Goal: Contribute content: Contribute content

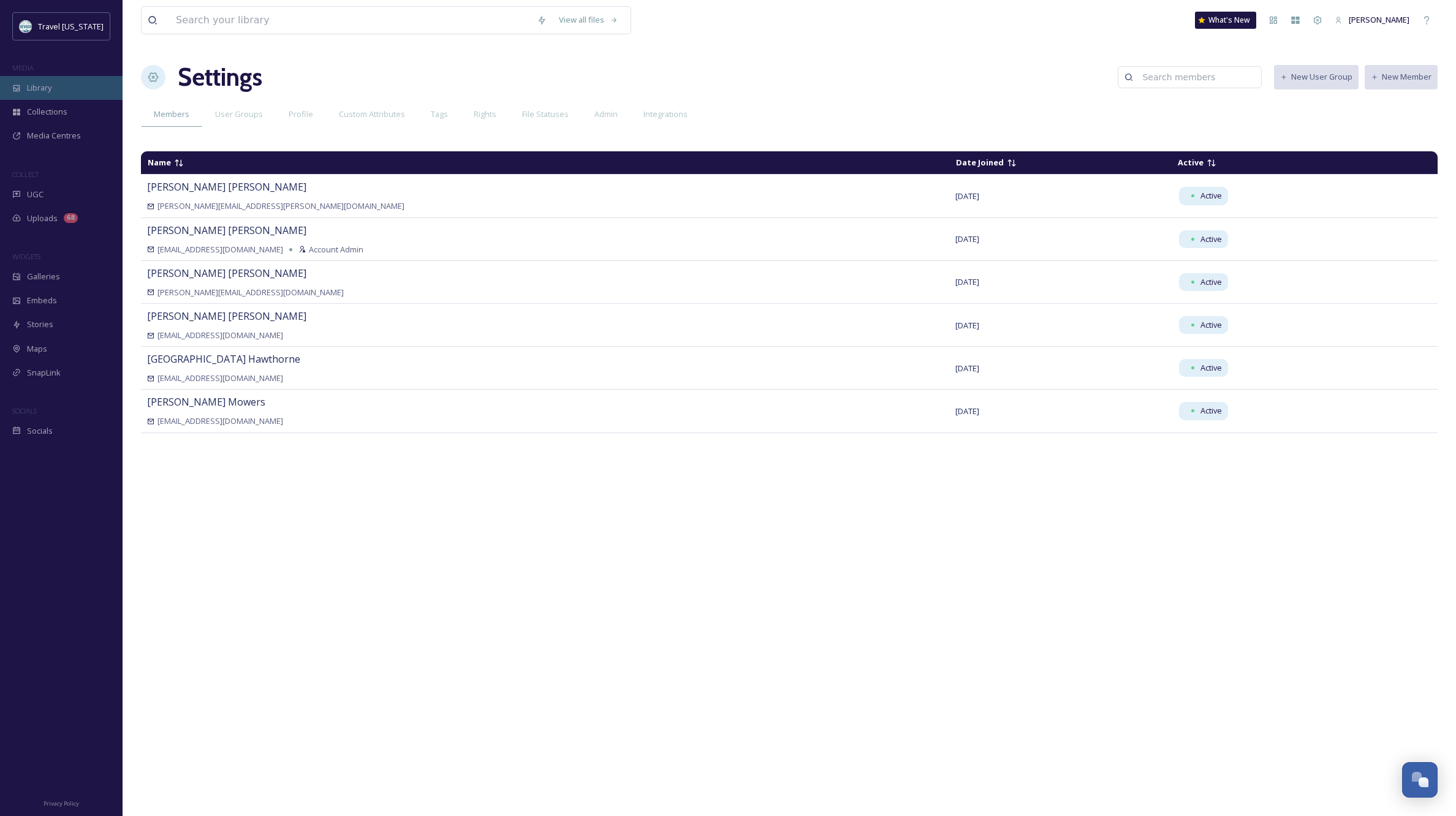
click at [34, 89] on span "Library" at bounding box center [39, 88] width 25 height 12
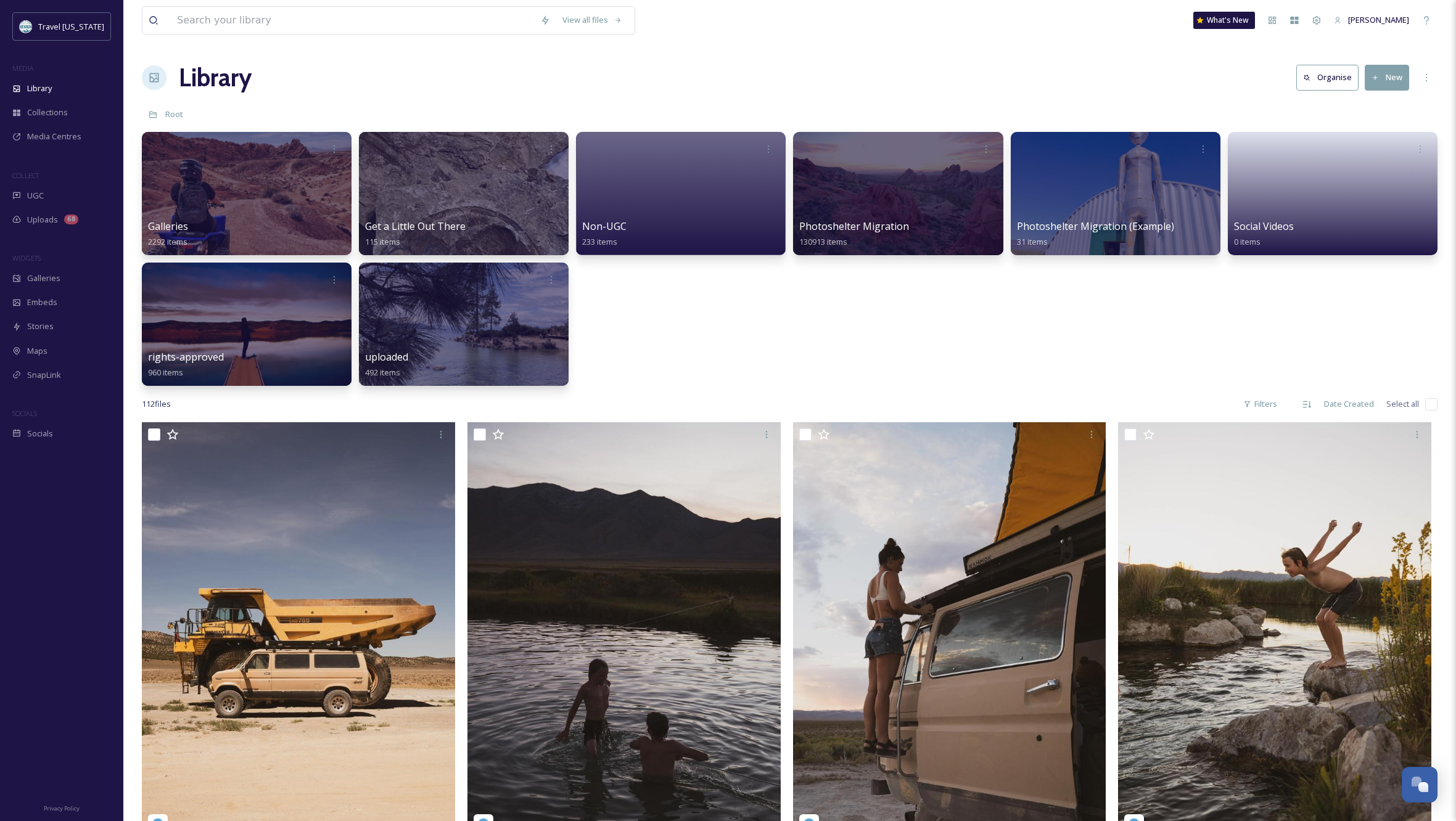
click at [754, 373] on div "Galleries 2292 items Get a Little Out There 115 items Non-UGC 233 items Photosh…" at bounding box center [790, 259] width 1296 height 254
click at [620, 200] on div at bounding box center [681, 194] width 214 height 126
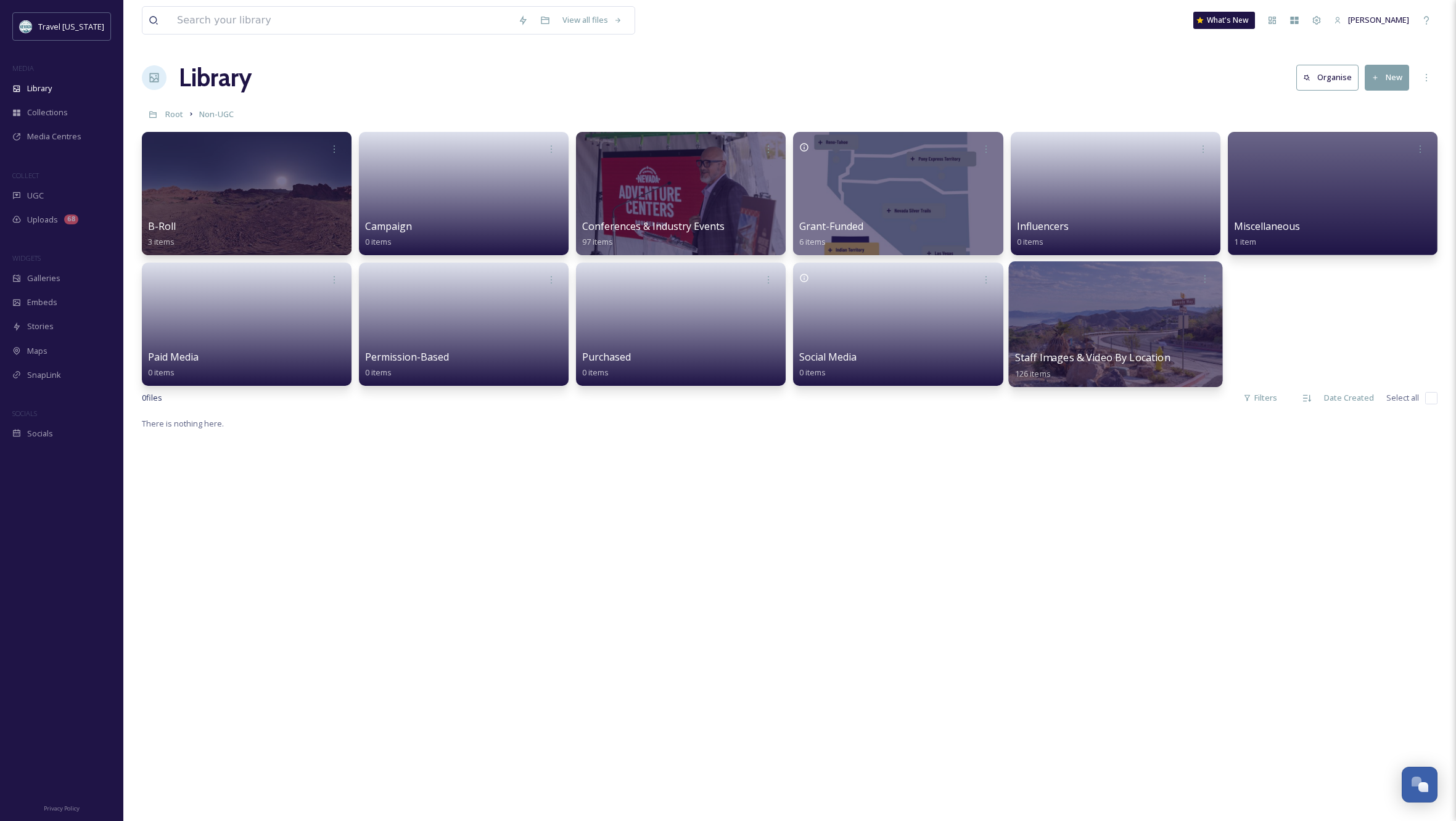
click at [1129, 347] on div at bounding box center [1115, 324] width 214 height 126
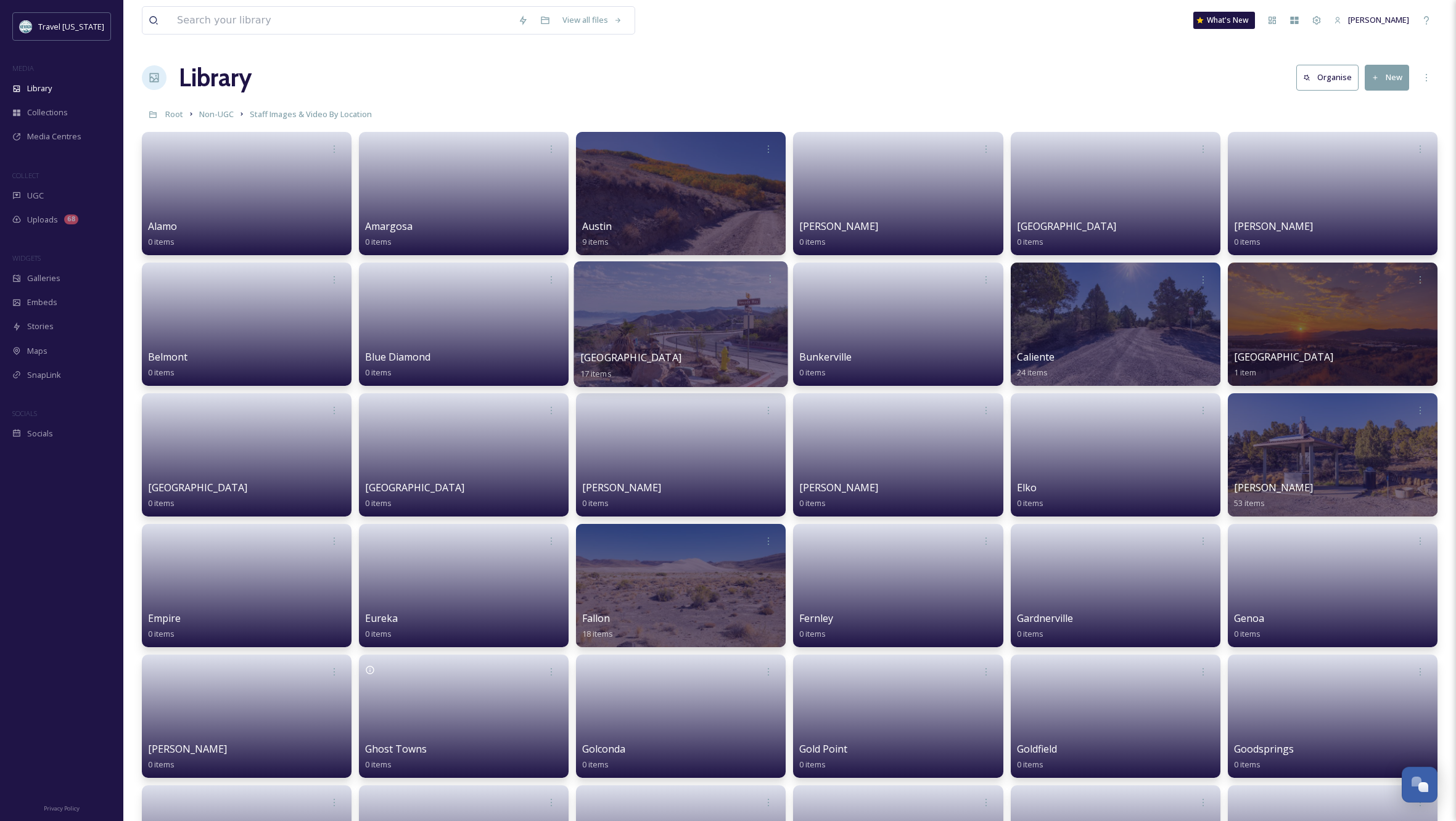
click at [690, 313] on div at bounding box center [681, 324] width 214 height 126
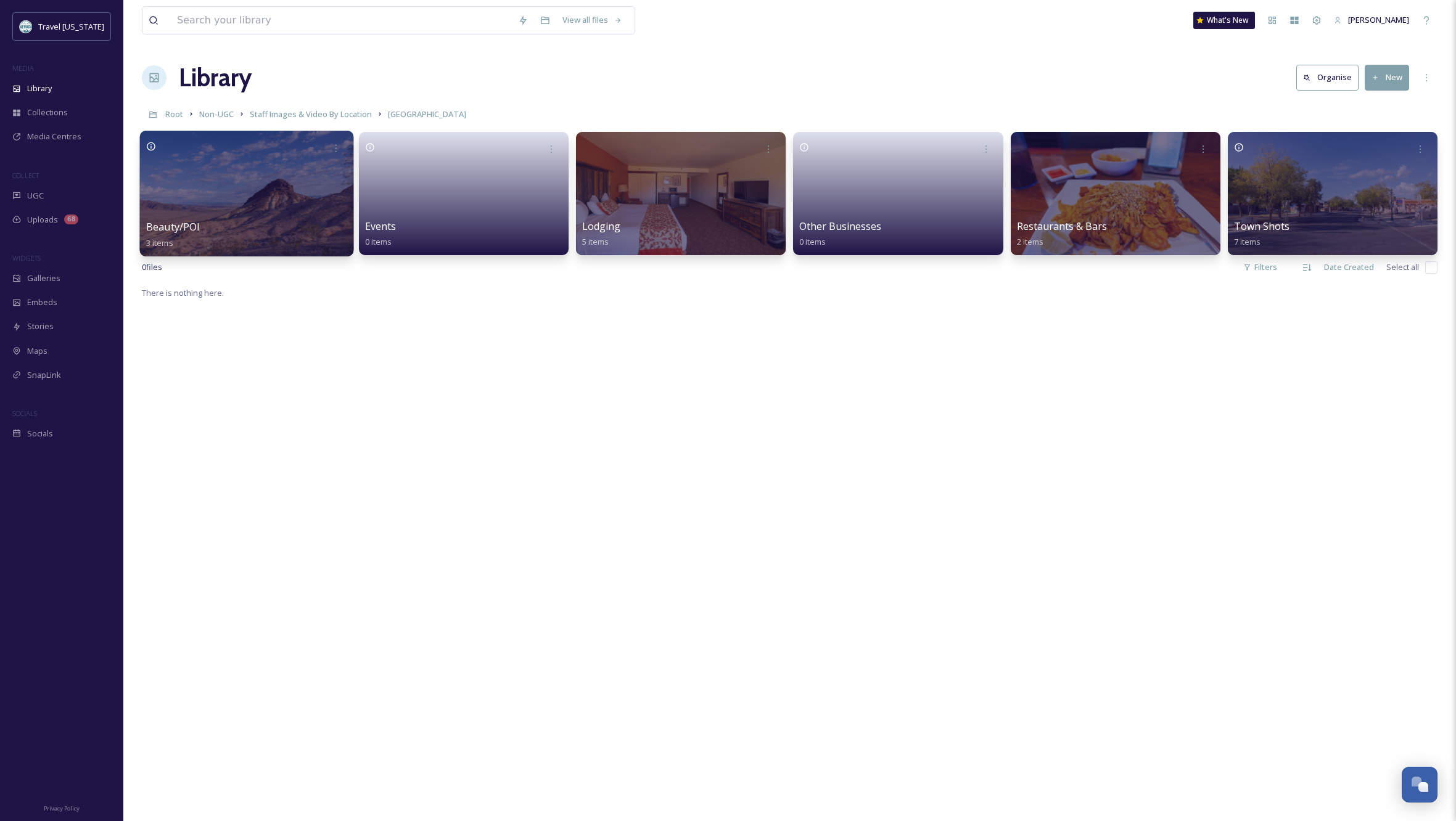
click at [259, 173] on div at bounding box center [247, 194] width 214 height 126
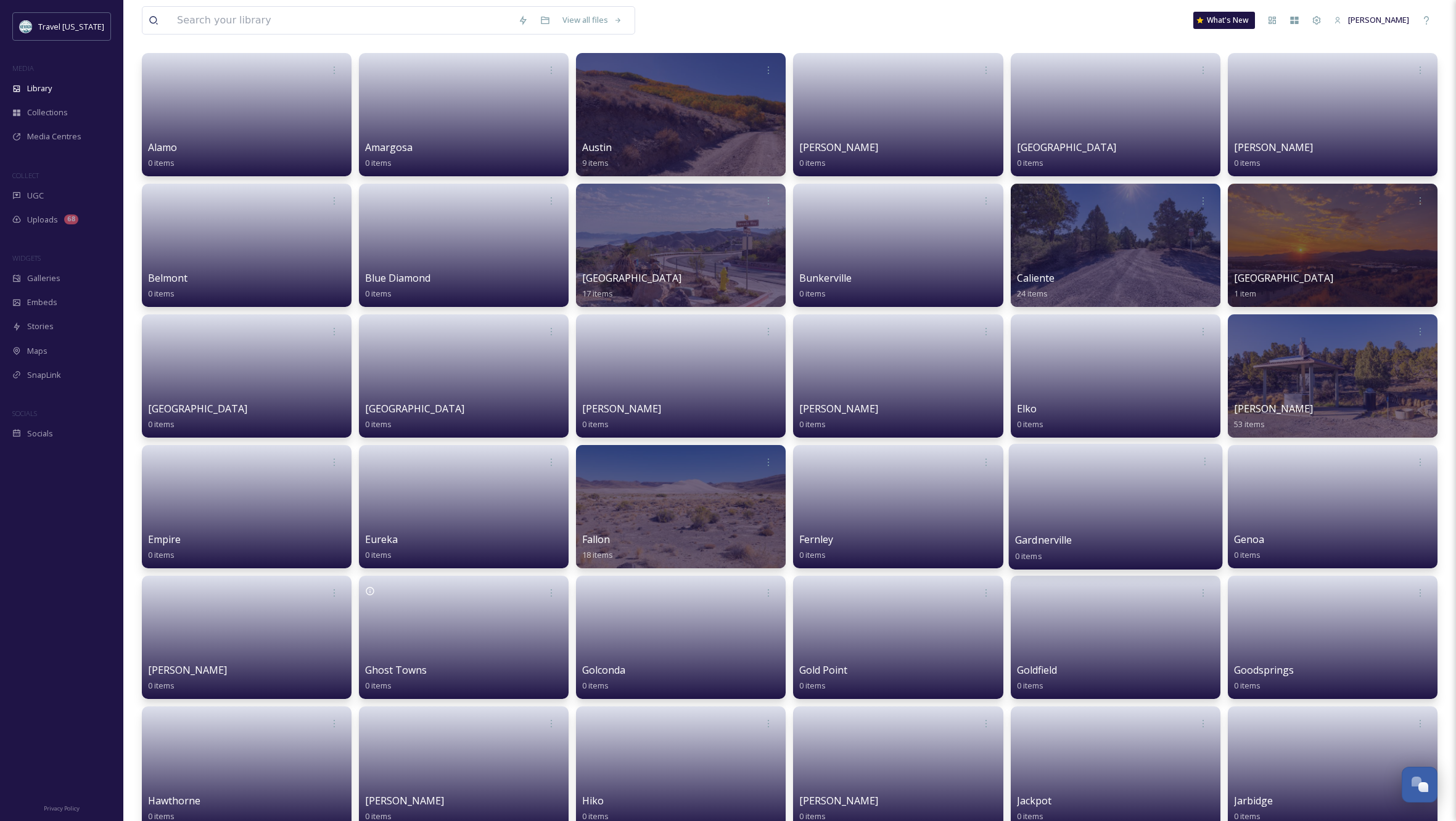
scroll to position [81, 0]
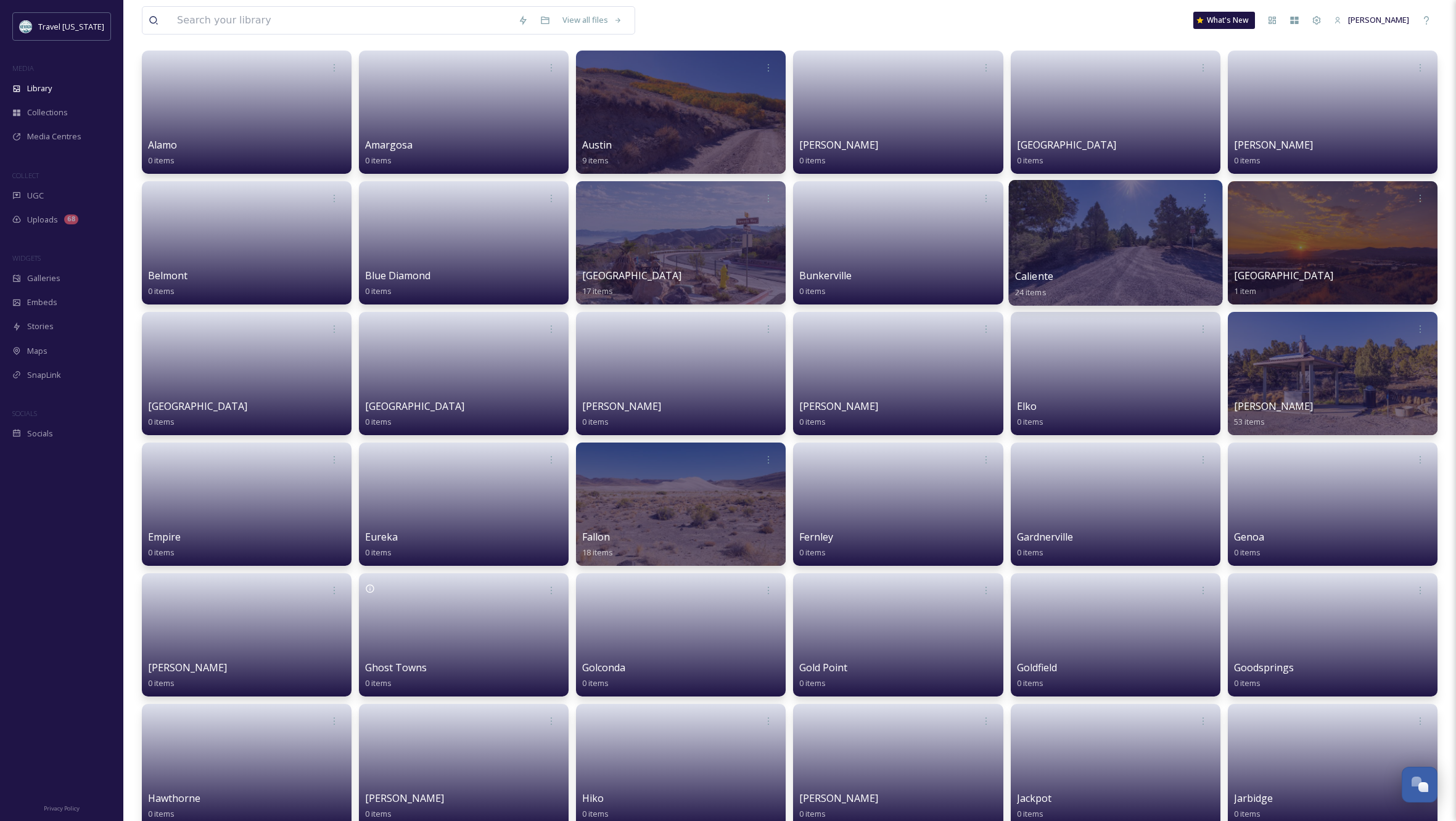
click at [1130, 227] on div at bounding box center [1115, 243] width 214 height 126
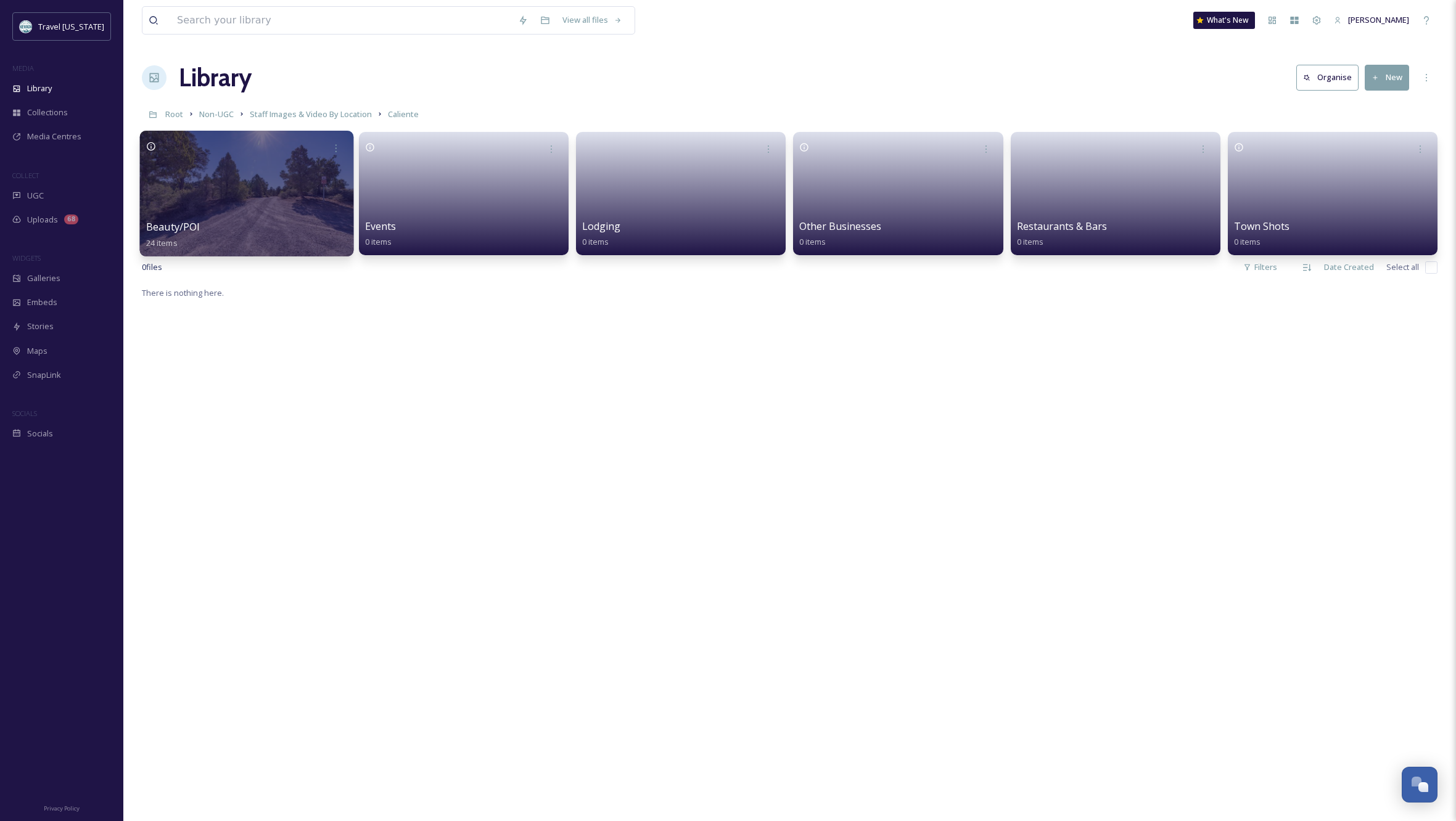
click at [252, 195] on div at bounding box center [247, 194] width 214 height 126
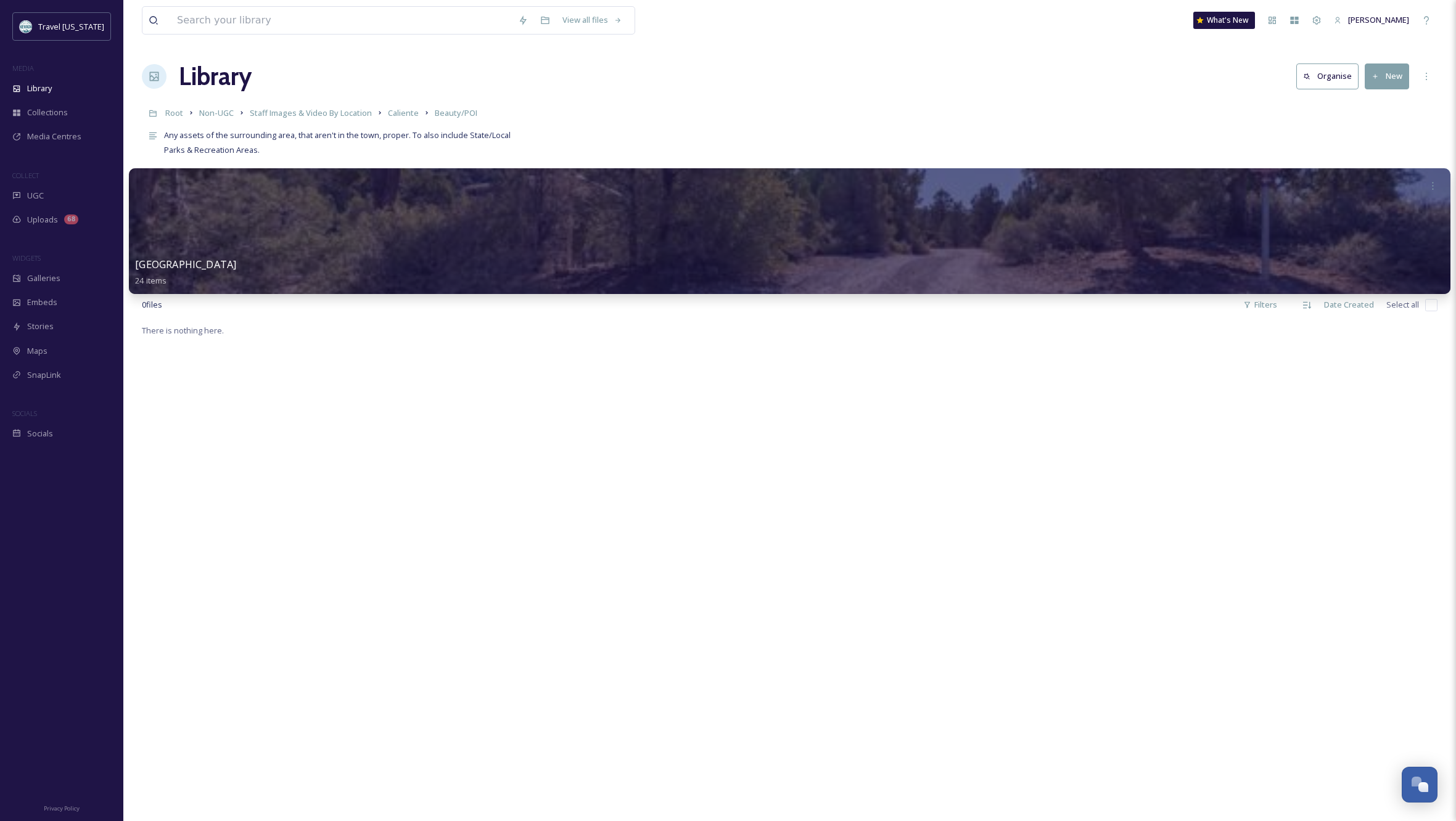
scroll to position [2, 1]
click at [395, 216] on div at bounding box center [789, 231] width 1322 height 126
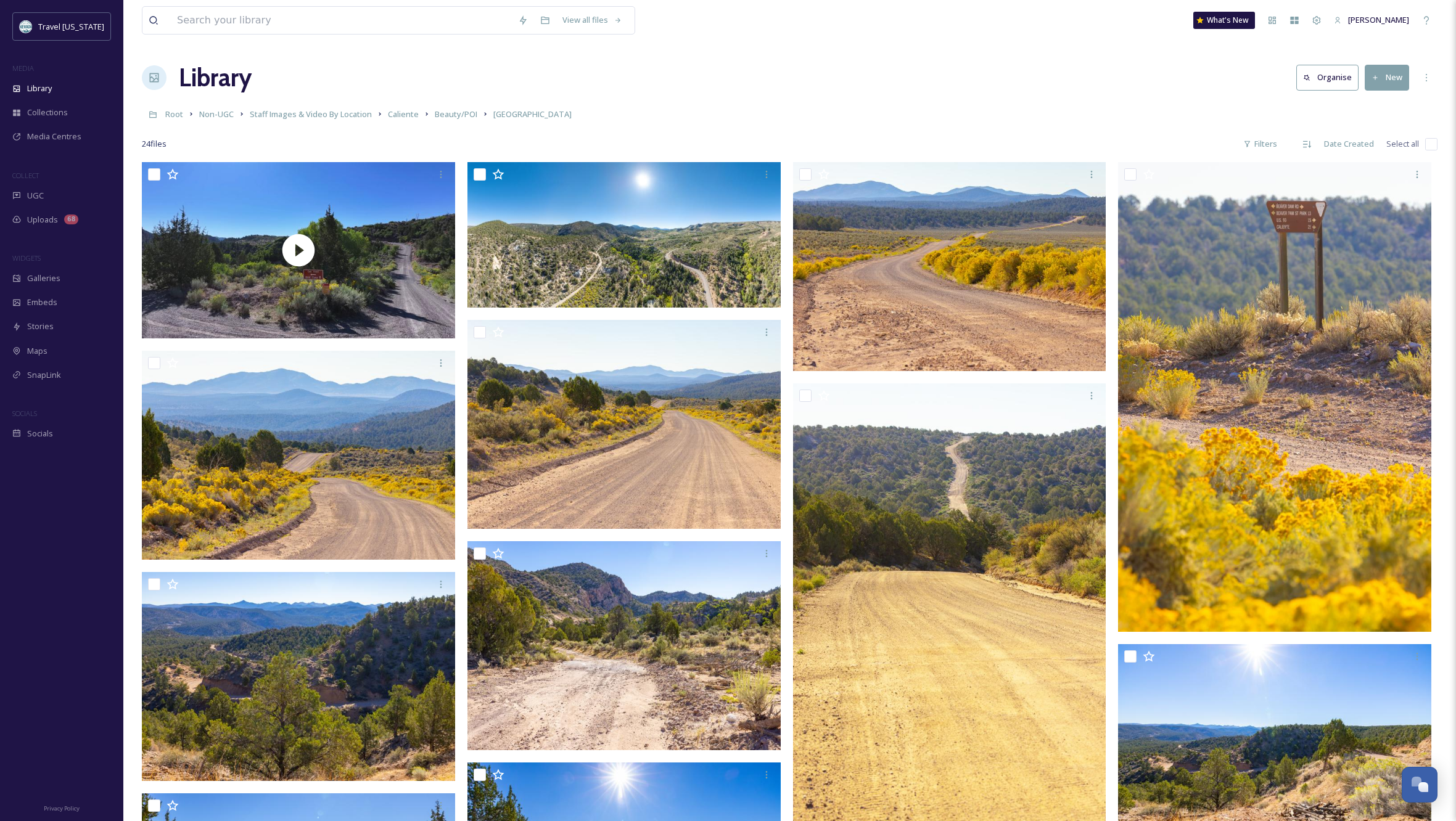
click at [381, 69] on div "Library Organise New" at bounding box center [790, 77] width 1296 height 37
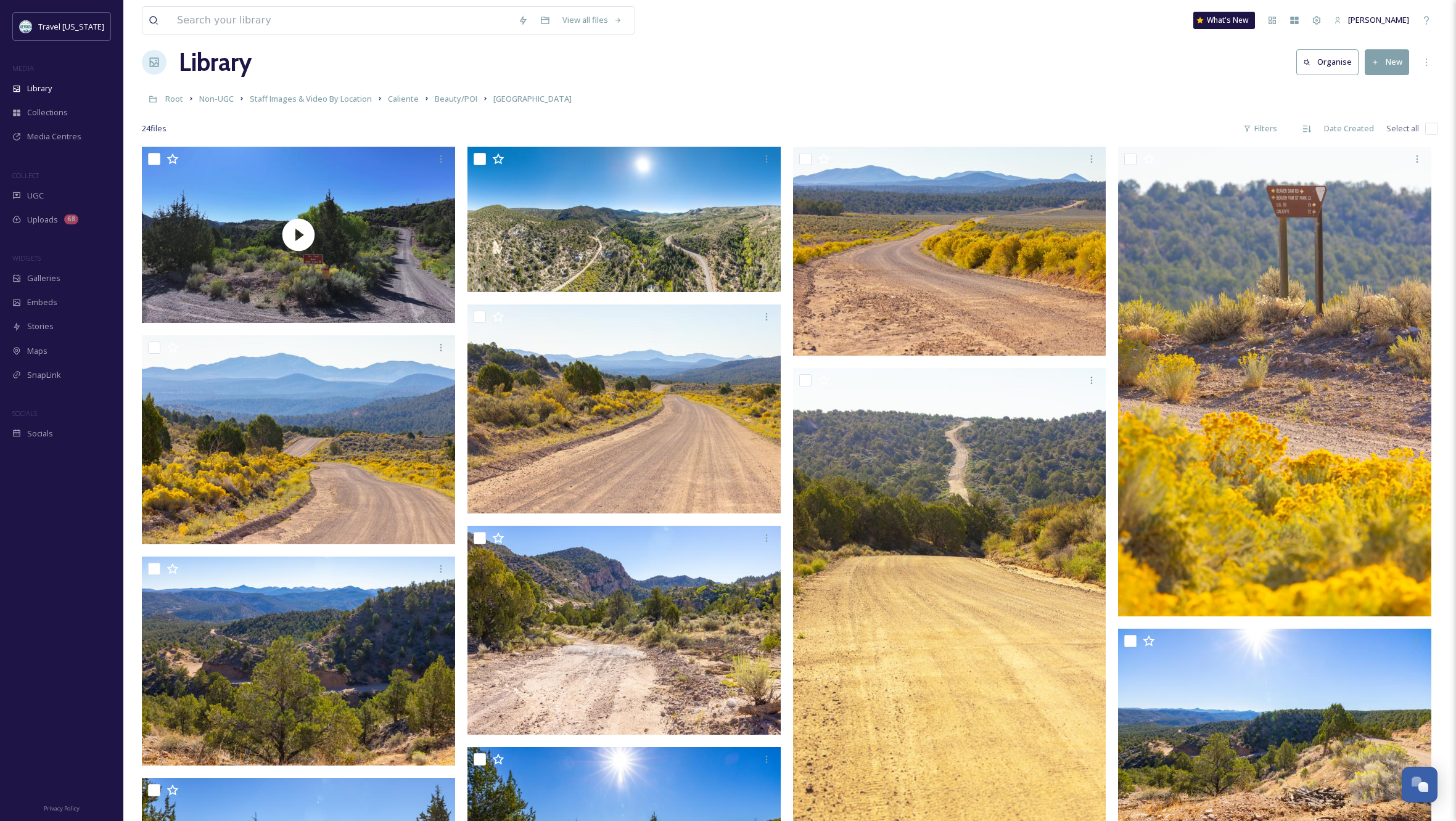
scroll to position [17, 0]
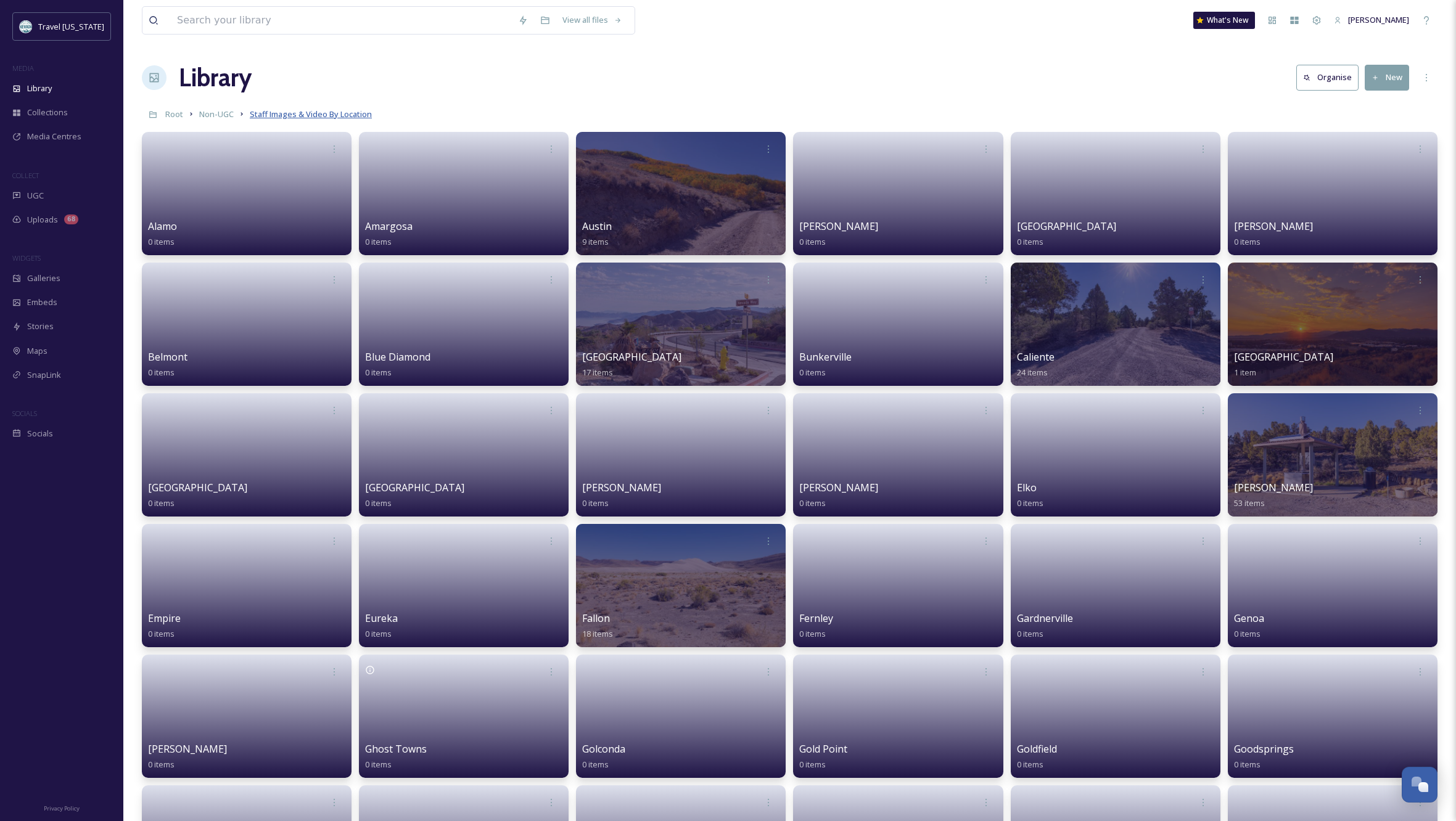
click at [266, 112] on span "Staff Images & Video By Location" at bounding box center [310, 114] width 122 height 11
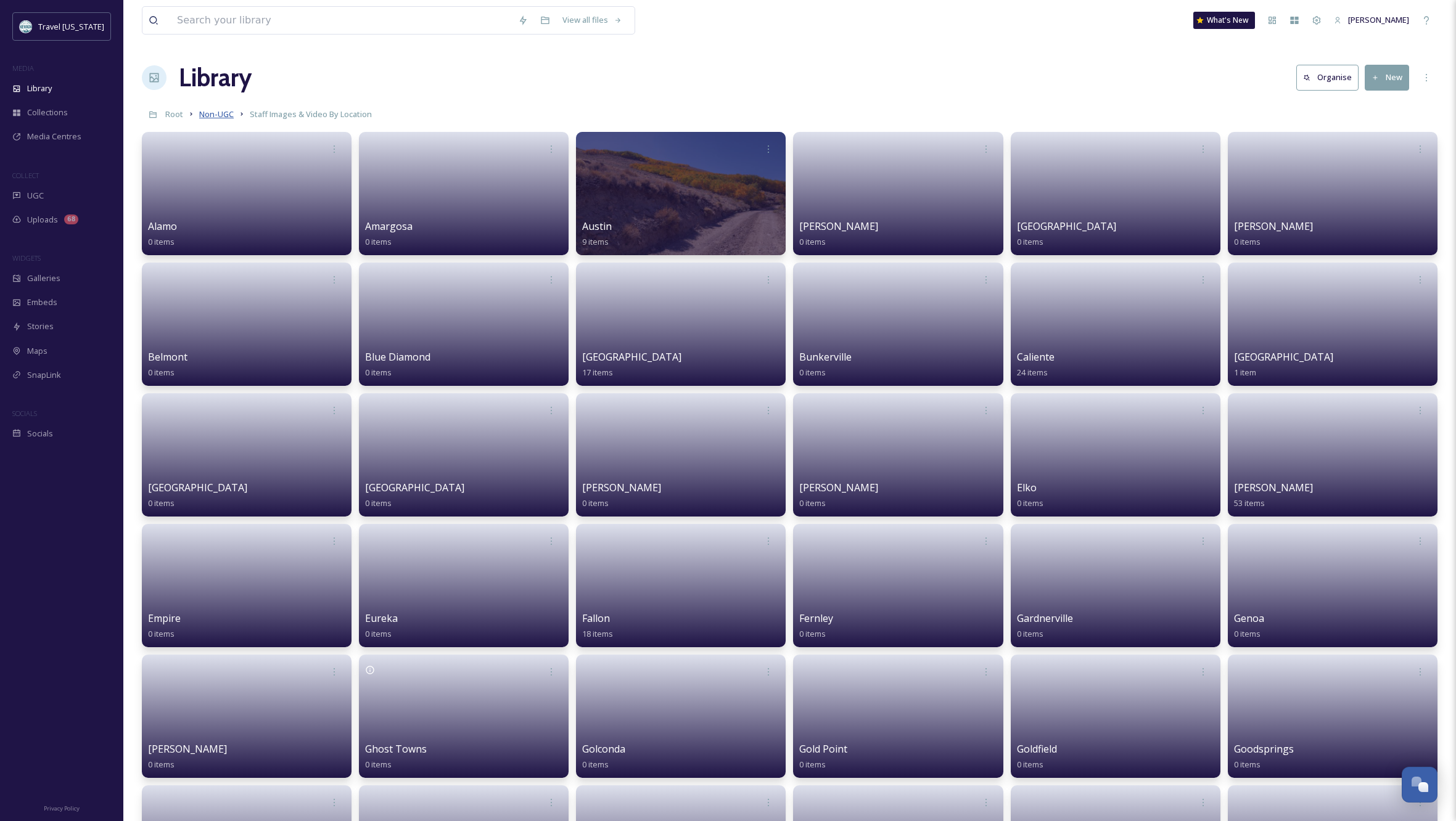
click at [218, 114] on span "Non-UGC" at bounding box center [216, 114] width 34 height 11
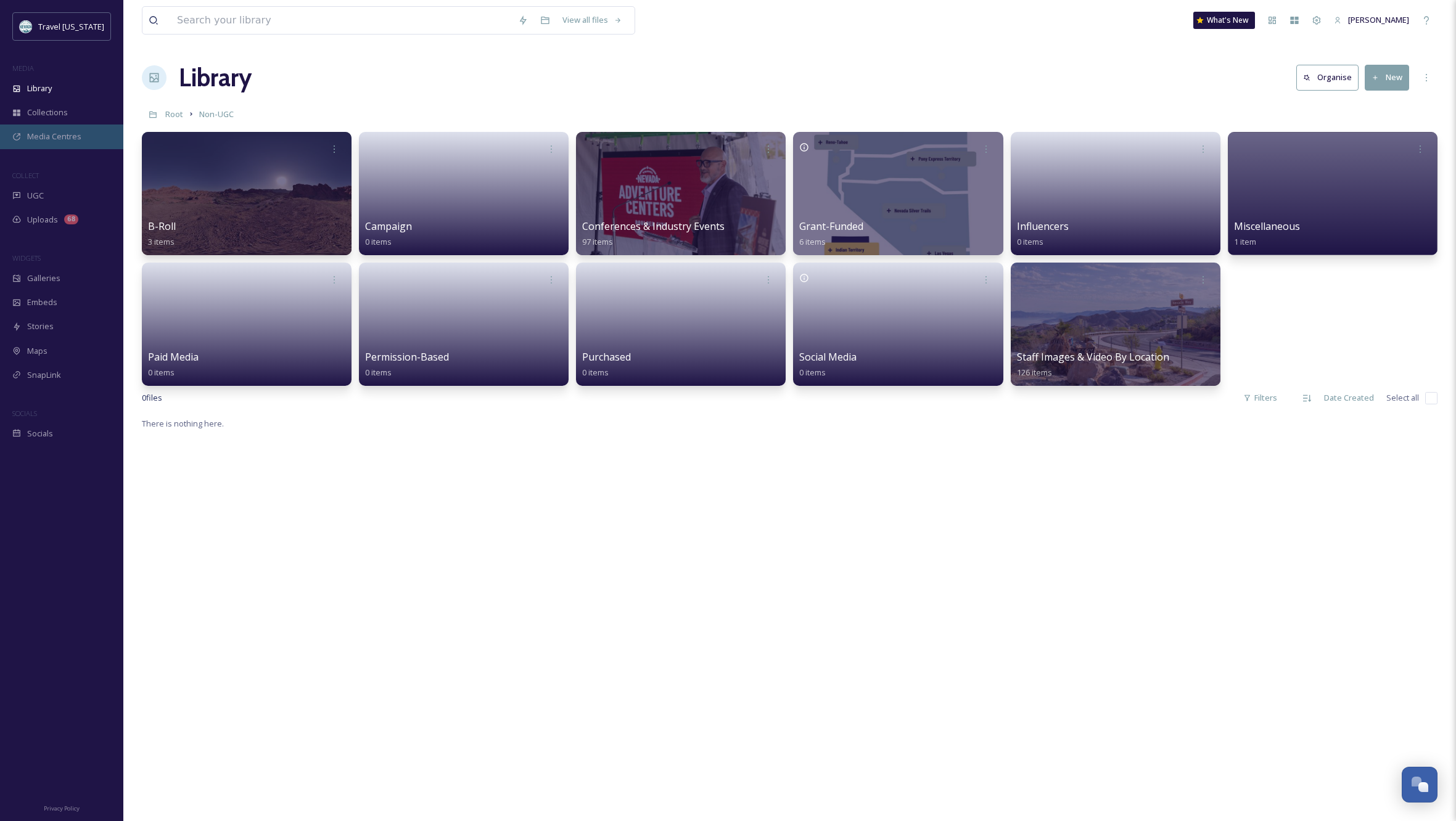
click at [43, 136] on span "Media Centres" at bounding box center [54, 137] width 54 height 12
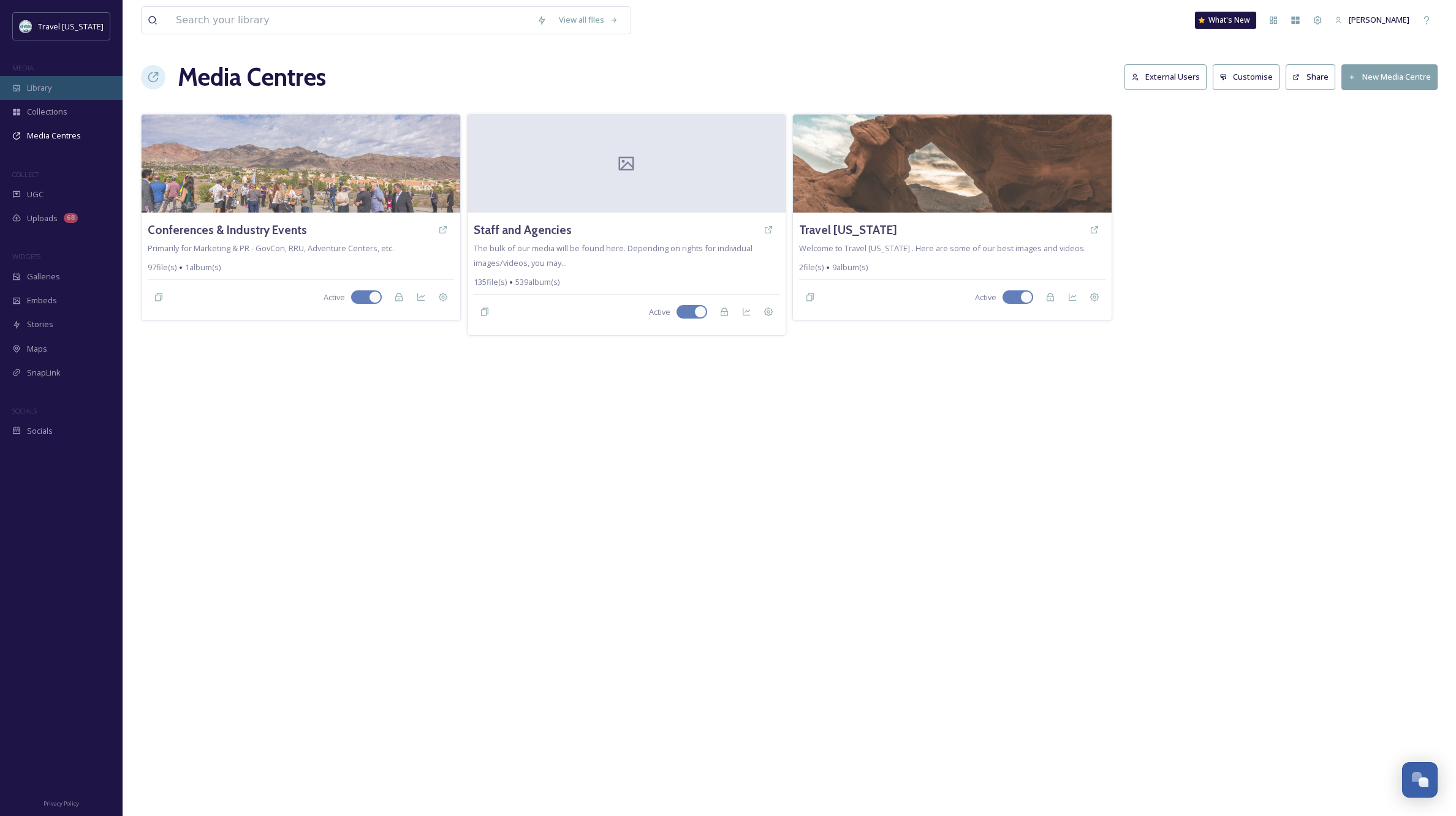
click at [53, 92] on div "Library" at bounding box center [61, 88] width 123 height 24
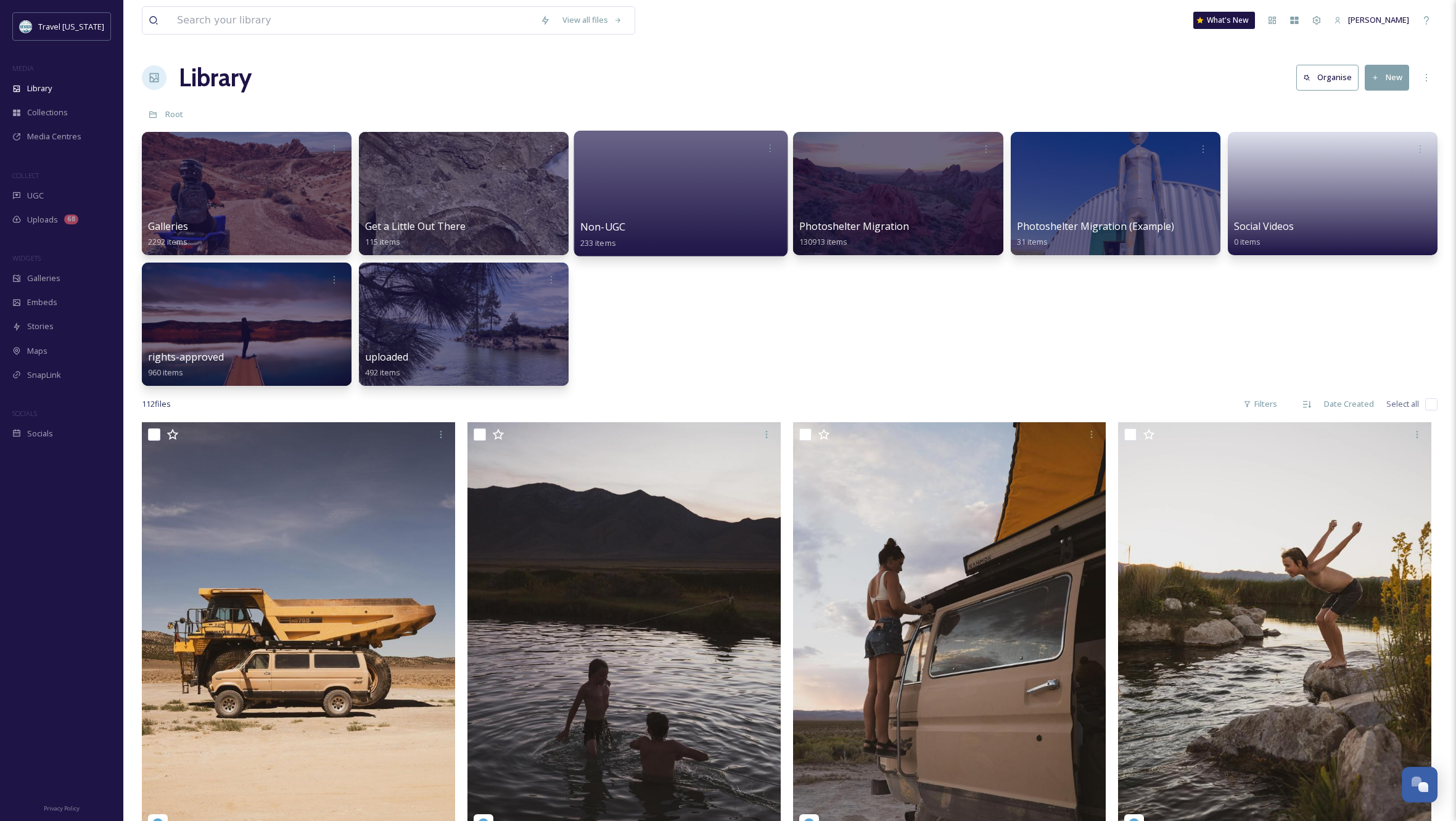
click at [628, 200] on div at bounding box center [681, 194] width 214 height 126
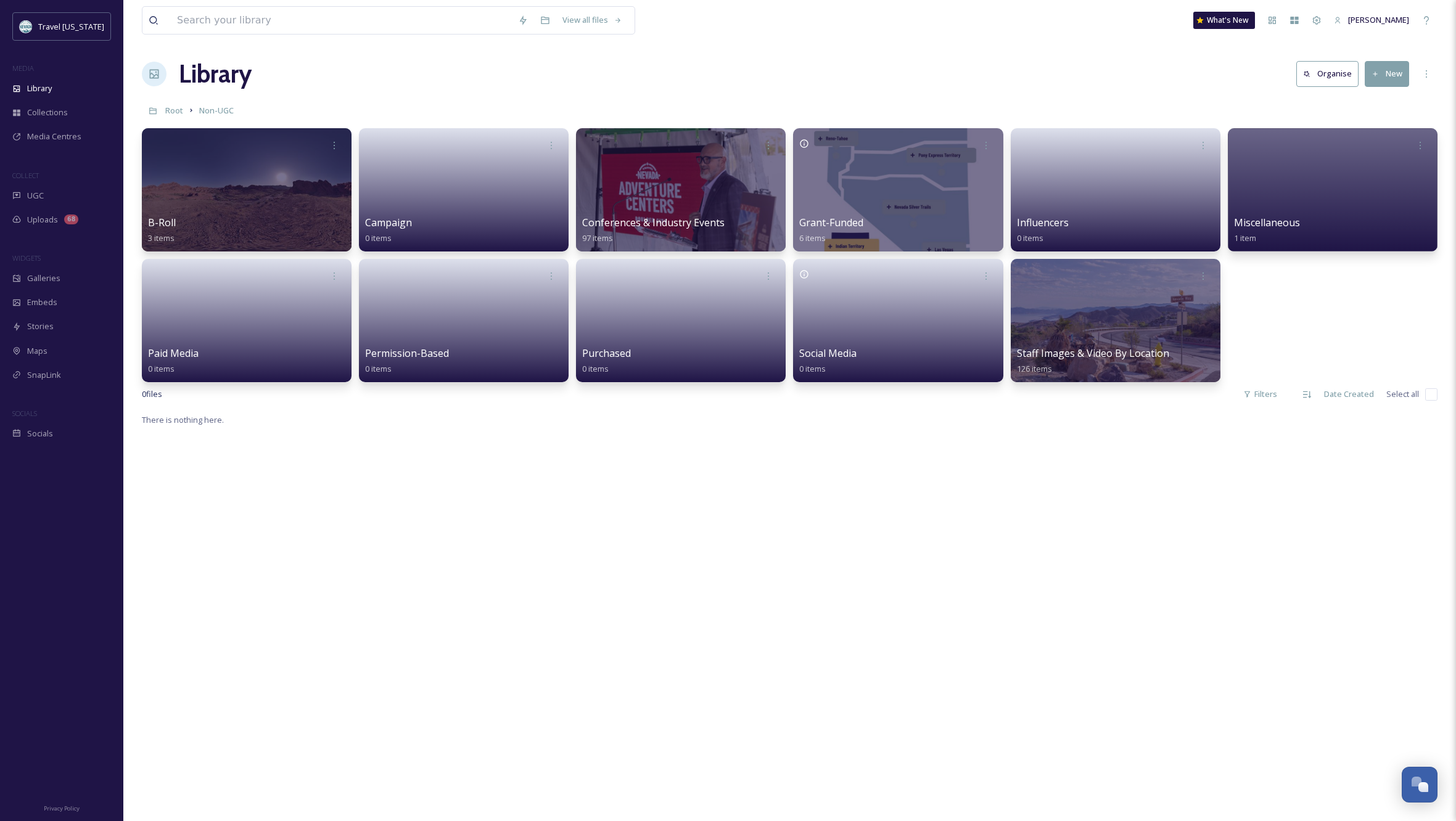
scroll to position [4, 0]
click at [926, 169] on div at bounding box center [898, 190] width 214 height 126
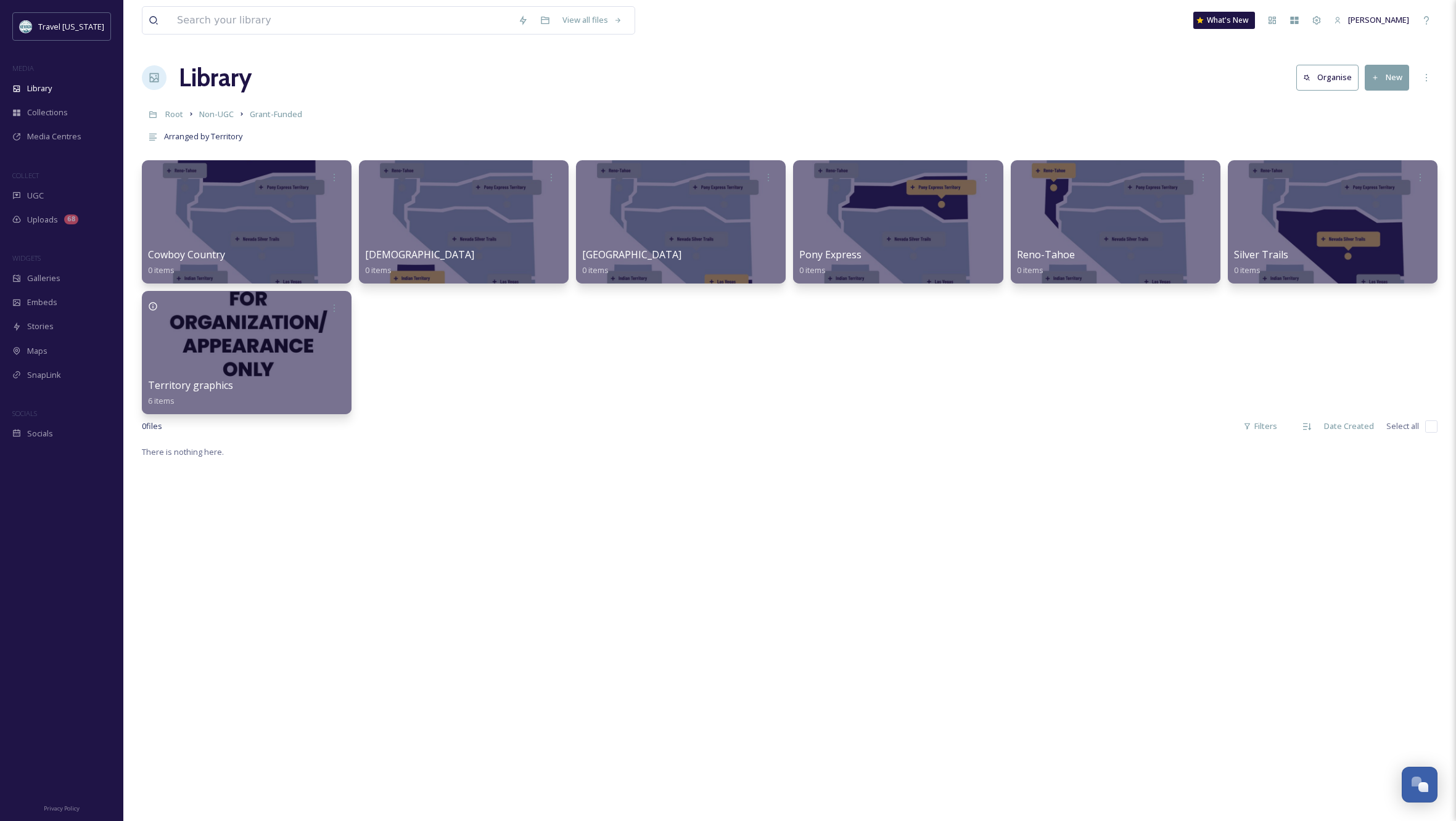
scroll to position [-1, 1]
click at [218, 115] on span "Non-UGC" at bounding box center [216, 113] width 34 height 11
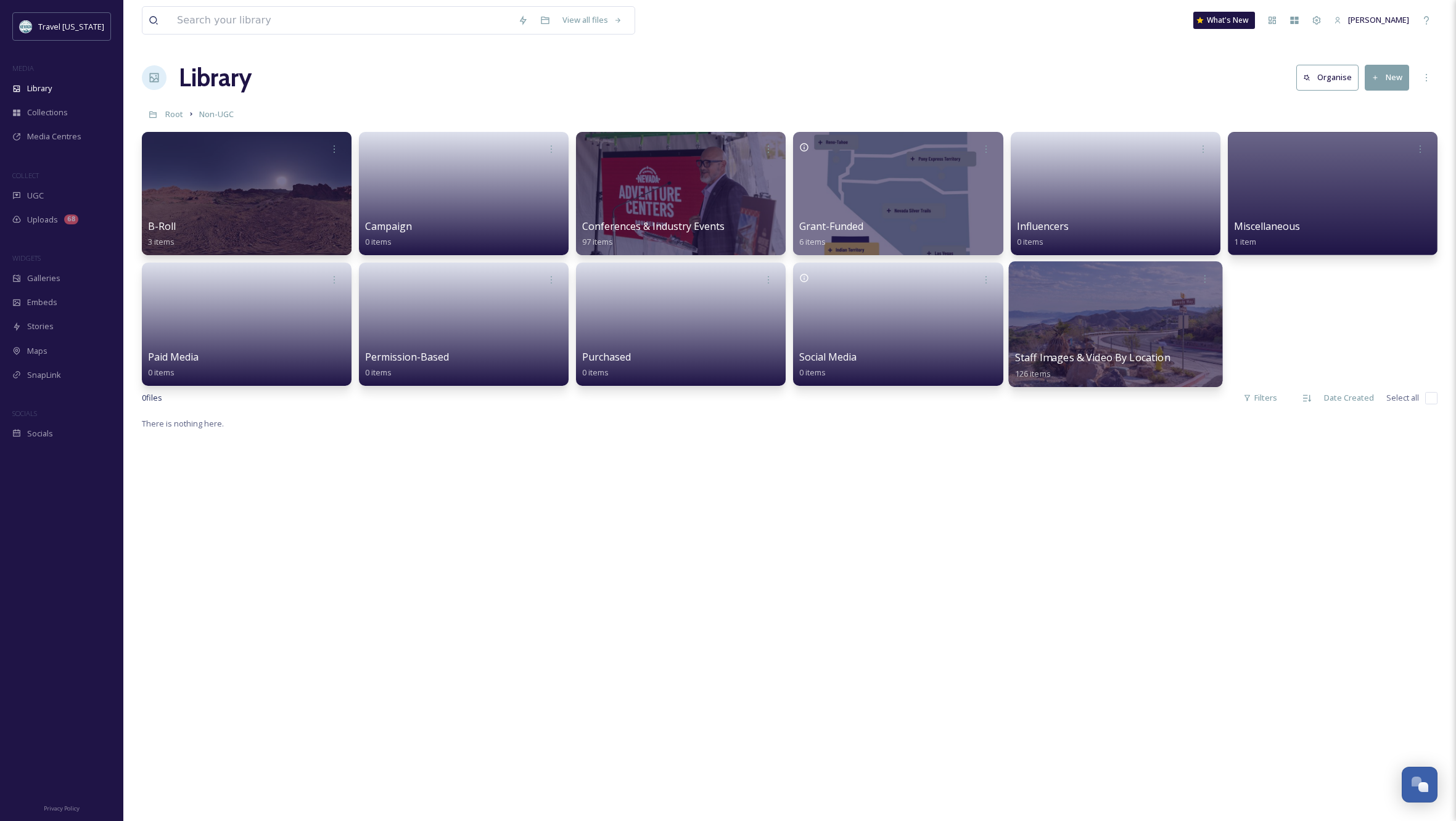
click at [1060, 340] on div at bounding box center [1115, 324] width 214 height 126
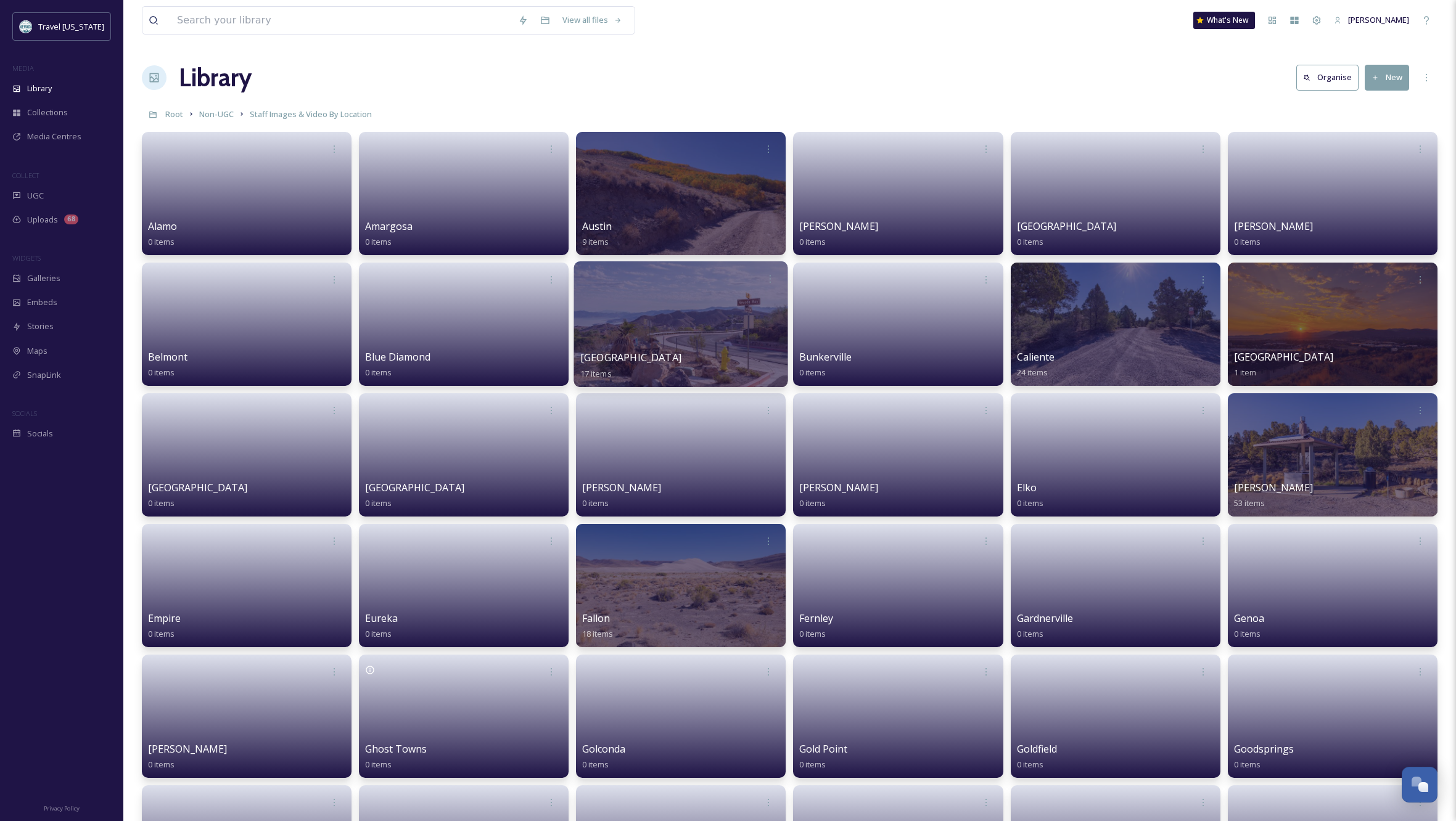
click at [681, 326] on div at bounding box center [681, 324] width 214 height 126
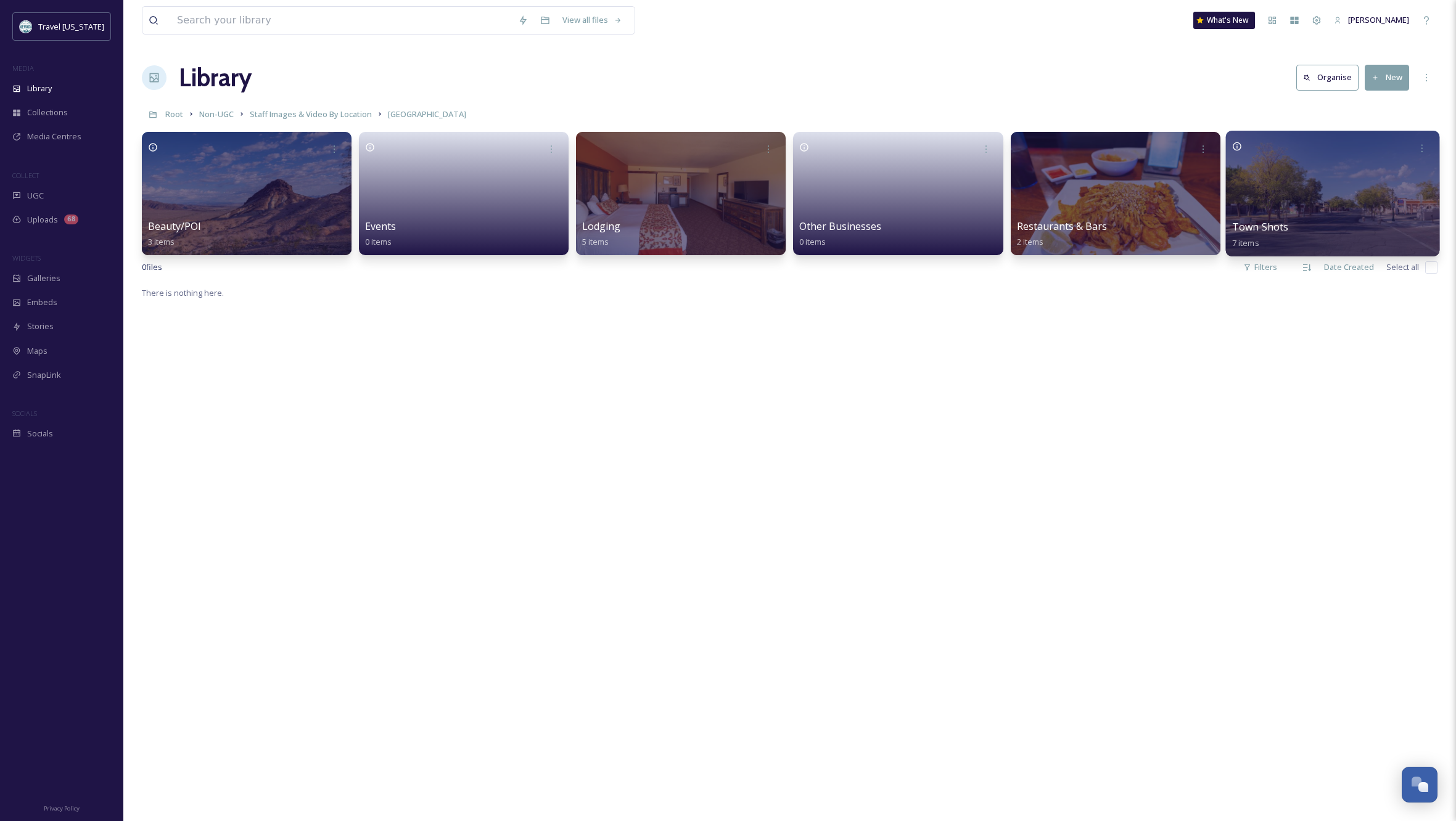
click at [1355, 215] on div at bounding box center [1332, 194] width 214 height 126
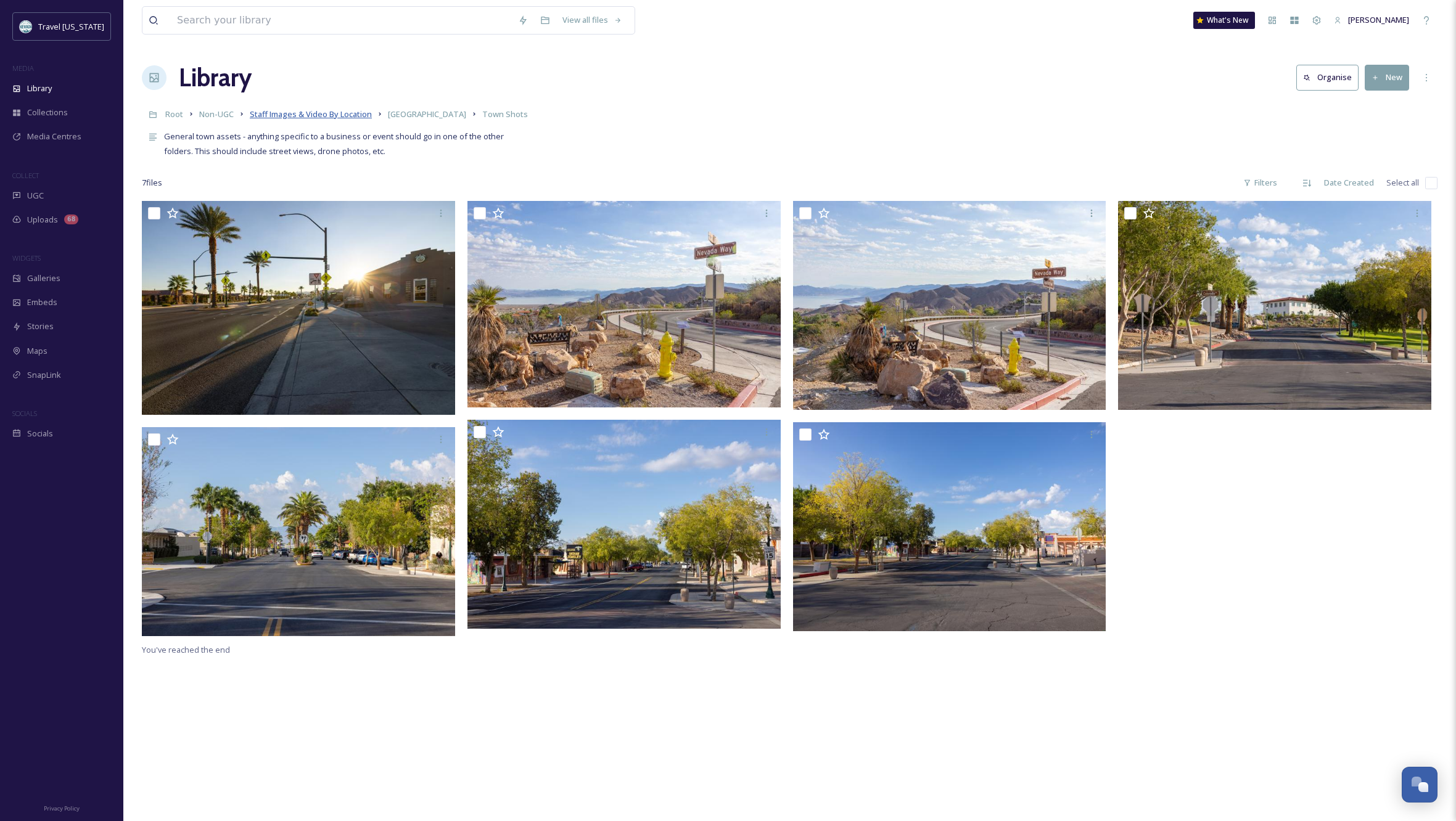
click at [343, 115] on span "Staff Images & Video By Location" at bounding box center [310, 114] width 122 height 11
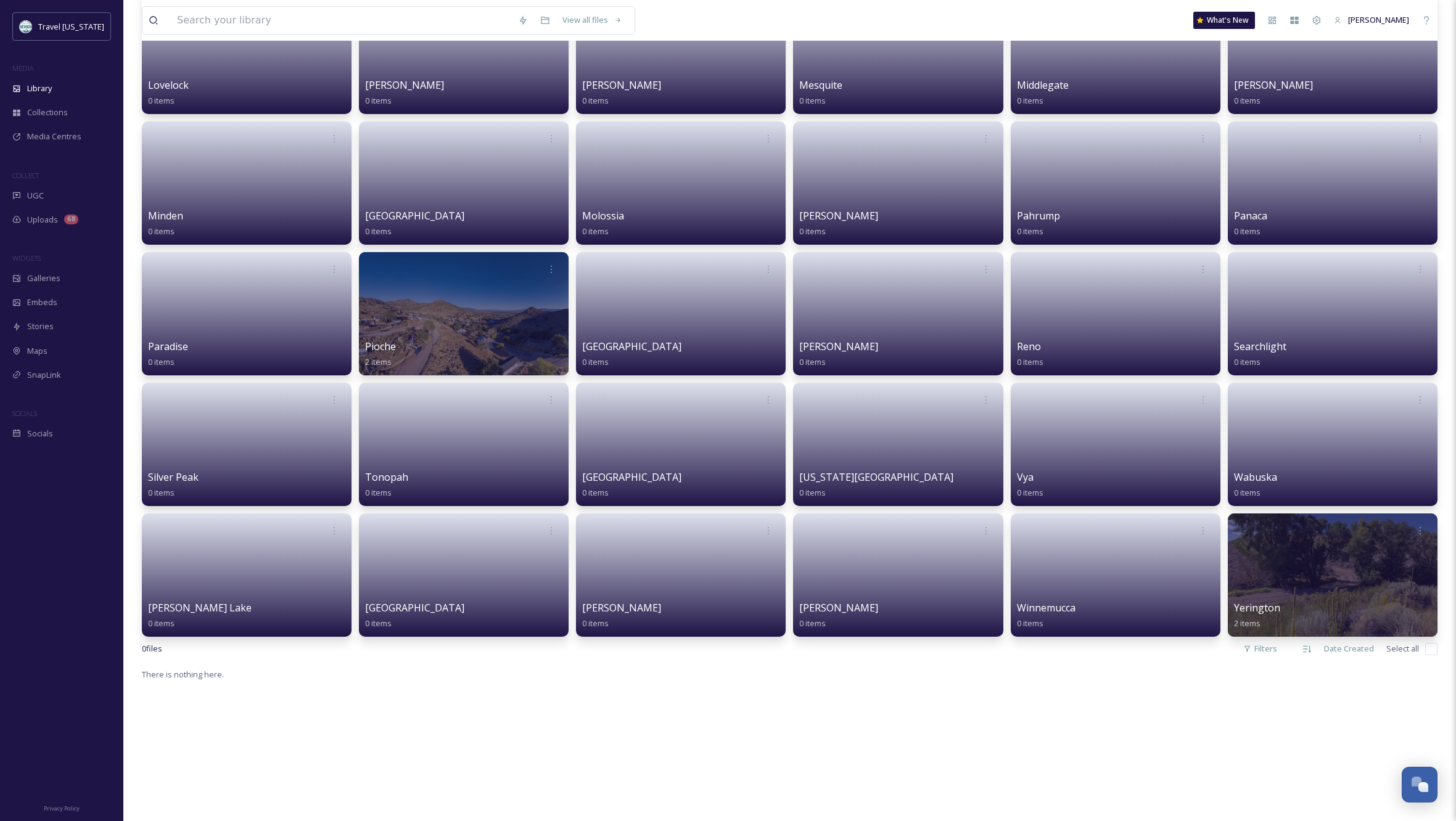
scroll to position [1065, 0]
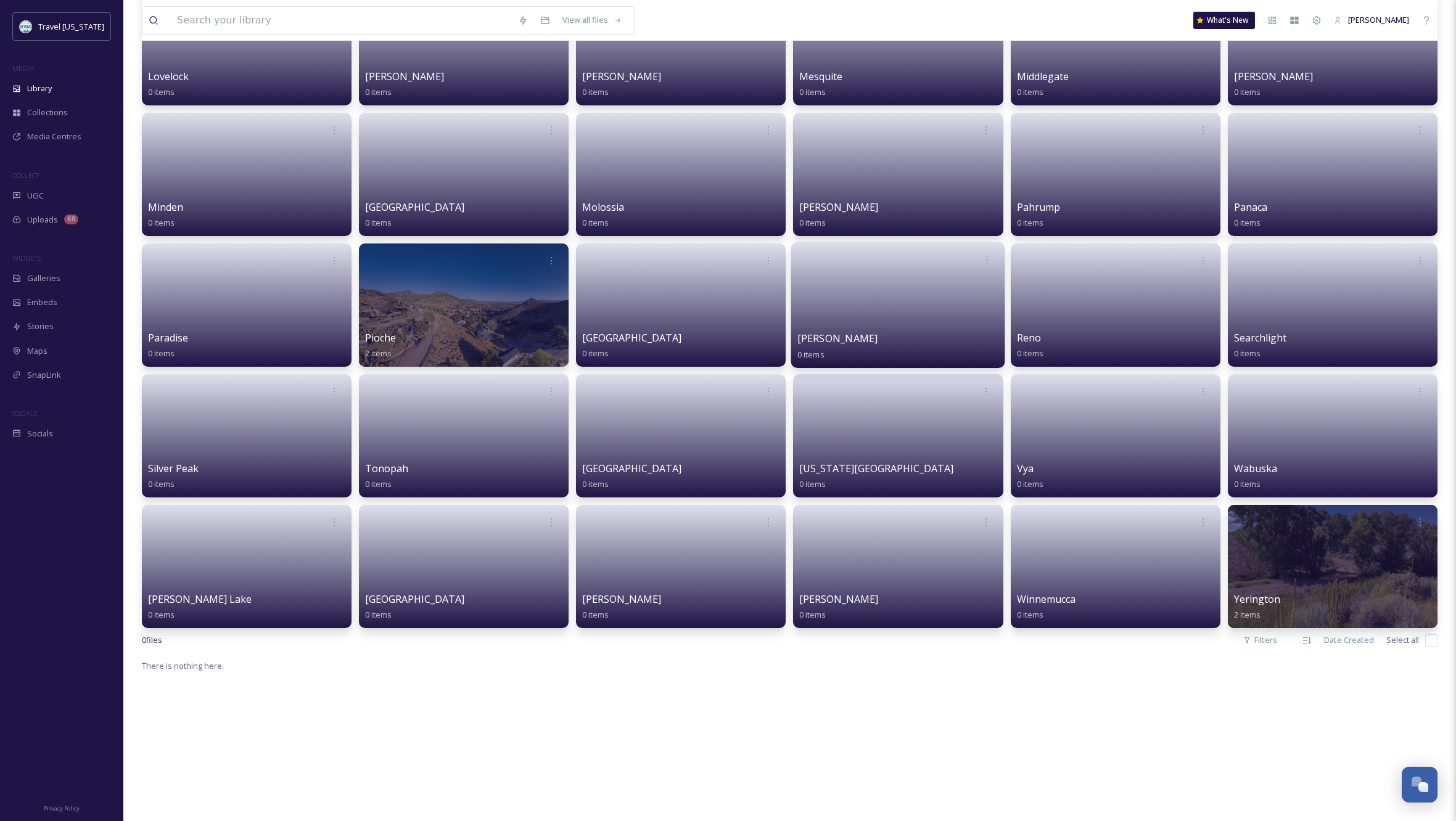
click at [876, 323] on link at bounding box center [899, 301] width 202 height 60
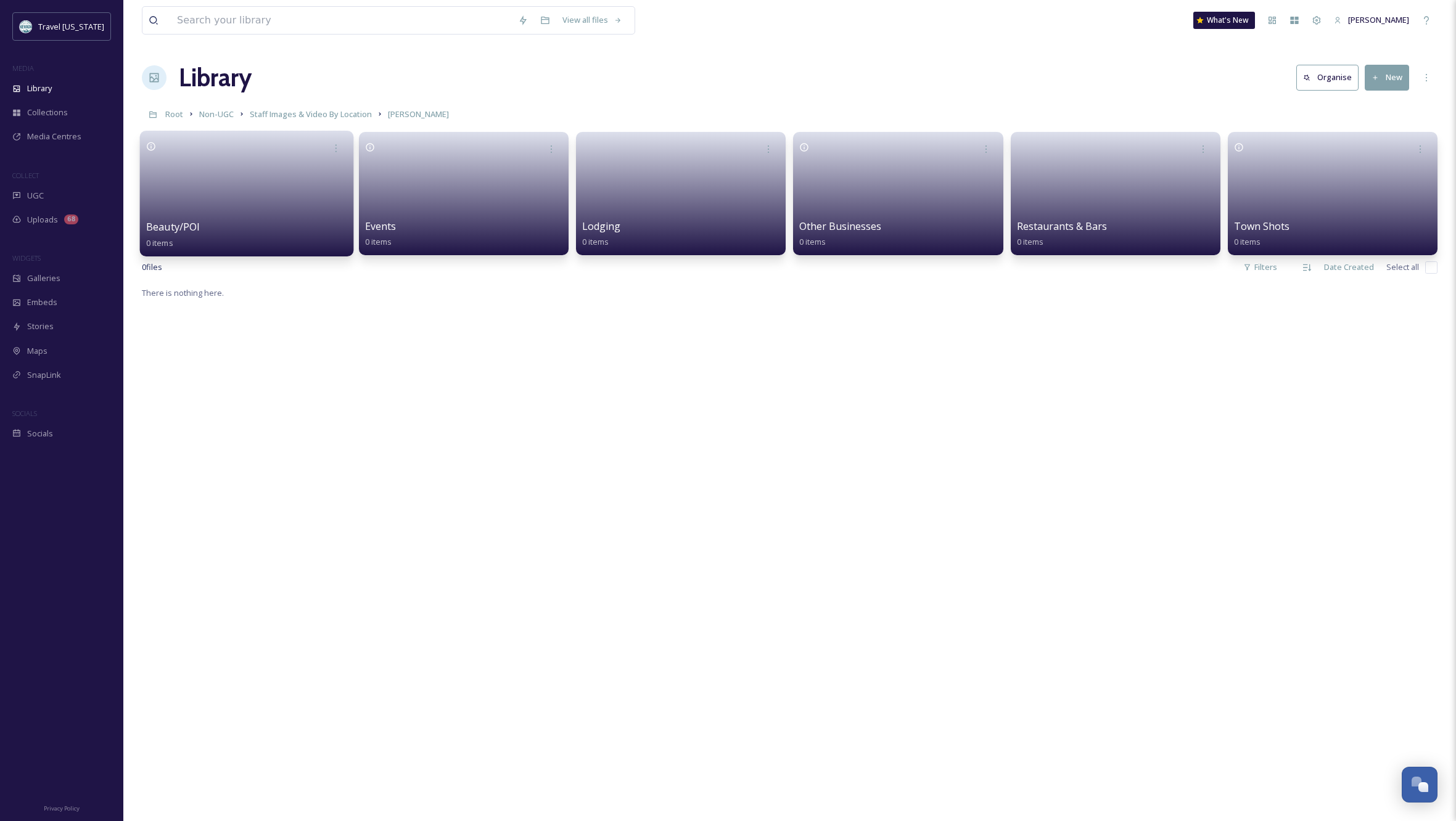
click at [207, 216] on link at bounding box center [247, 190] width 202 height 60
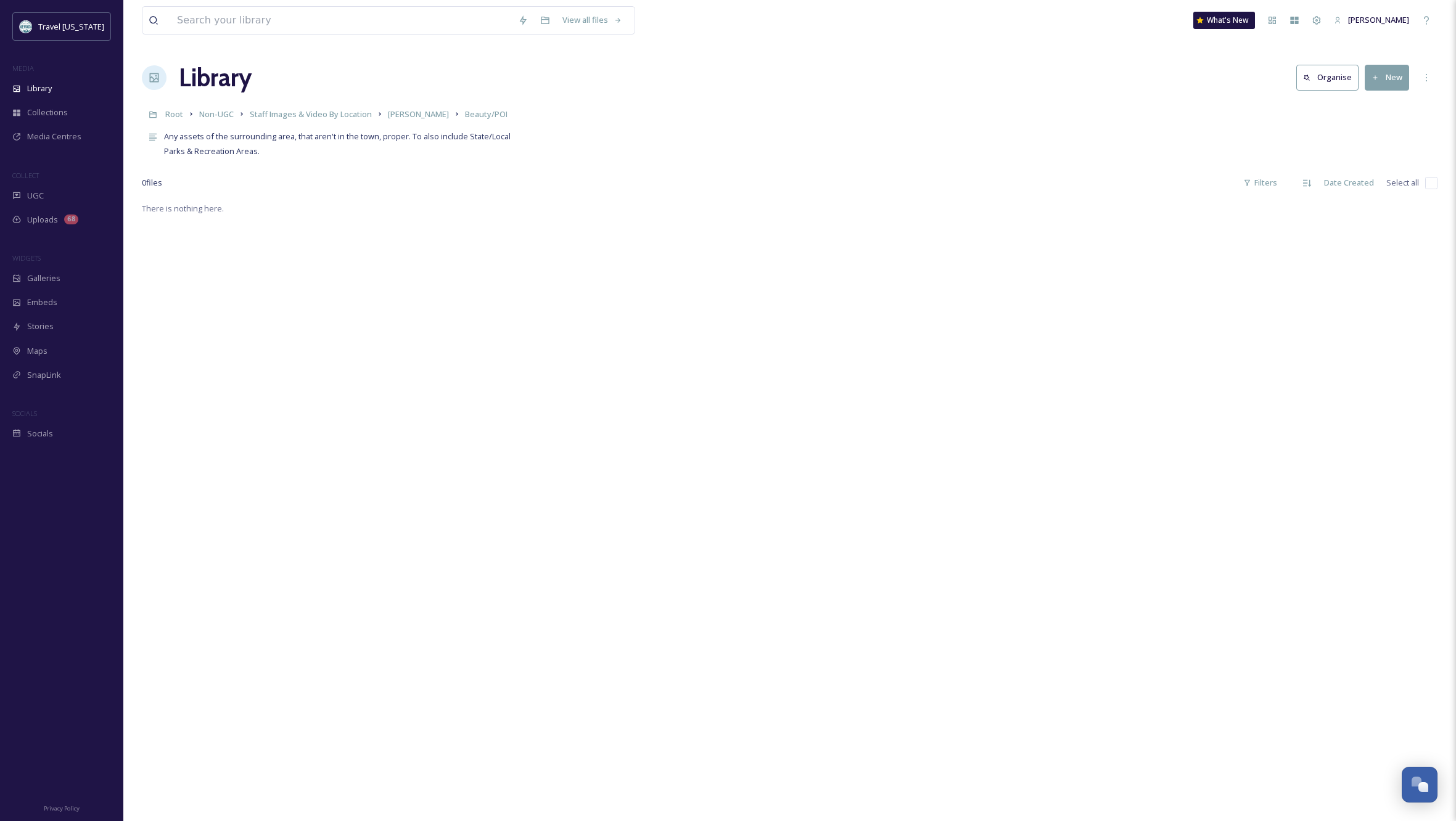
click at [1388, 79] on button "New" at bounding box center [1387, 77] width 45 height 26
click at [1381, 103] on span "File Upload" at bounding box center [1381, 107] width 41 height 12
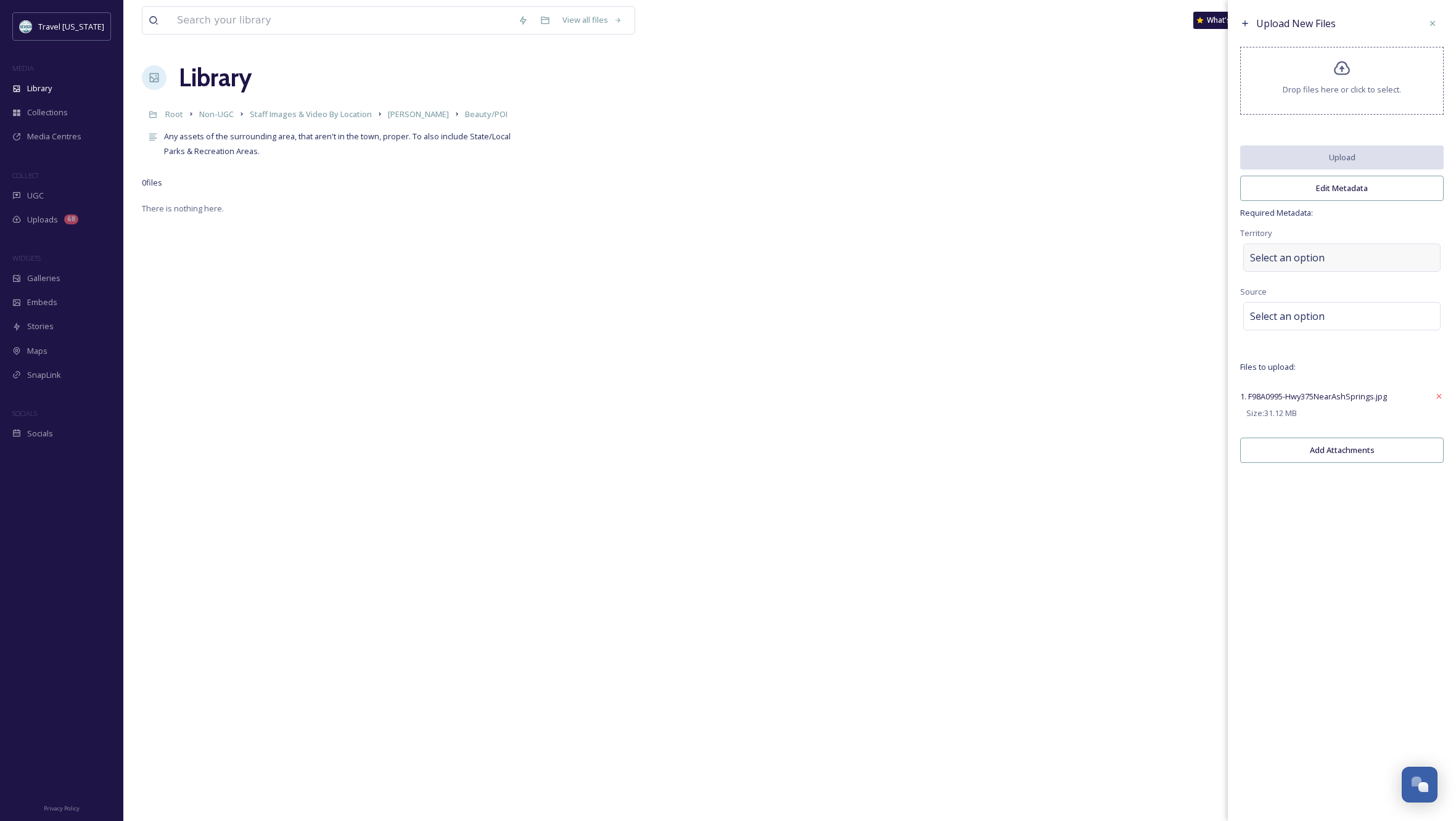
click at [1322, 263] on span "Select an option" at bounding box center [1287, 258] width 75 height 15
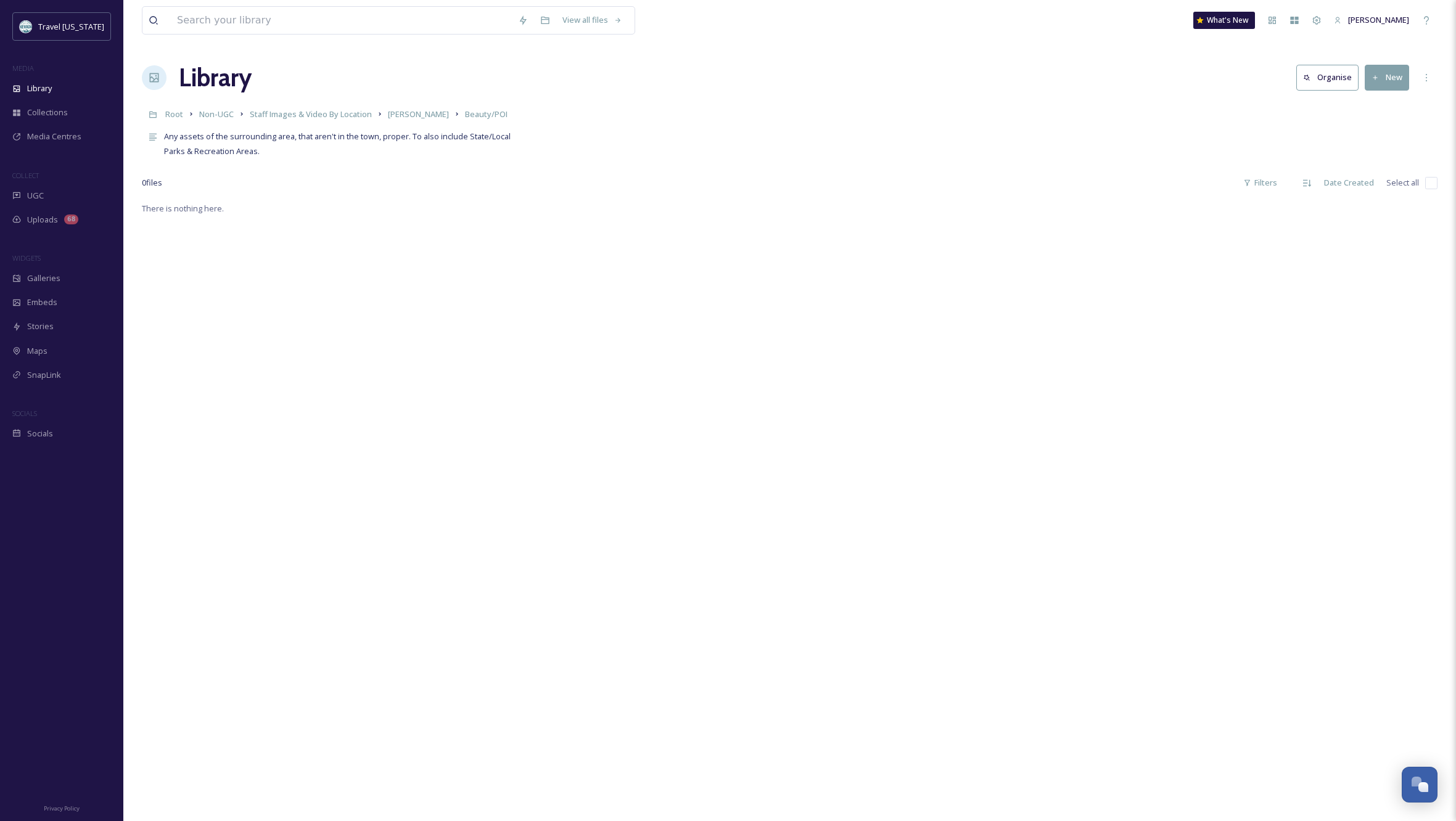
drag, startPoint x: 969, startPoint y: 135, endPoint x: 1067, endPoint y: 37, distance: 138.6
click at [969, 134] on div "Any assets of the surrounding area, that aren't in the town, proper. To also in…" at bounding box center [790, 142] width 1296 height 33
click at [1389, 75] on button "New" at bounding box center [1387, 77] width 45 height 26
click at [1385, 106] on span "File Upload" at bounding box center [1381, 107] width 41 height 12
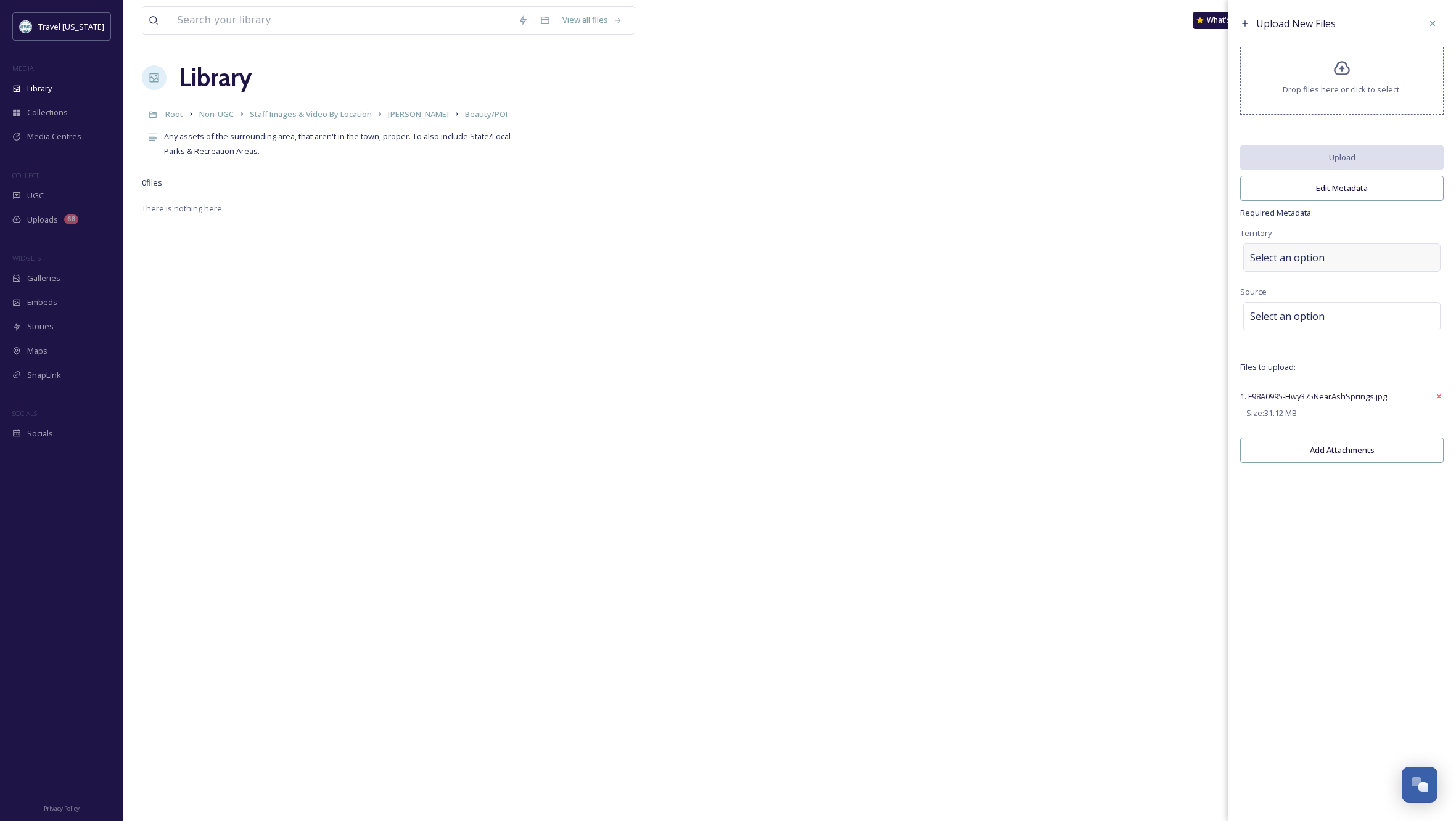
click at [1310, 256] on div "Select an option" at bounding box center [1342, 257] width 197 height 28
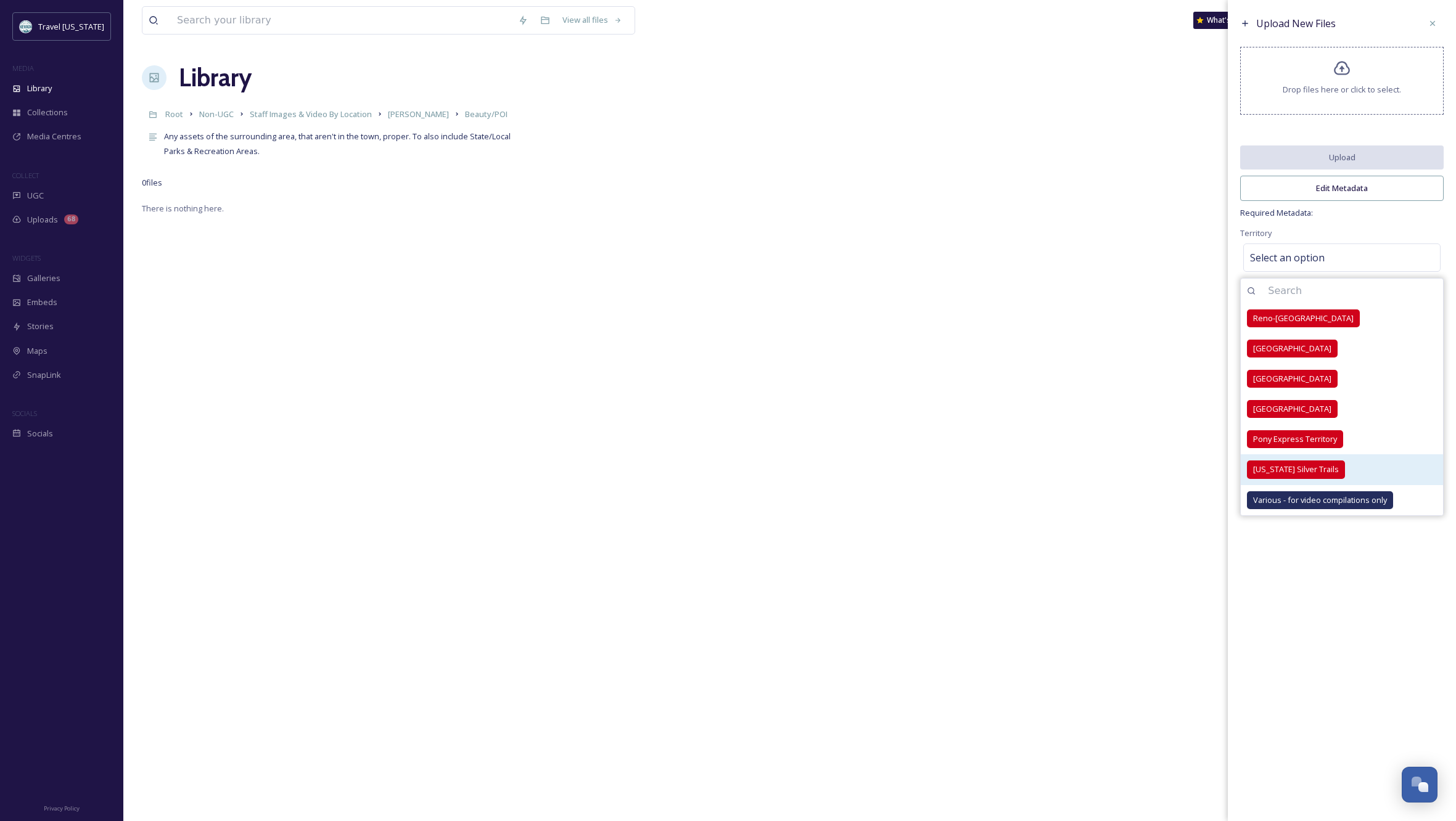
click at [1286, 476] on span "[US_STATE] Silver Trails" at bounding box center [1295, 470] width 85 height 12
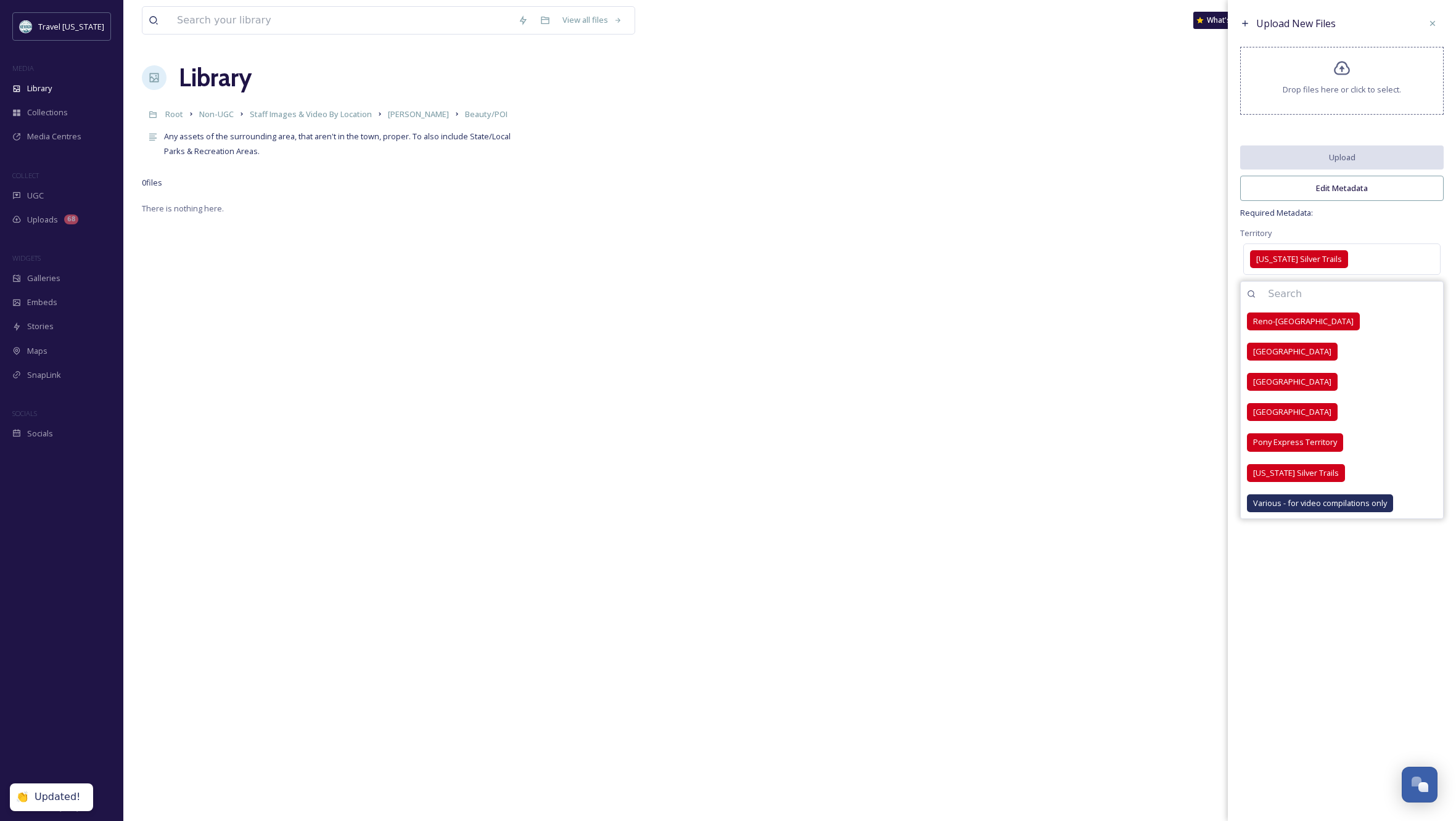
click at [1417, 233] on div "Territory [US_STATE] Silver Trails [GEOGRAPHIC_DATA]-[GEOGRAPHIC_DATA] [GEOGRAP…" at bounding box center [1342, 252] width 204 height 53
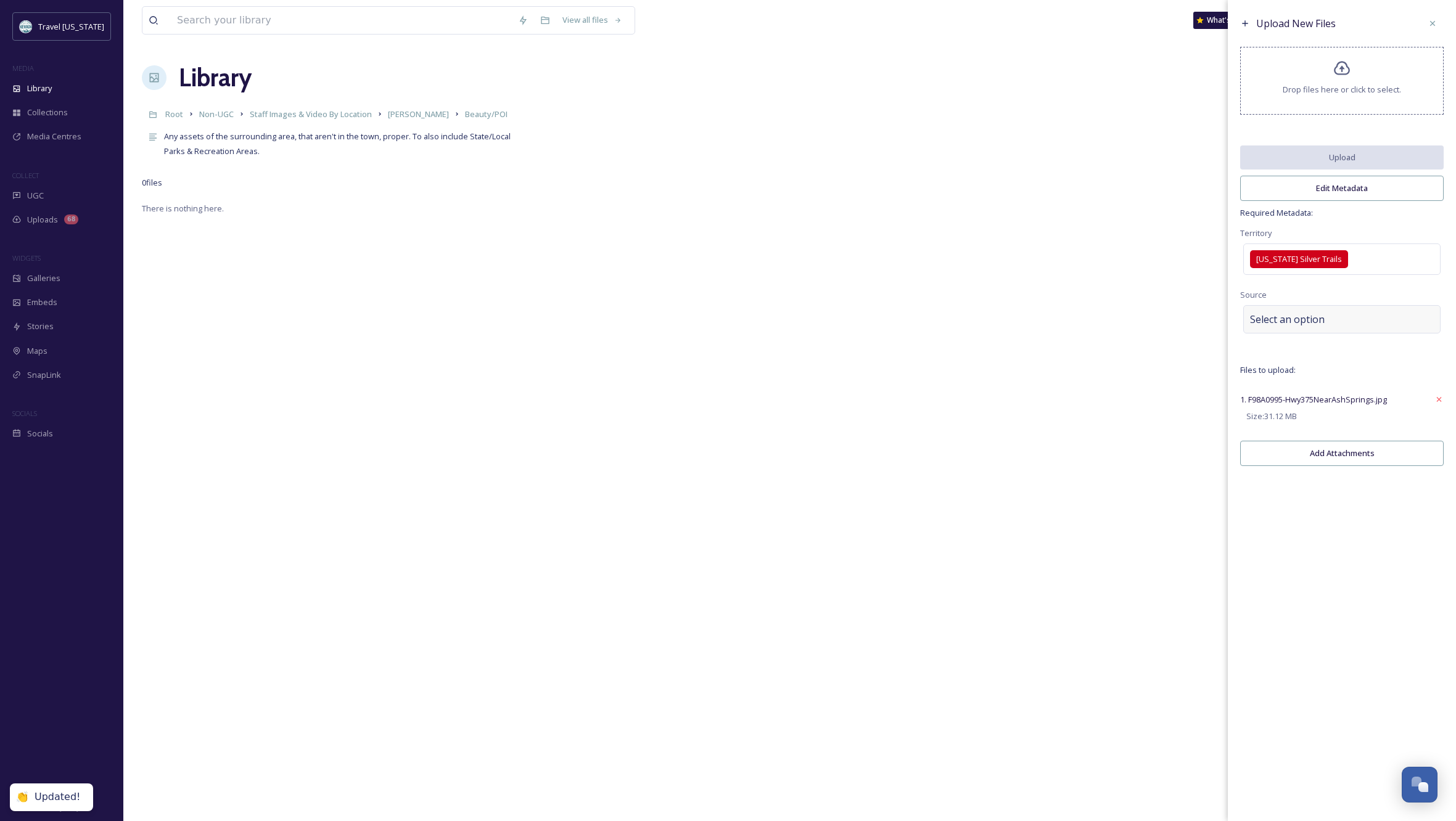
click at [1346, 329] on div "Select an option" at bounding box center [1342, 319] width 197 height 28
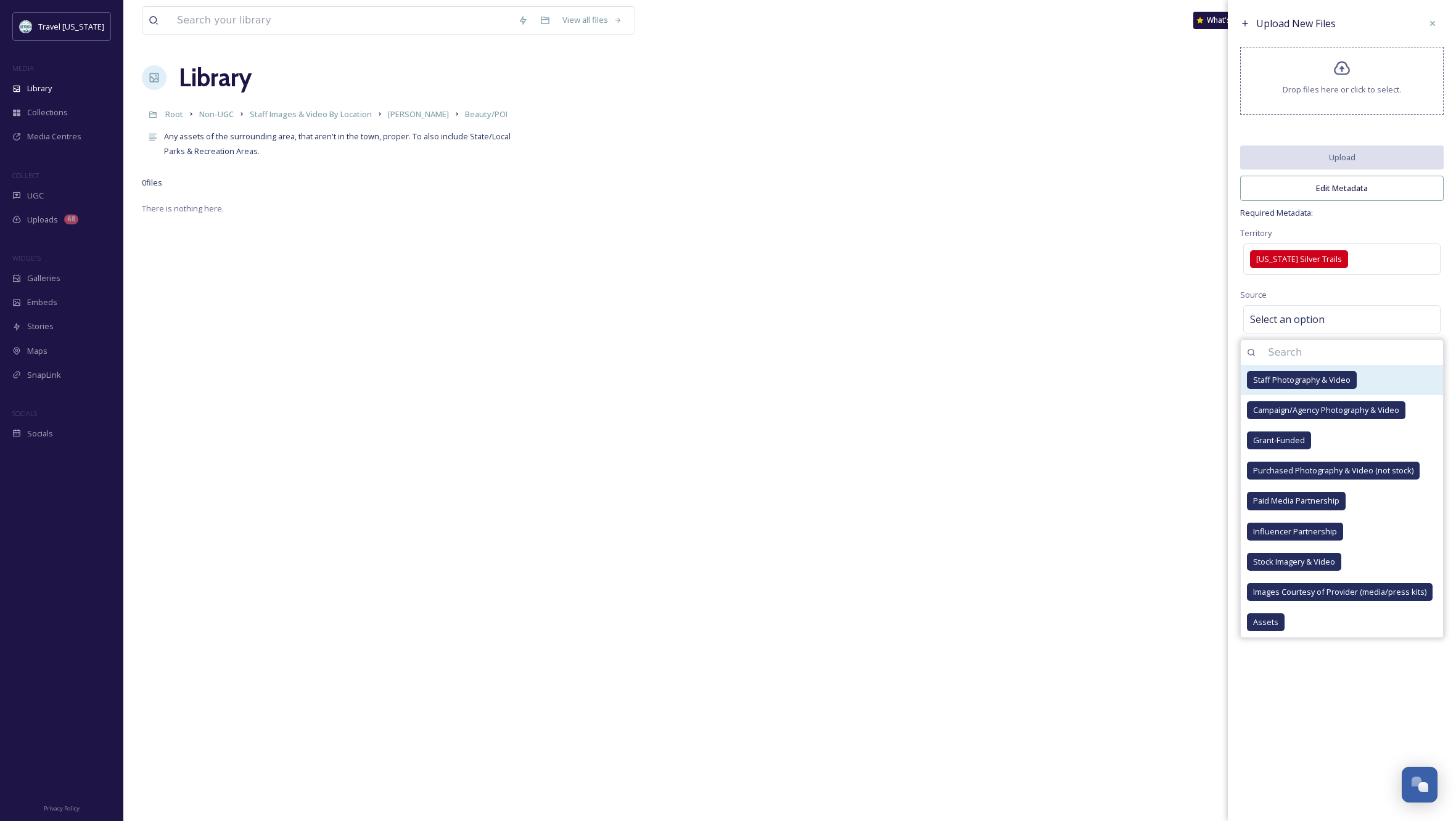
click at [1316, 386] on span "Staff Photography & Video" at bounding box center [1301, 380] width 97 height 12
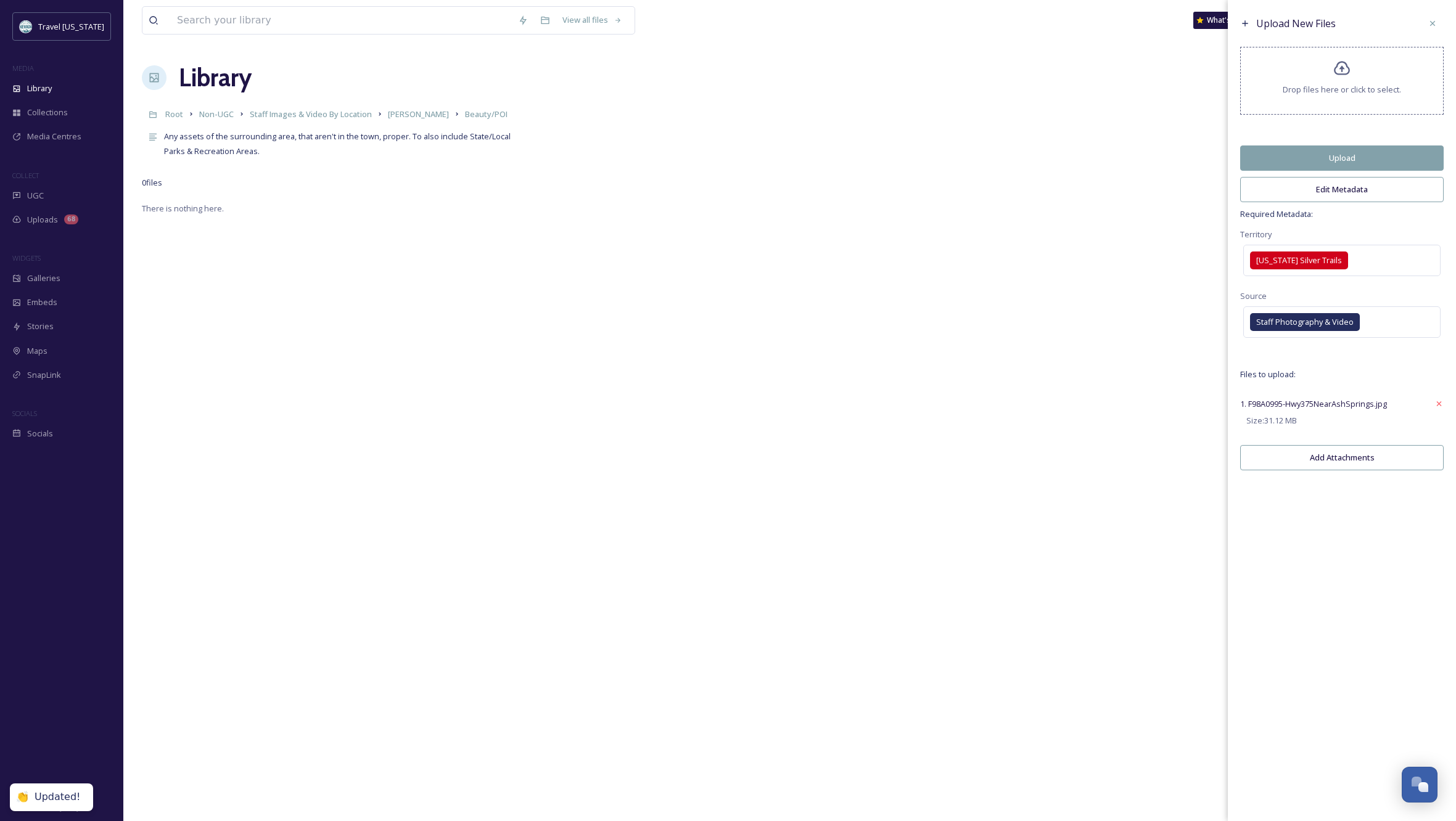
drag, startPoint x: 1338, startPoint y: 681, endPoint x: 1340, endPoint y: 665, distance: 16.1
click at [1338, 681] on div "Upload New Files Drop files here or click to select. Upload Edit Metadata Requi…" at bounding box center [1342, 410] width 228 height 821
click at [1360, 197] on button "Edit Metadata" at bounding box center [1342, 189] width 204 height 26
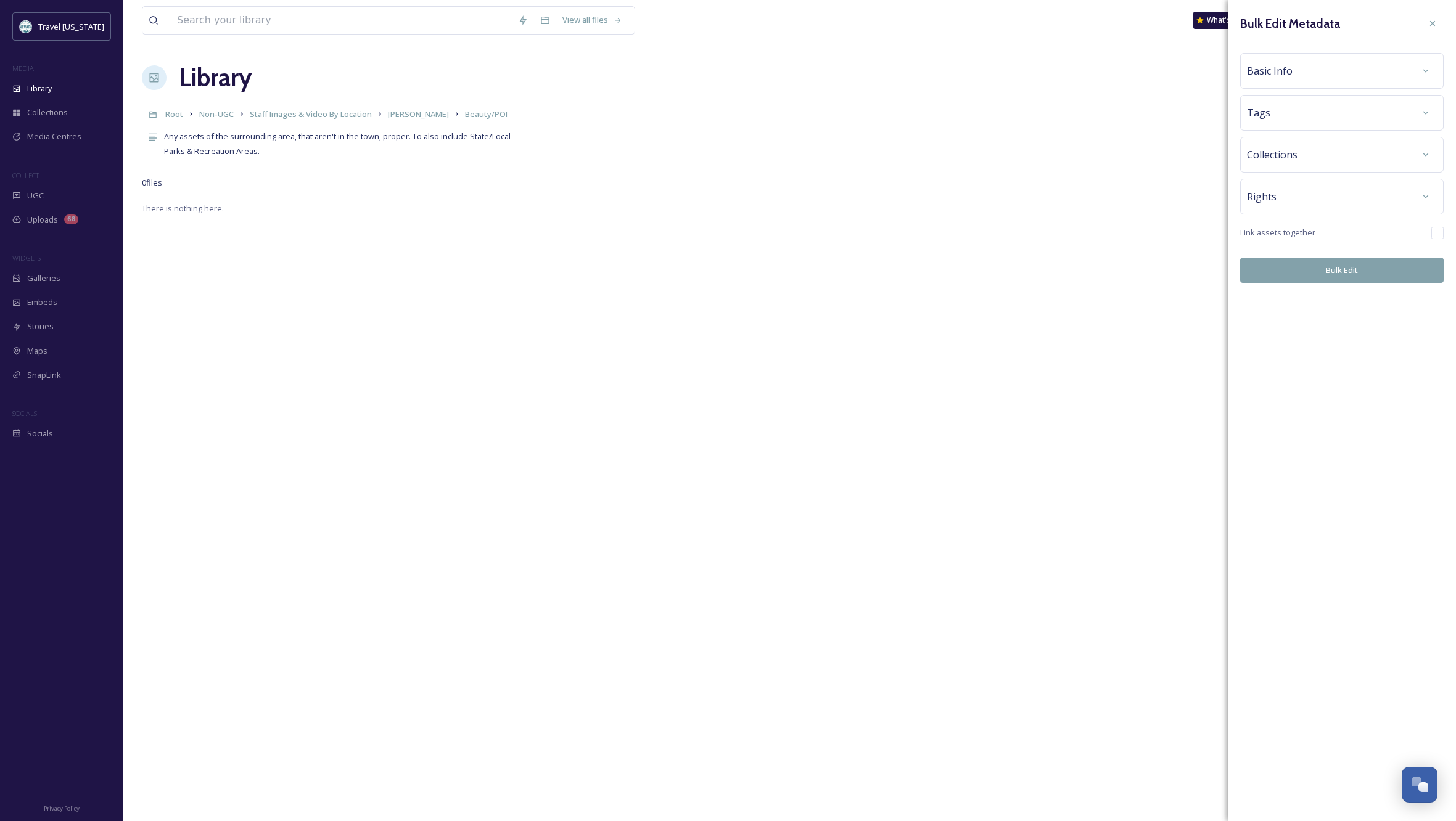
click at [1337, 74] on div "Basic Info" at bounding box center [1342, 71] width 190 height 22
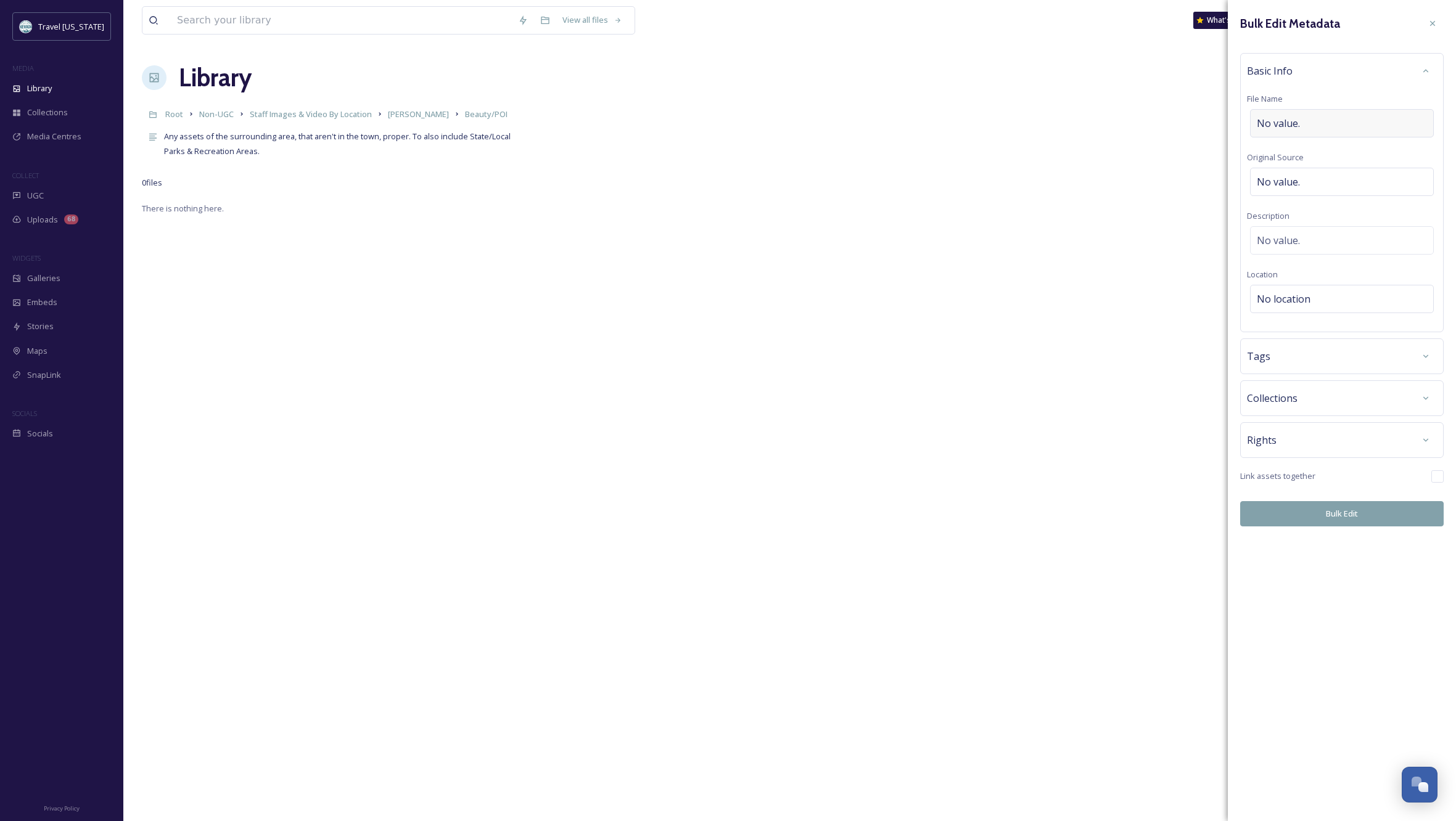
click at [1310, 123] on div "No value." at bounding box center [1342, 123] width 184 height 28
type input "Hwy 375 between Ash Springs & [PERSON_NAME]"
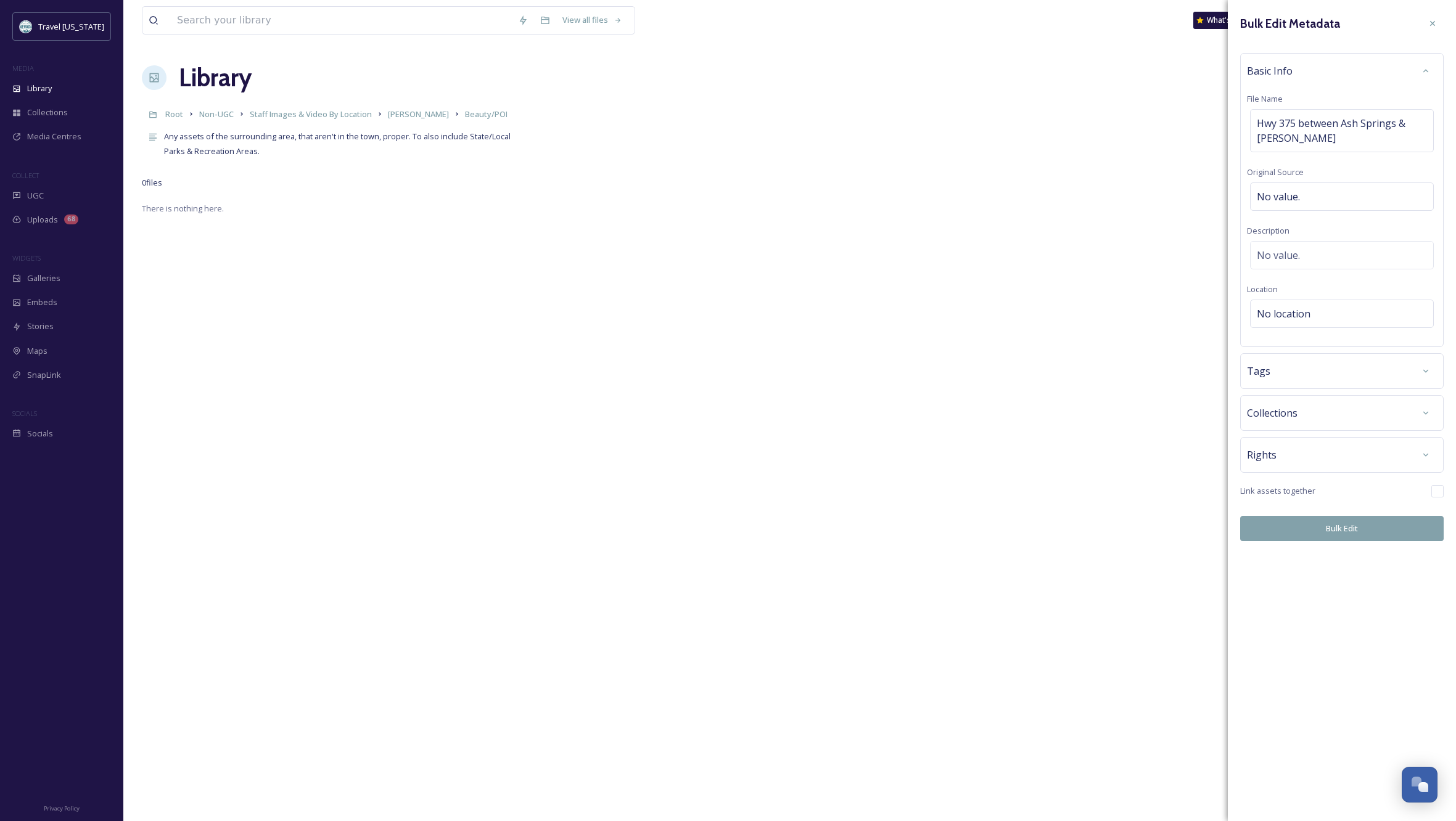
click at [1364, 433] on div "Bulk Edit Metadata Basic Info File Name Hwy 375 between Ash Springs & [PERSON_N…" at bounding box center [1342, 277] width 228 height 554
click at [1428, 449] on div at bounding box center [1426, 455] width 22 height 22
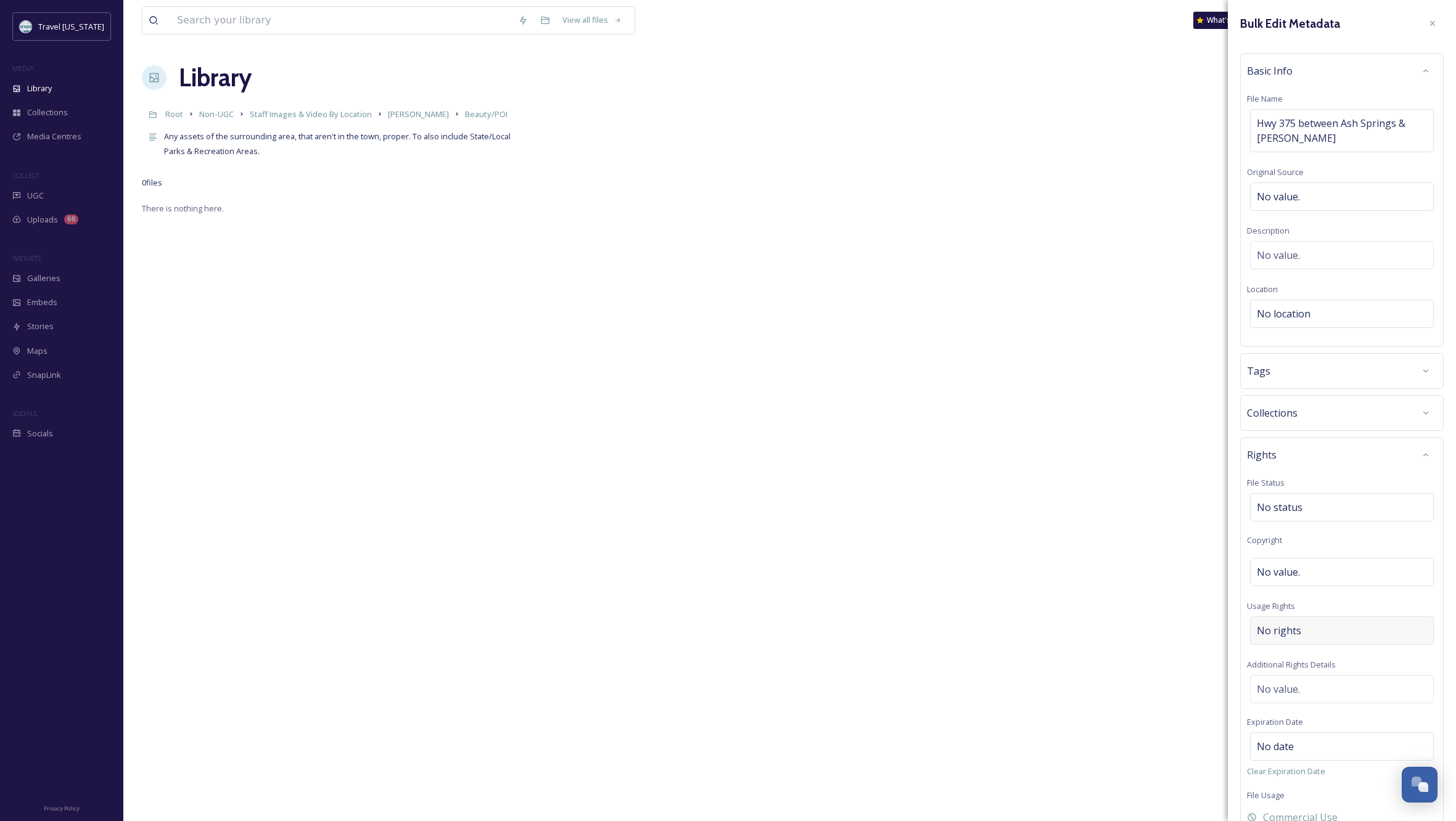
click at [1305, 627] on div "No rights" at bounding box center [1342, 630] width 184 height 28
click at [1305, 627] on input at bounding box center [1322, 626] width 136 height 27
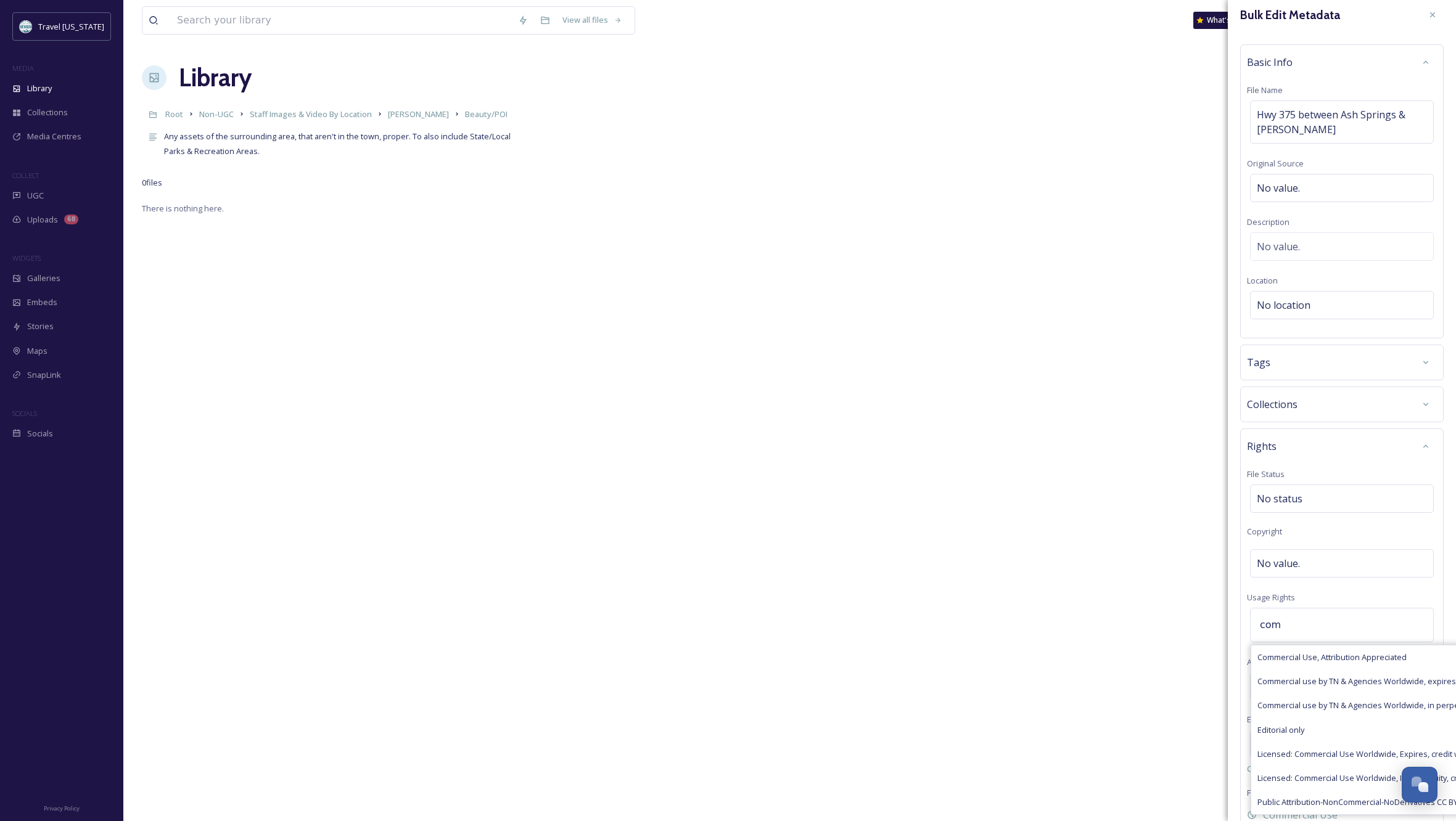
scroll to position [9, 0]
type input "com"
click at [1369, 698] on div "Commercial use by TN & Agencies Worldwide, in perpetuity" at bounding box center [1405, 705] width 307 height 24
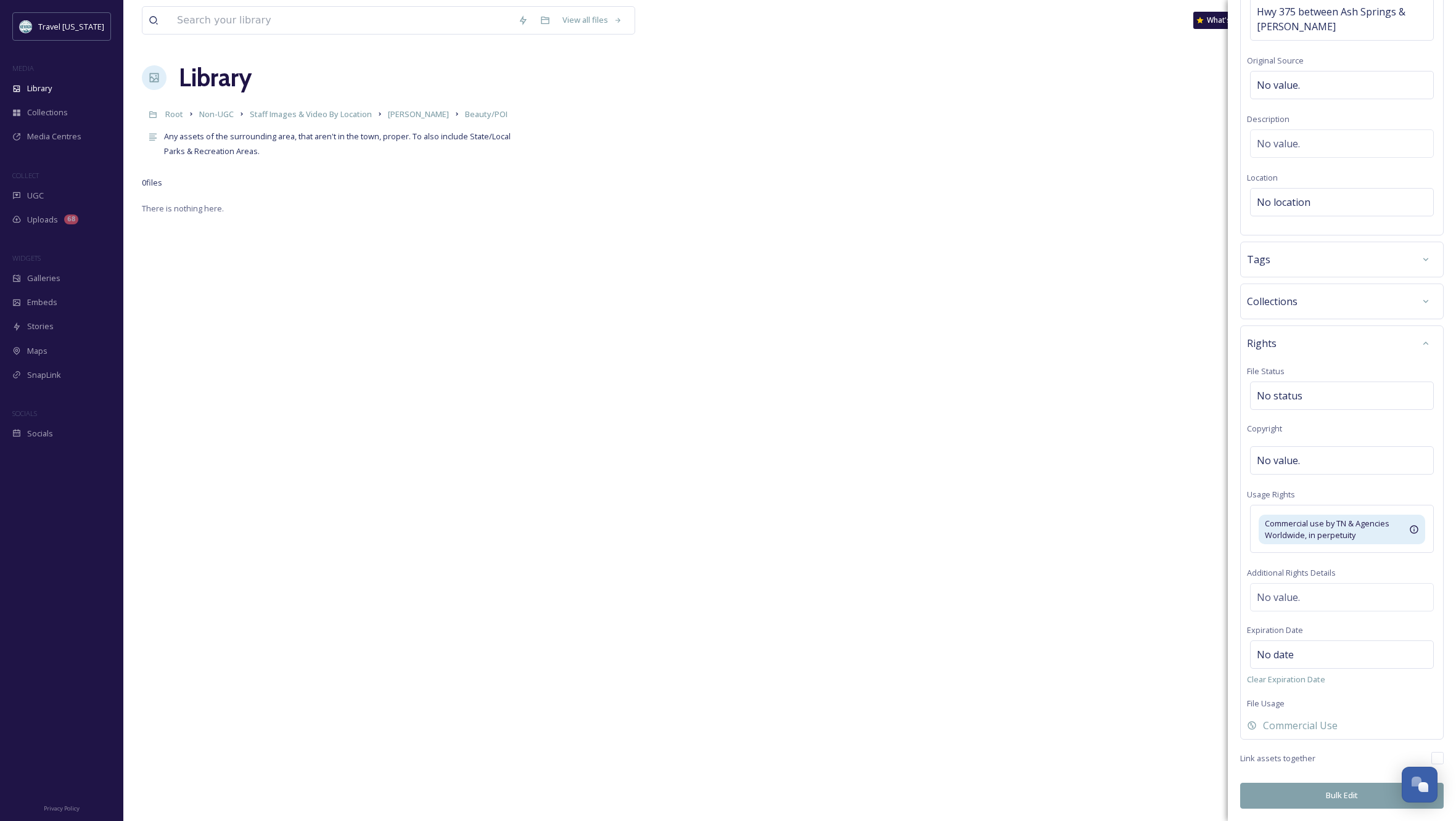
scroll to position [111, 0]
click at [1311, 793] on button "Bulk Edit" at bounding box center [1342, 796] width 204 height 26
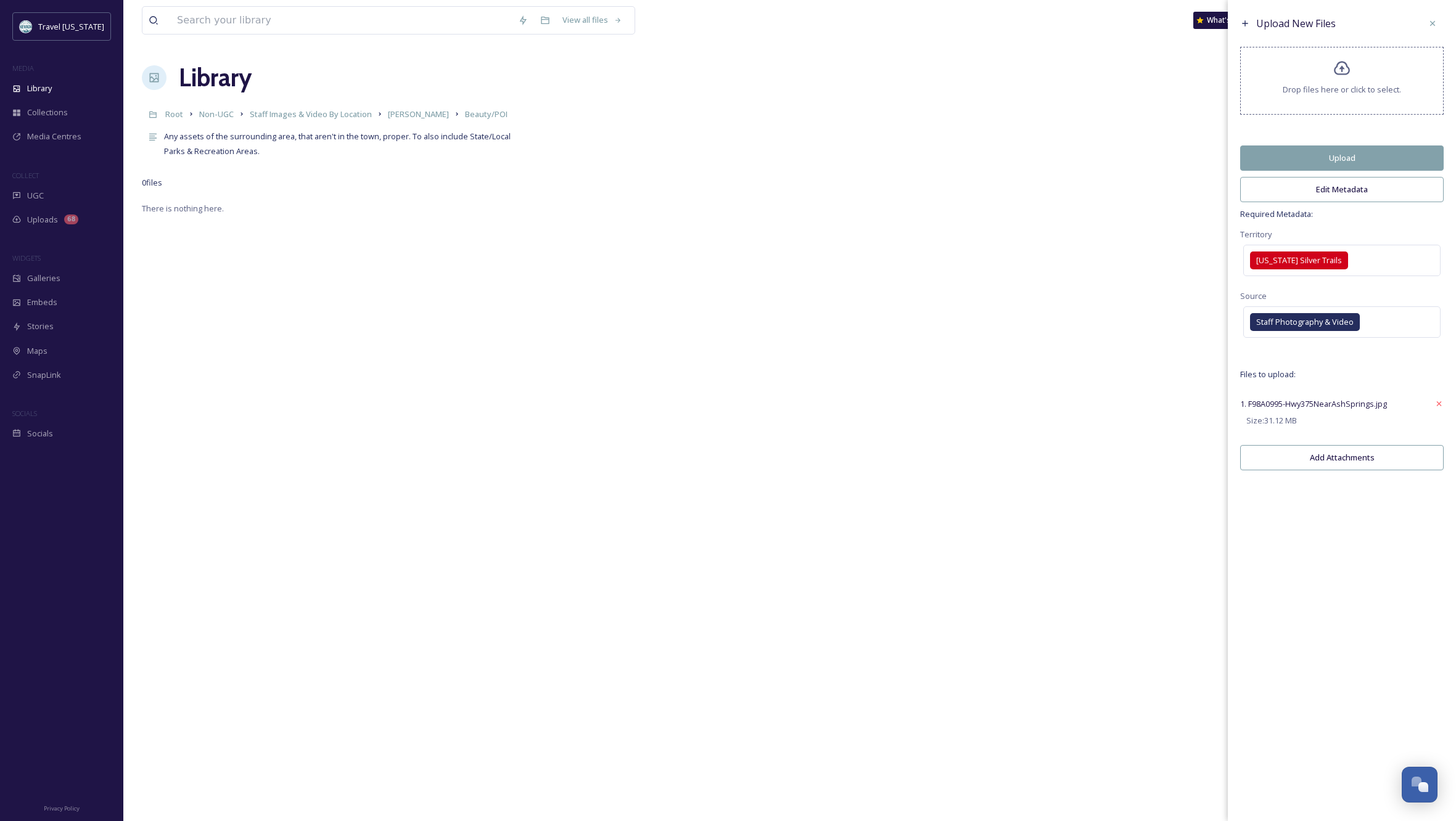
click at [1302, 168] on button "Upload" at bounding box center [1342, 158] width 204 height 26
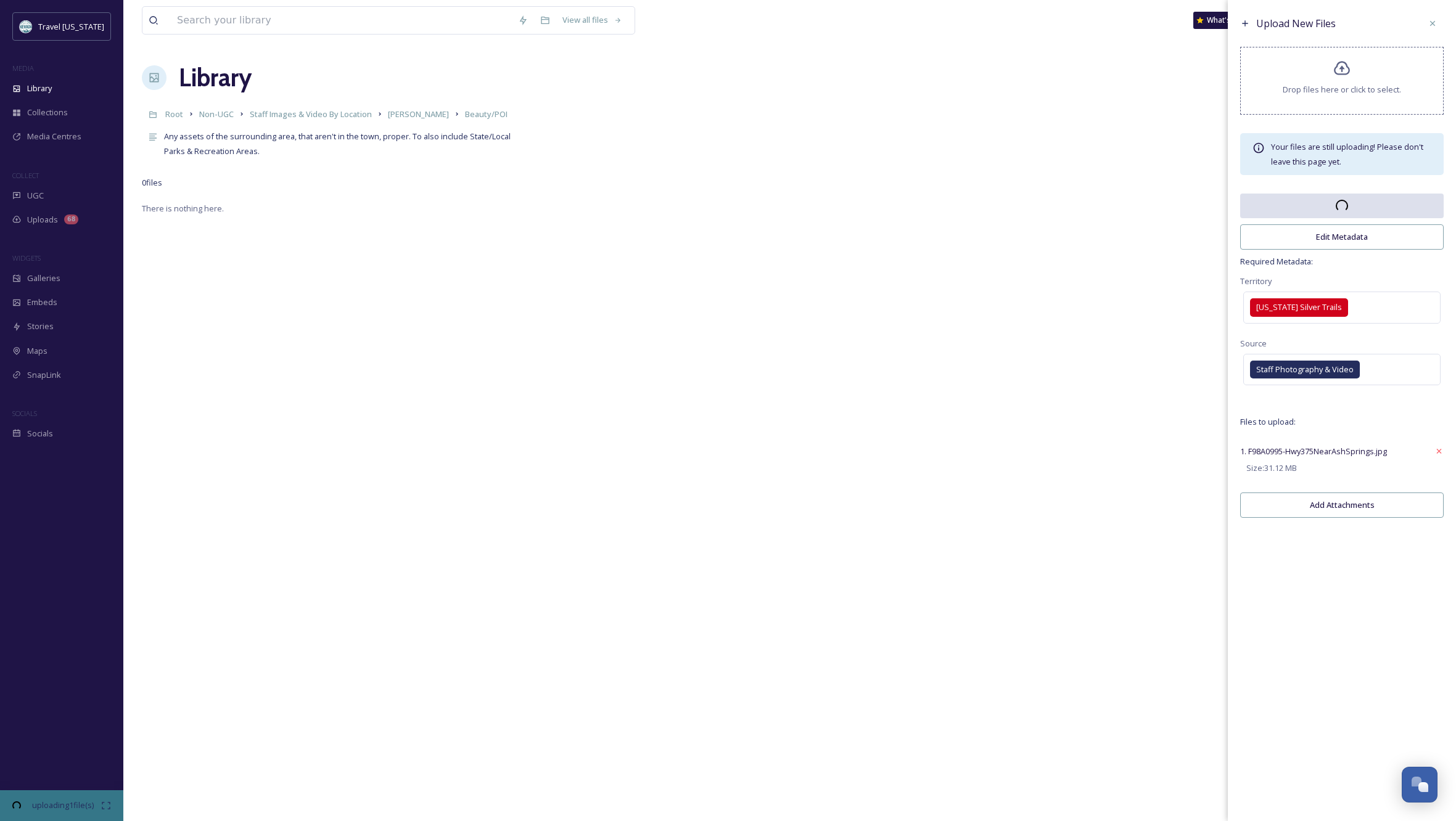
scroll to position [0, 0]
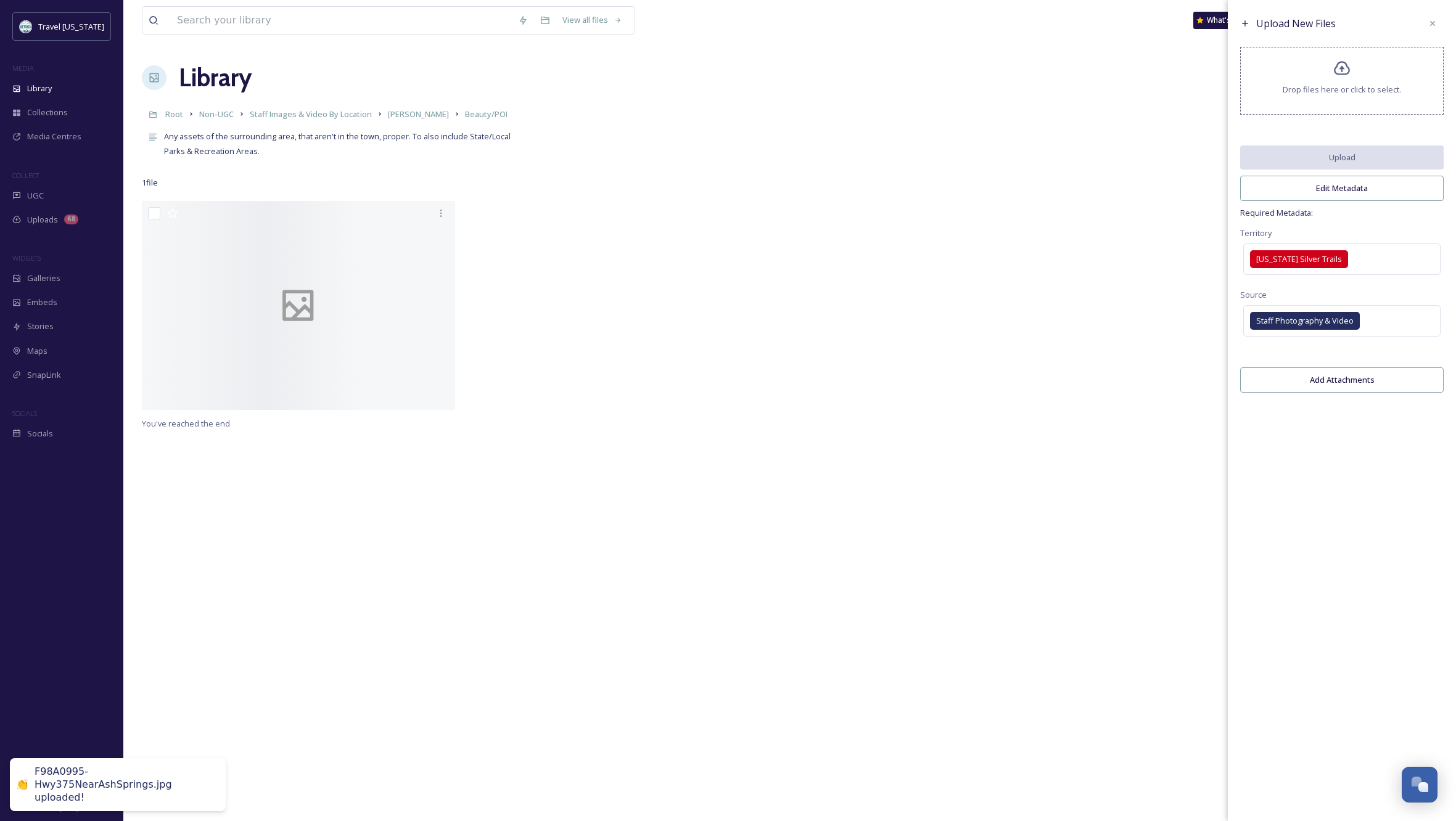
click at [961, 327] on div at bounding box center [953, 308] width 319 height 215
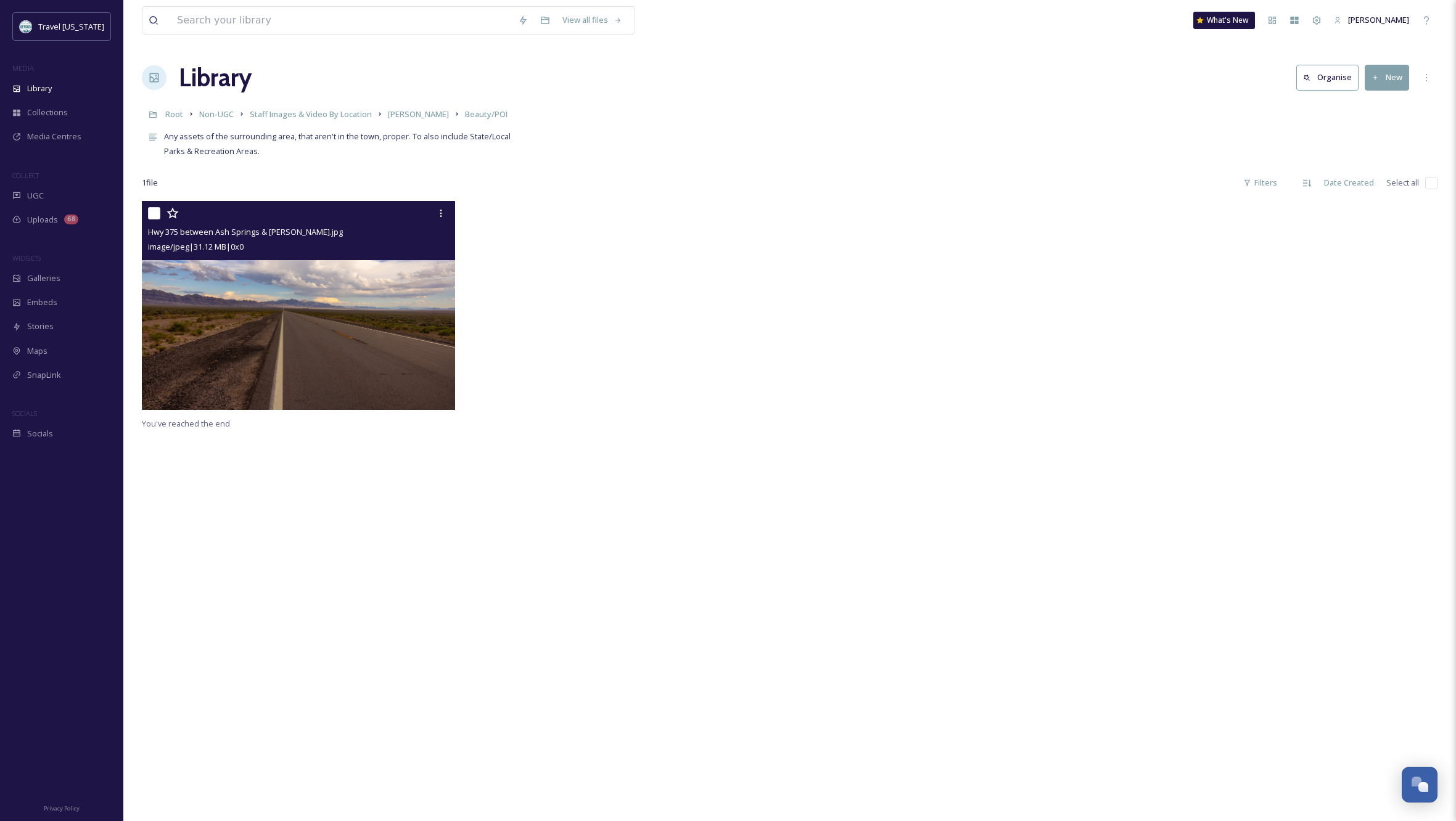
click at [278, 326] on img at bounding box center [298, 305] width 313 height 209
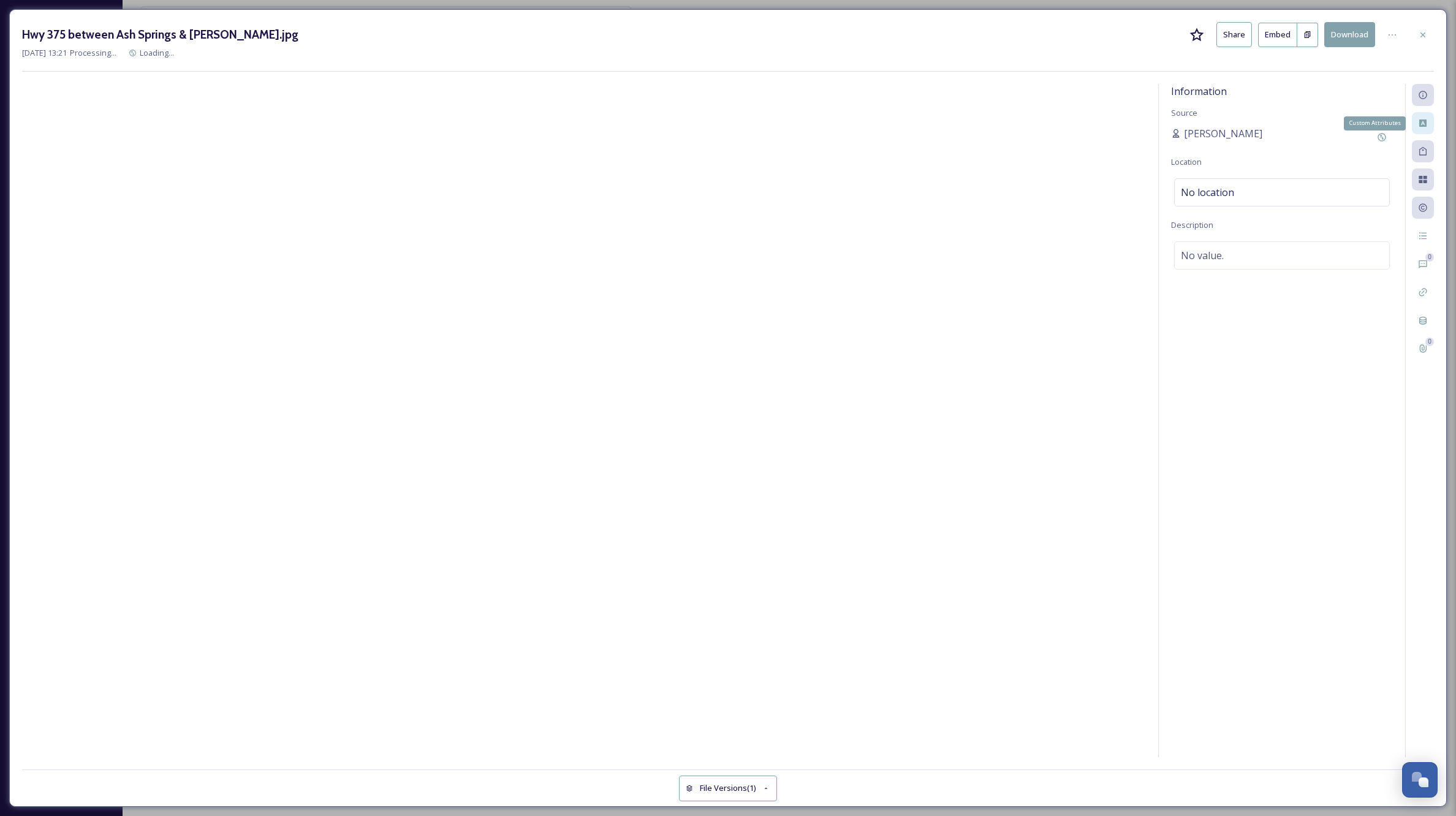
click at [1426, 123] on icon at bounding box center [1423, 123] width 7 height 7
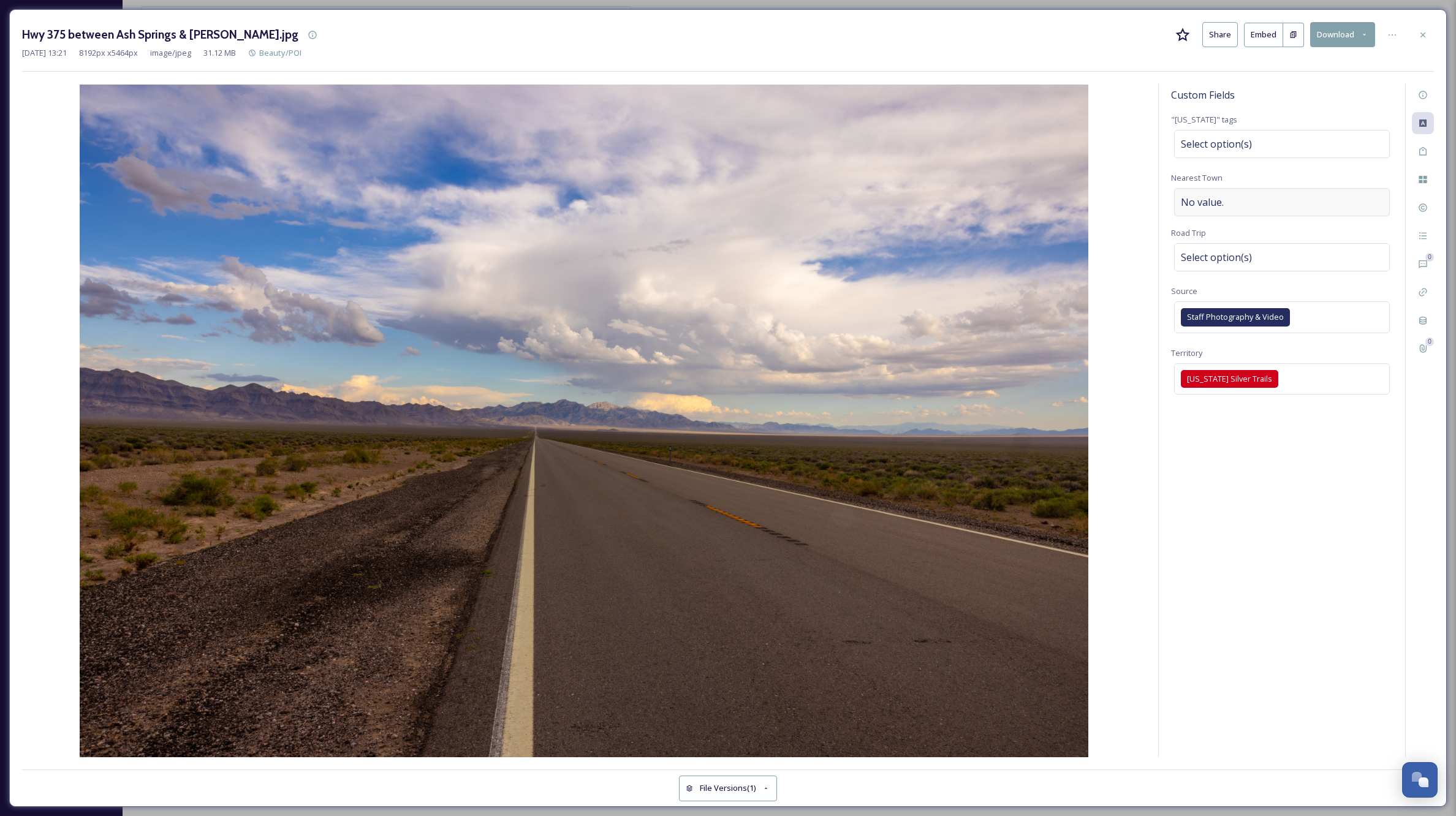
click at [1246, 201] on div "No value." at bounding box center [1281, 202] width 216 height 28
type input "[PERSON_NAME]"
click at [1312, 250] on div "Select option(s)" at bounding box center [1281, 257] width 216 height 28
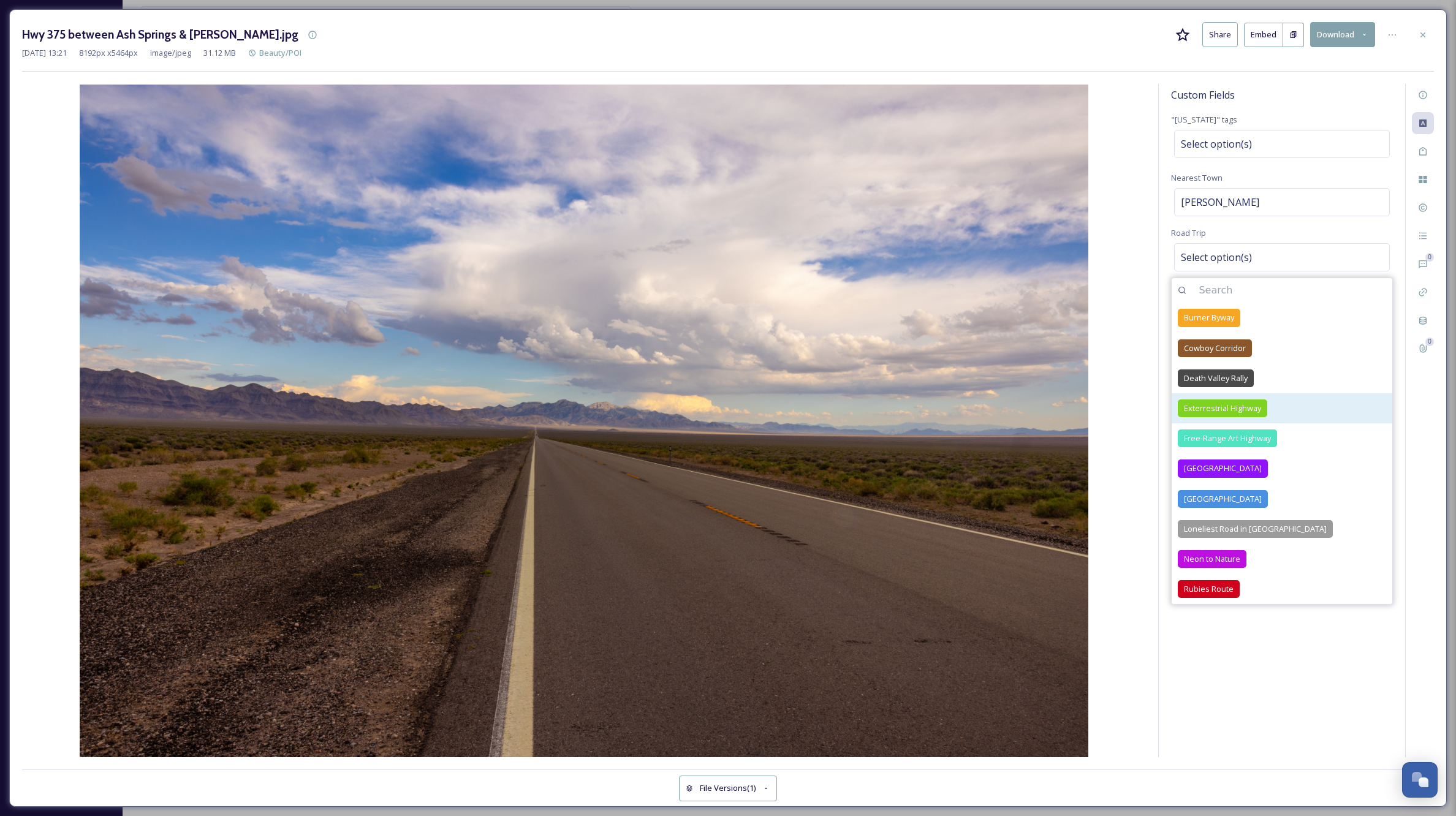
click at [1240, 399] on div "Exterrestrial Highway" at bounding box center [1222, 408] width 89 height 17
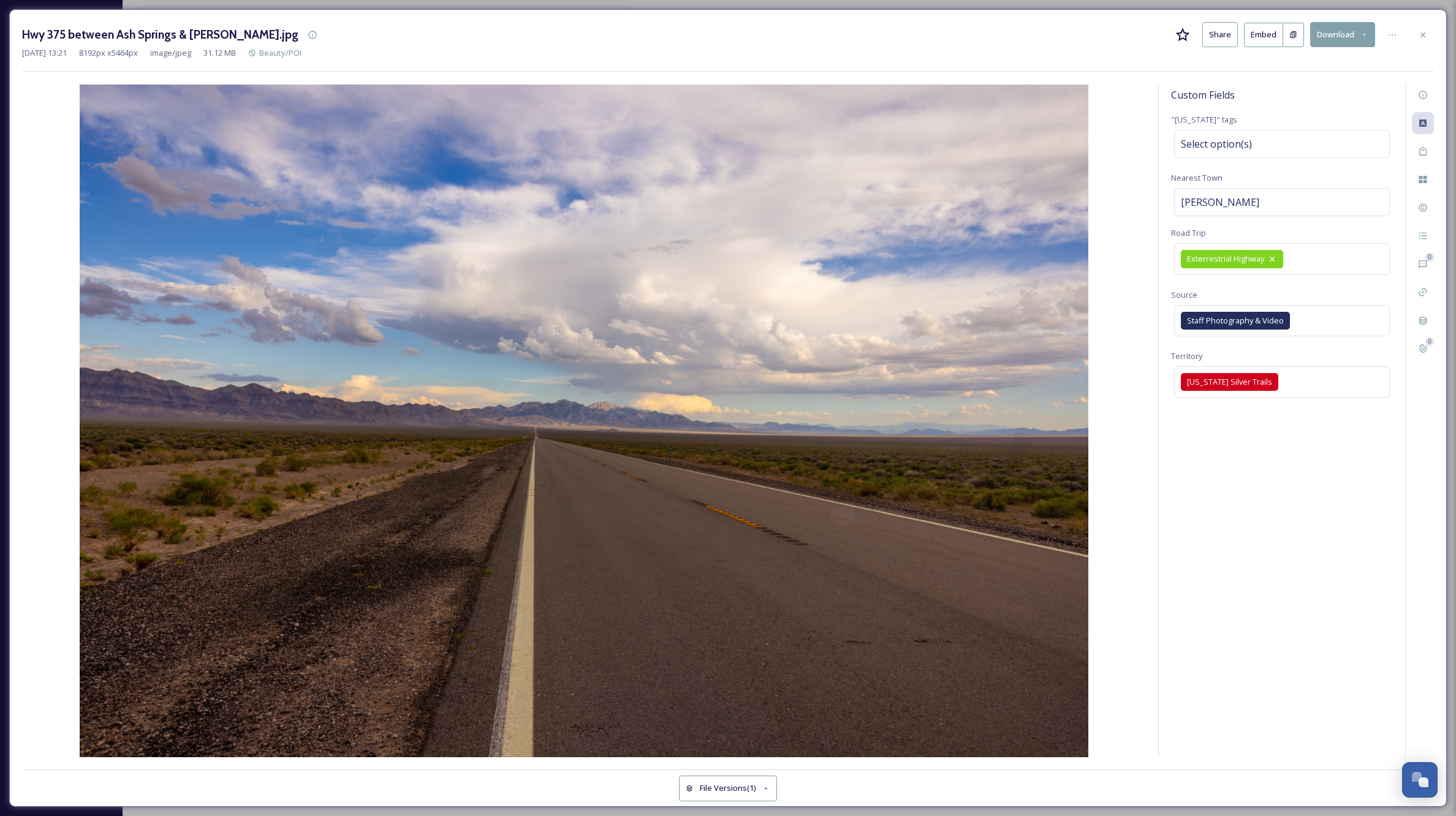
drag, startPoint x: 1247, startPoint y: 722, endPoint x: 1254, endPoint y: 703, distance: 20.2
click at [1247, 722] on div "Custom Fields "[US_STATE]" tags Select option(s) Nearest Town [PERSON_NAME] Roa…" at bounding box center [1281, 421] width 246 height 674
click at [1422, 31] on icon at bounding box center [1423, 35] width 10 height 10
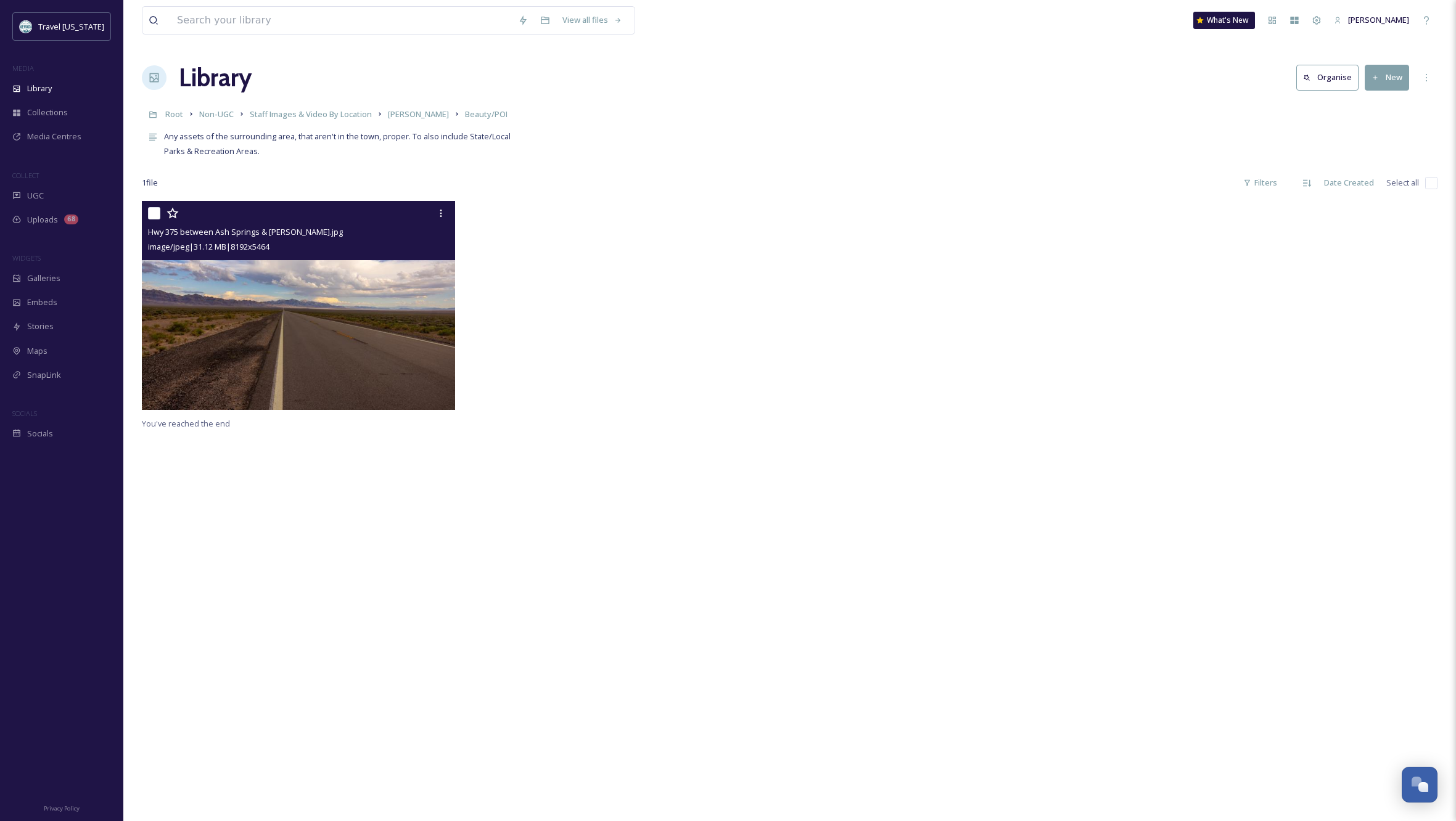
drag, startPoint x: 308, startPoint y: 698, endPoint x: 316, endPoint y: 692, distance: 10.0
click at [308, 698] on div "Hwy 375 between Ash Springs & [PERSON_NAME].jpg image/jpeg | 31.12 MB | 8192 x …" at bounding box center [790, 611] width 1296 height 821
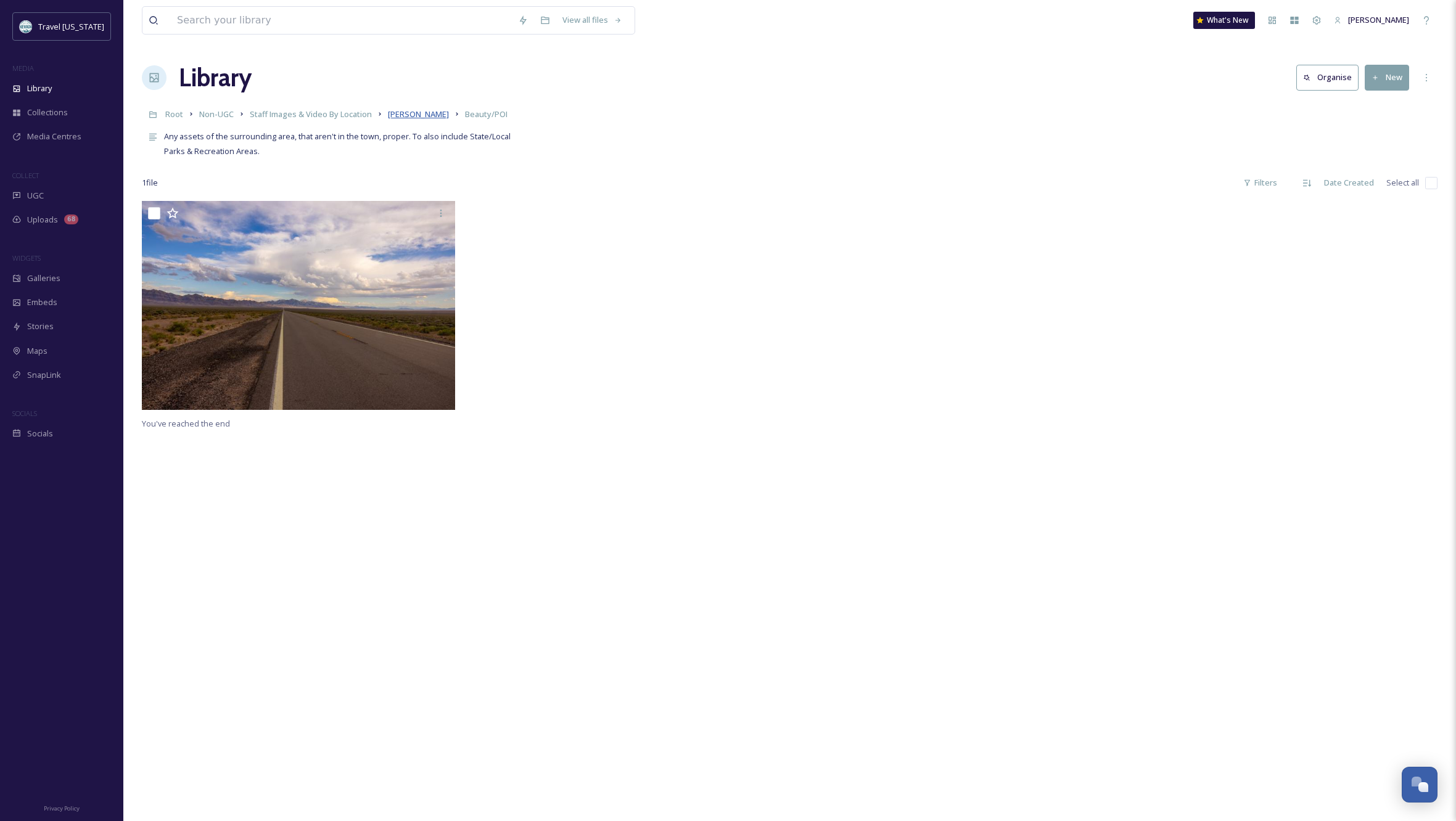
click at [397, 113] on span "[PERSON_NAME]" at bounding box center [419, 114] width 61 height 11
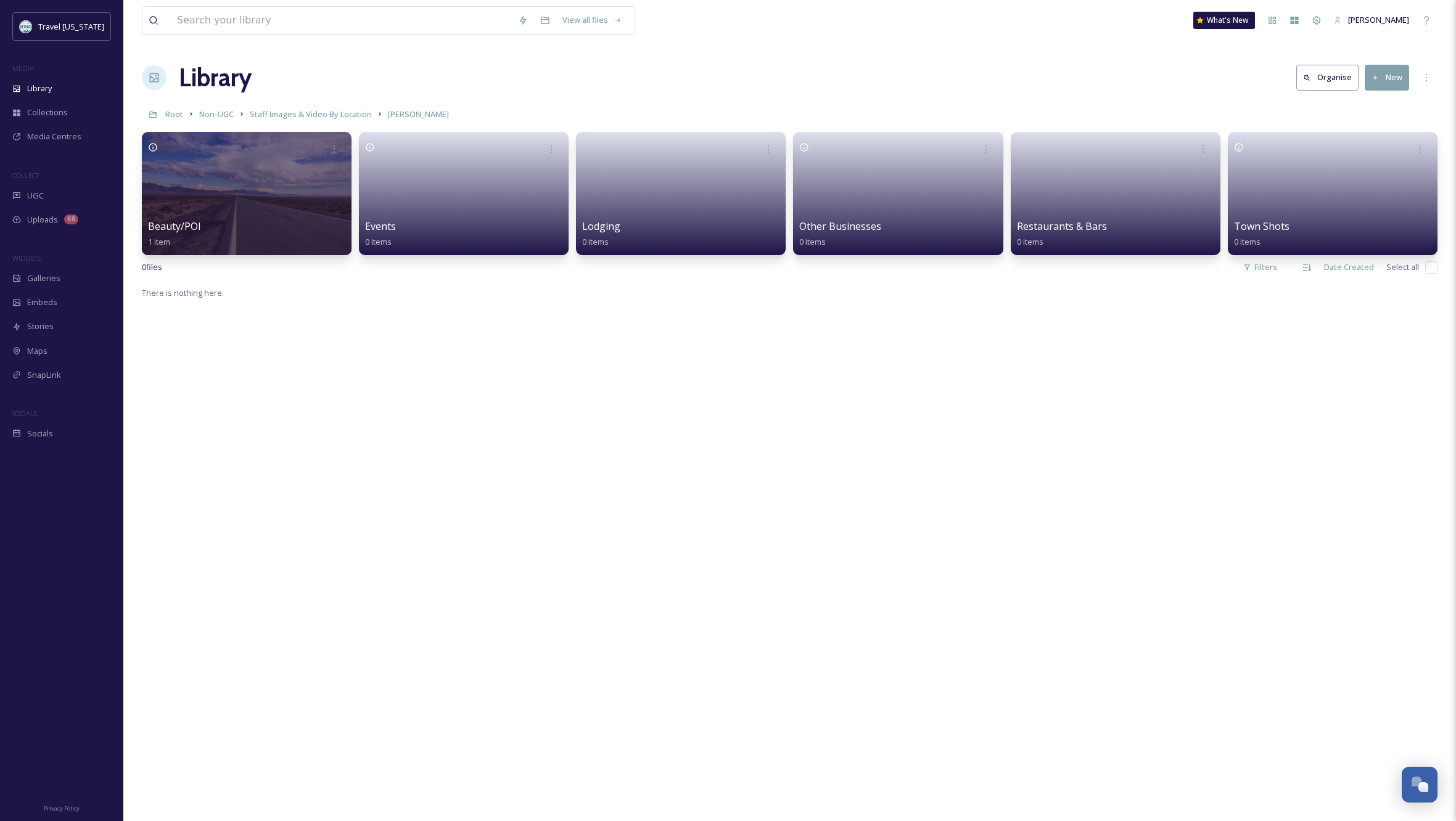
drag, startPoint x: 332, startPoint y: 427, endPoint x: 329, endPoint y: 395, distance: 32.1
click at [332, 425] on div "There is nothing here." at bounding box center [790, 696] width 1296 height 821
click at [283, 208] on div at bounding box center [247, 194] width 214 height 126
click at [601, 429] on div "There is nothing here." at bounding box center [790, 696] width 1296 height 821
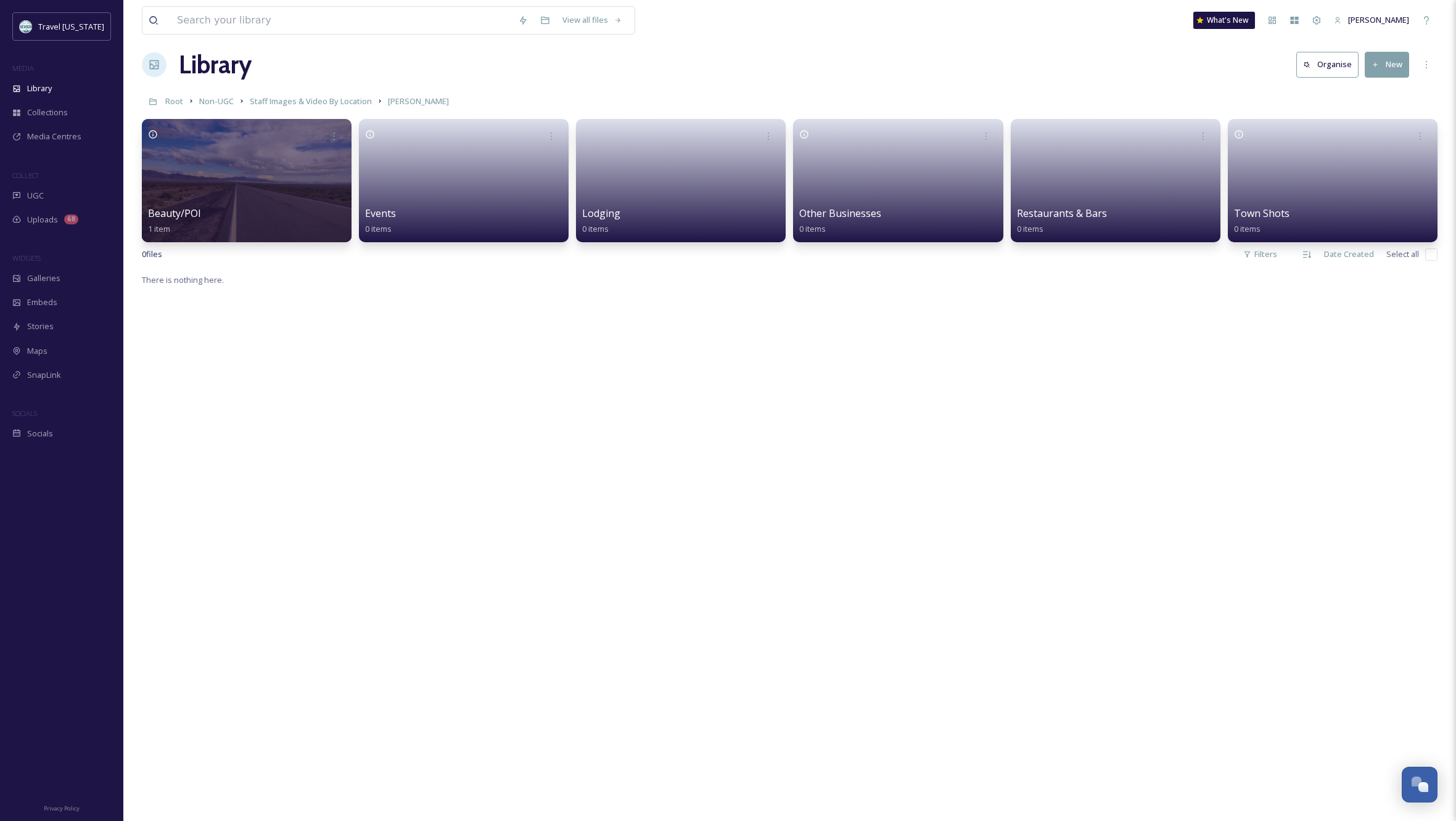
scroll to position [15, 0]
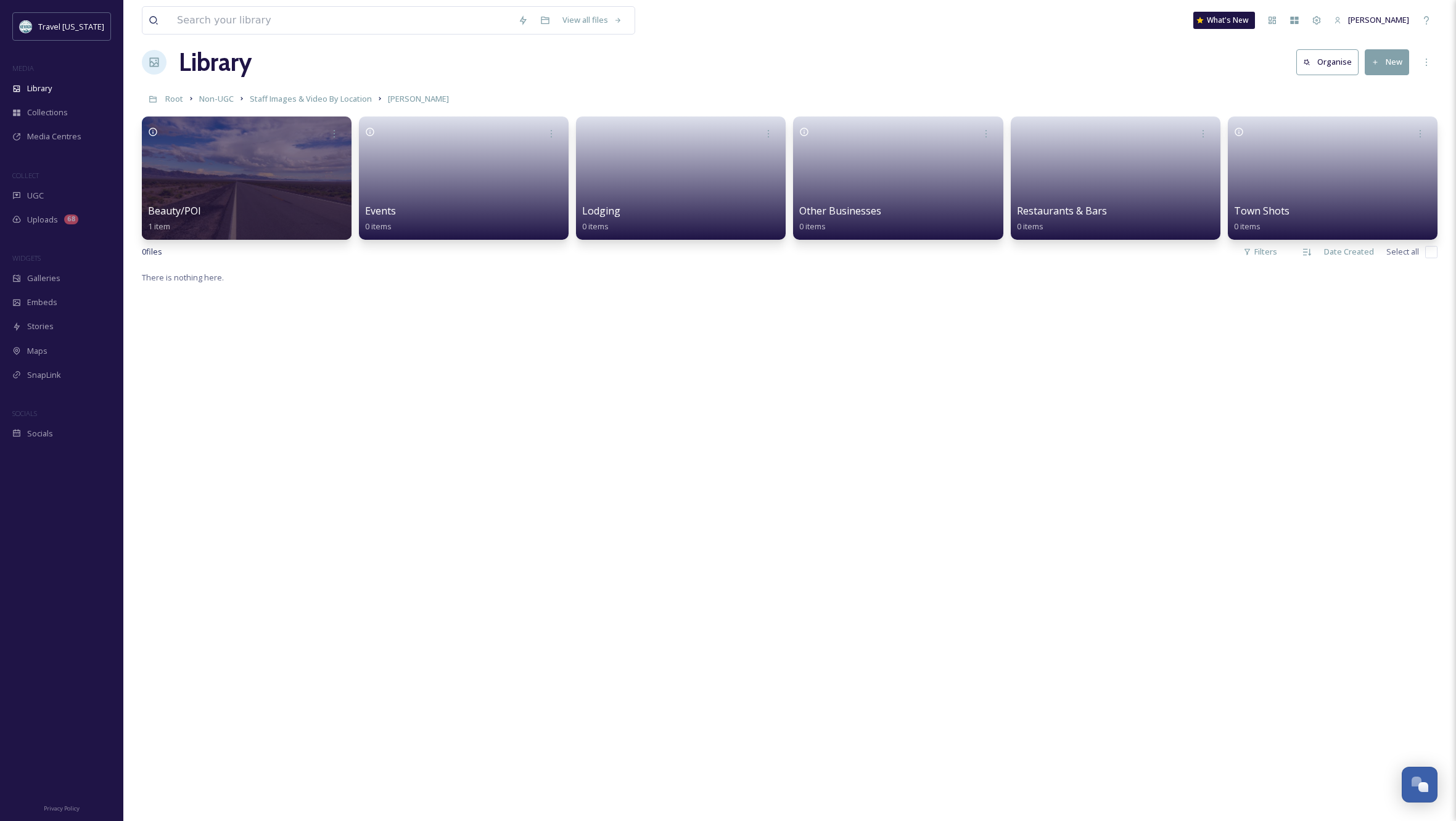
click at [308, 92] on link "Staff Images & Video By Location" at bounding box center [310, 99] width 122 height 15
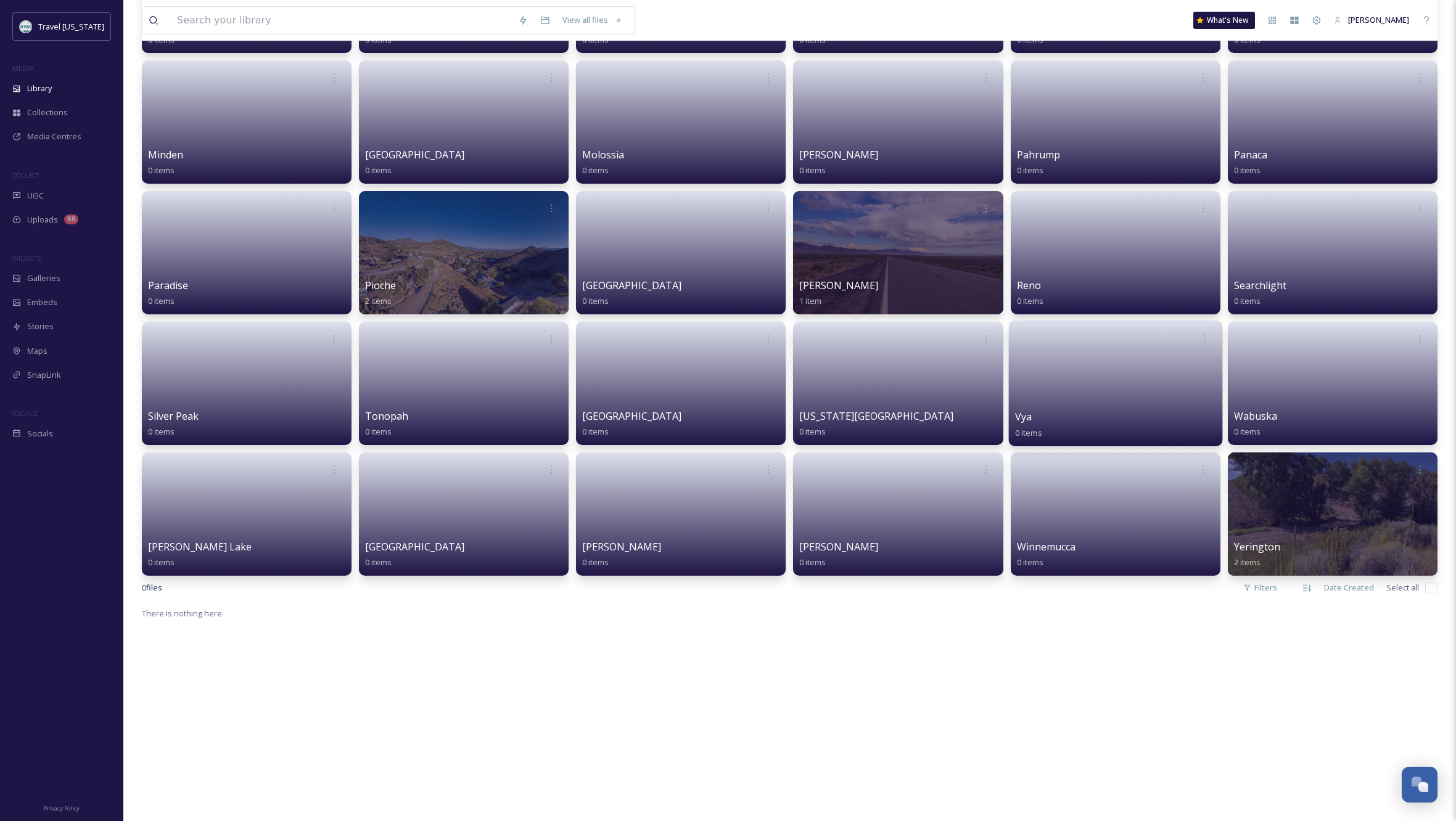
scroll to position [1168, 0]
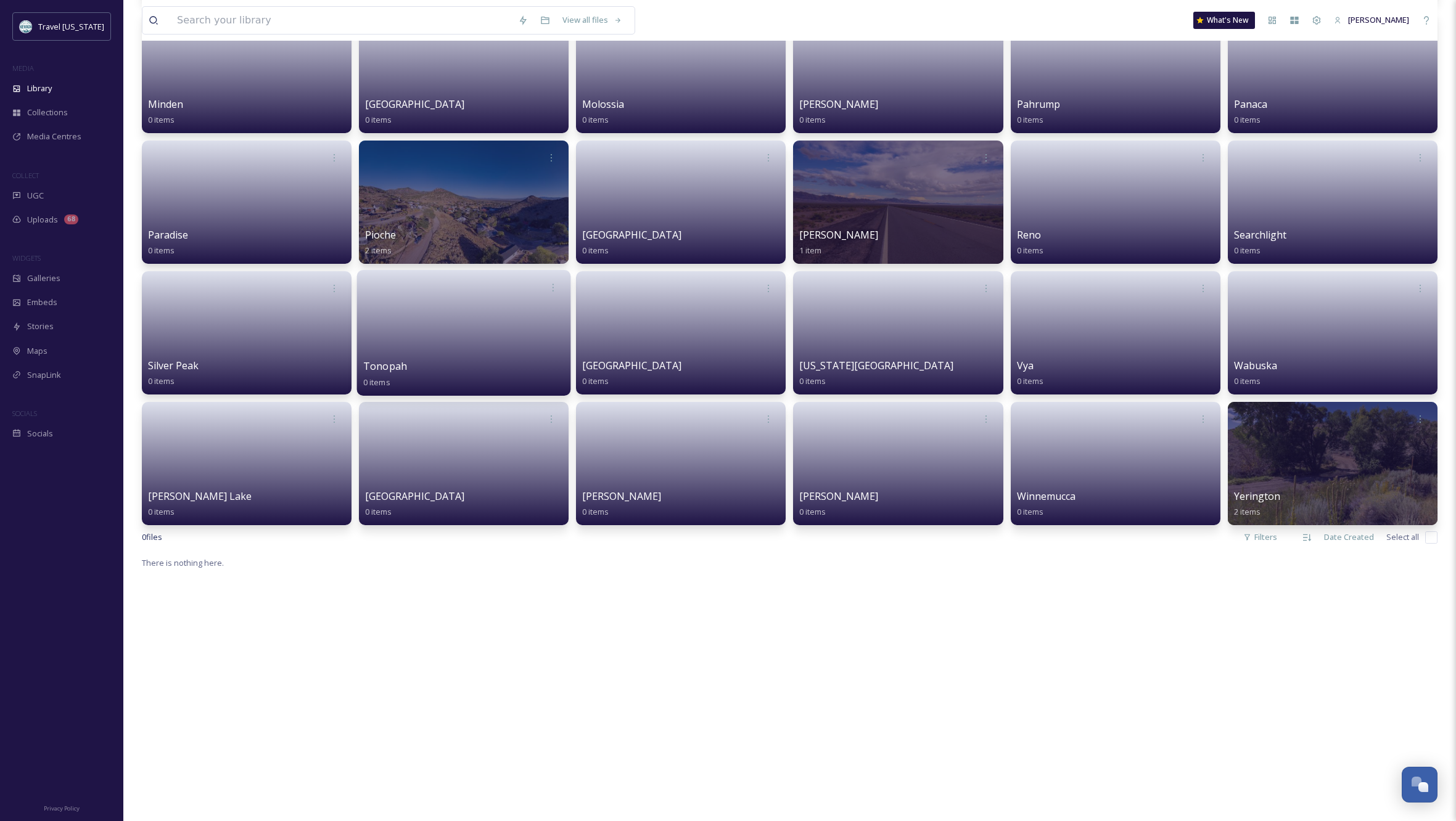
click at [463, 340] on link at bounding box center [464, 329] width 202 height 60
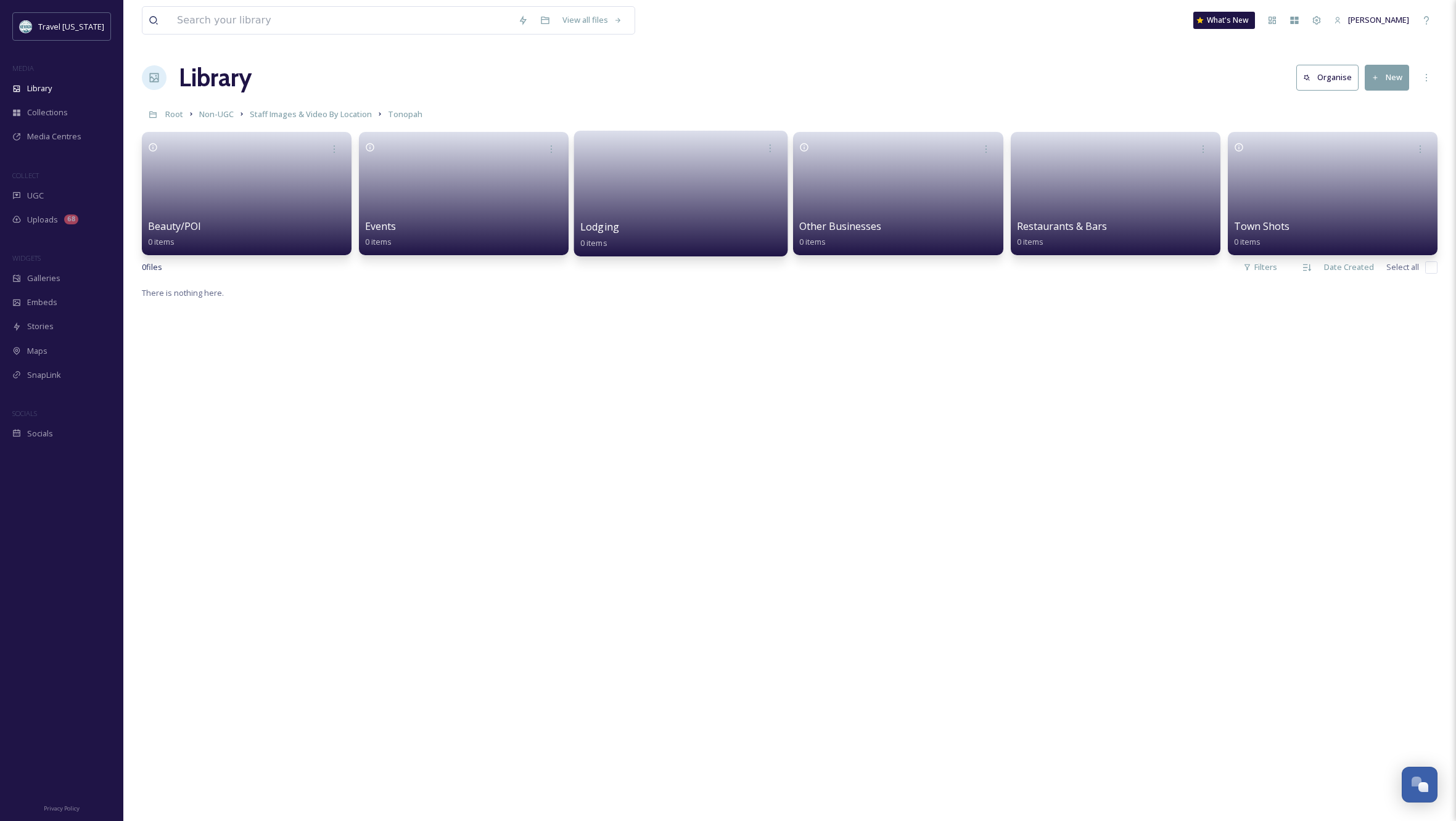
click at [682, 196] on link at bounding box center [681, 190] width 202 height 60
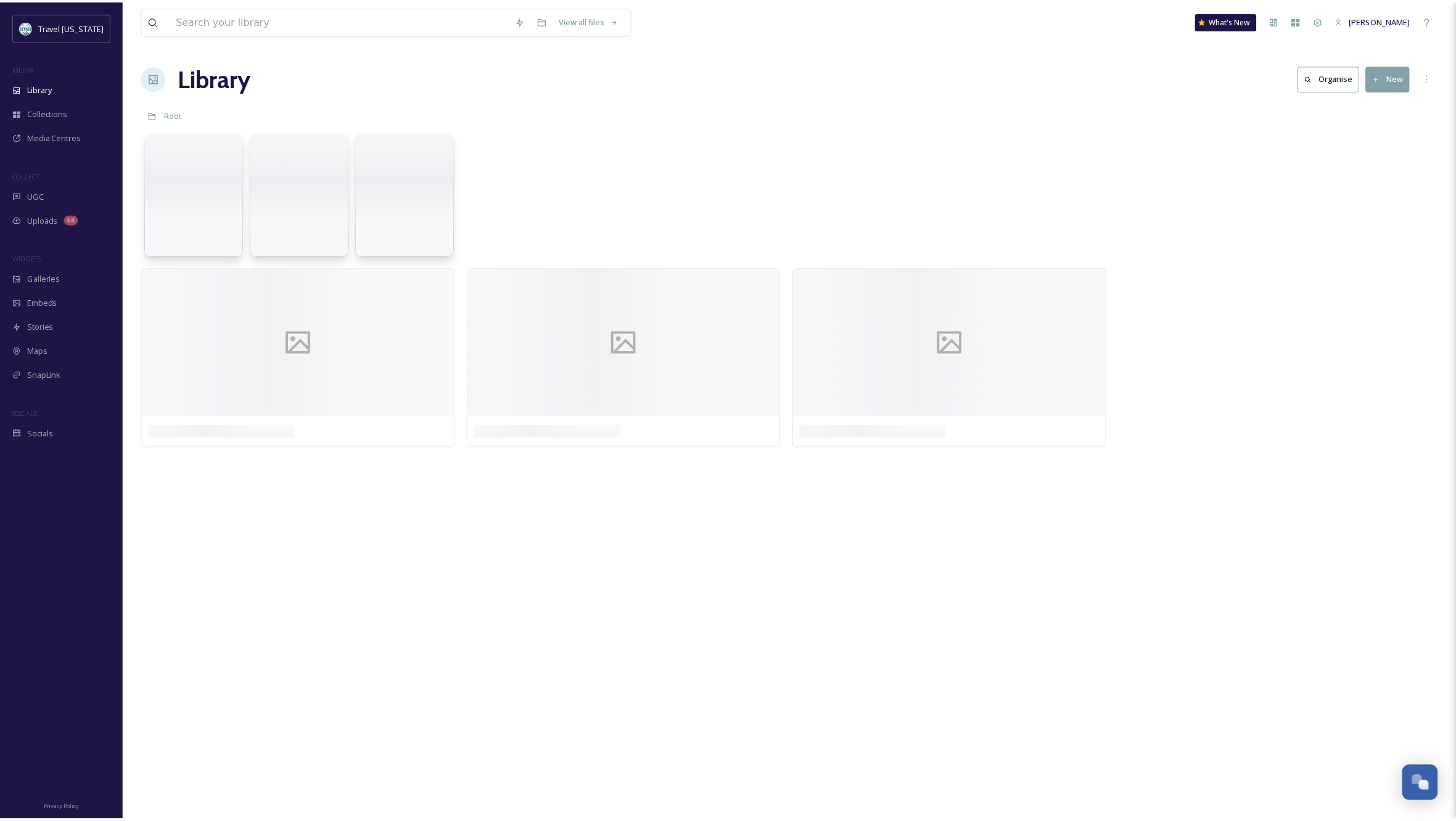
scroll to position [0, 1]
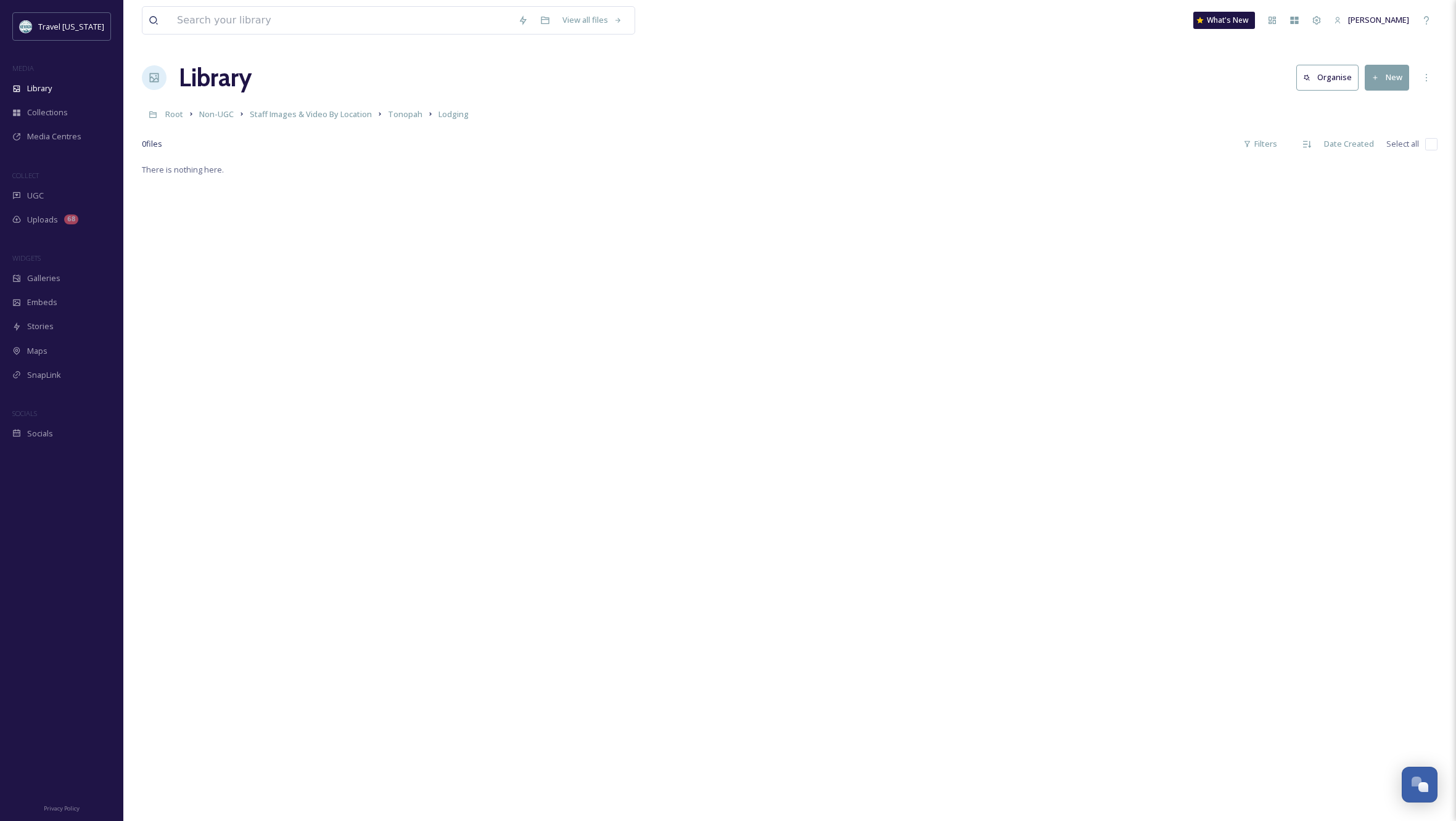
click at [1396, 75] on button "New" at bounding box center [1387, 77] width 45 height 26
click at [1361, 153] on span "Folder" at bounding box center [1373, 154] width 23 height 12
click at [1318, 77] on input at bounding box center [1342, 85] width 204 height 28
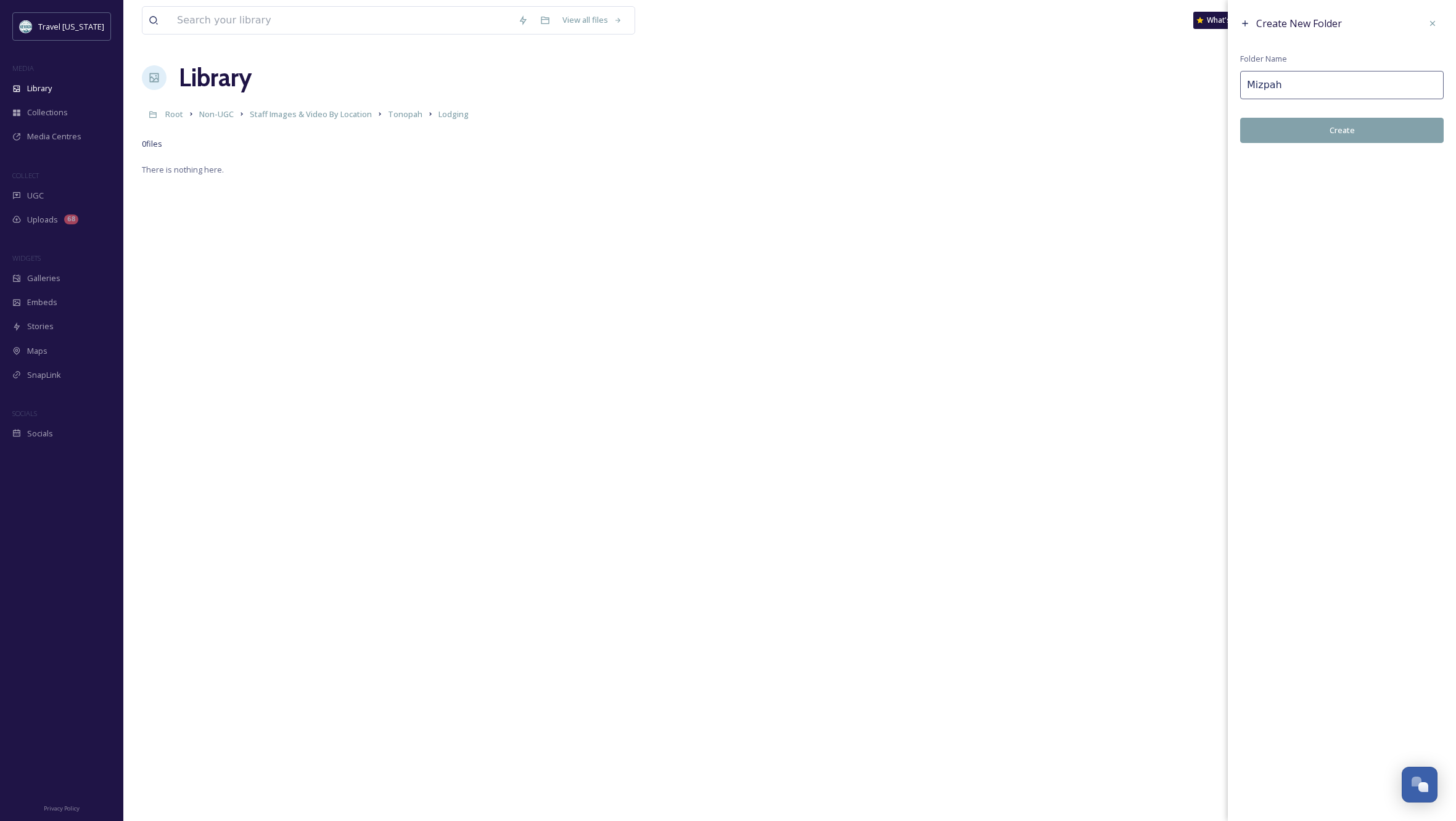
type input "Mizpah"
click at [1308, 127] on button "Create" at bounding box center [1342, 130] width 204 height 26
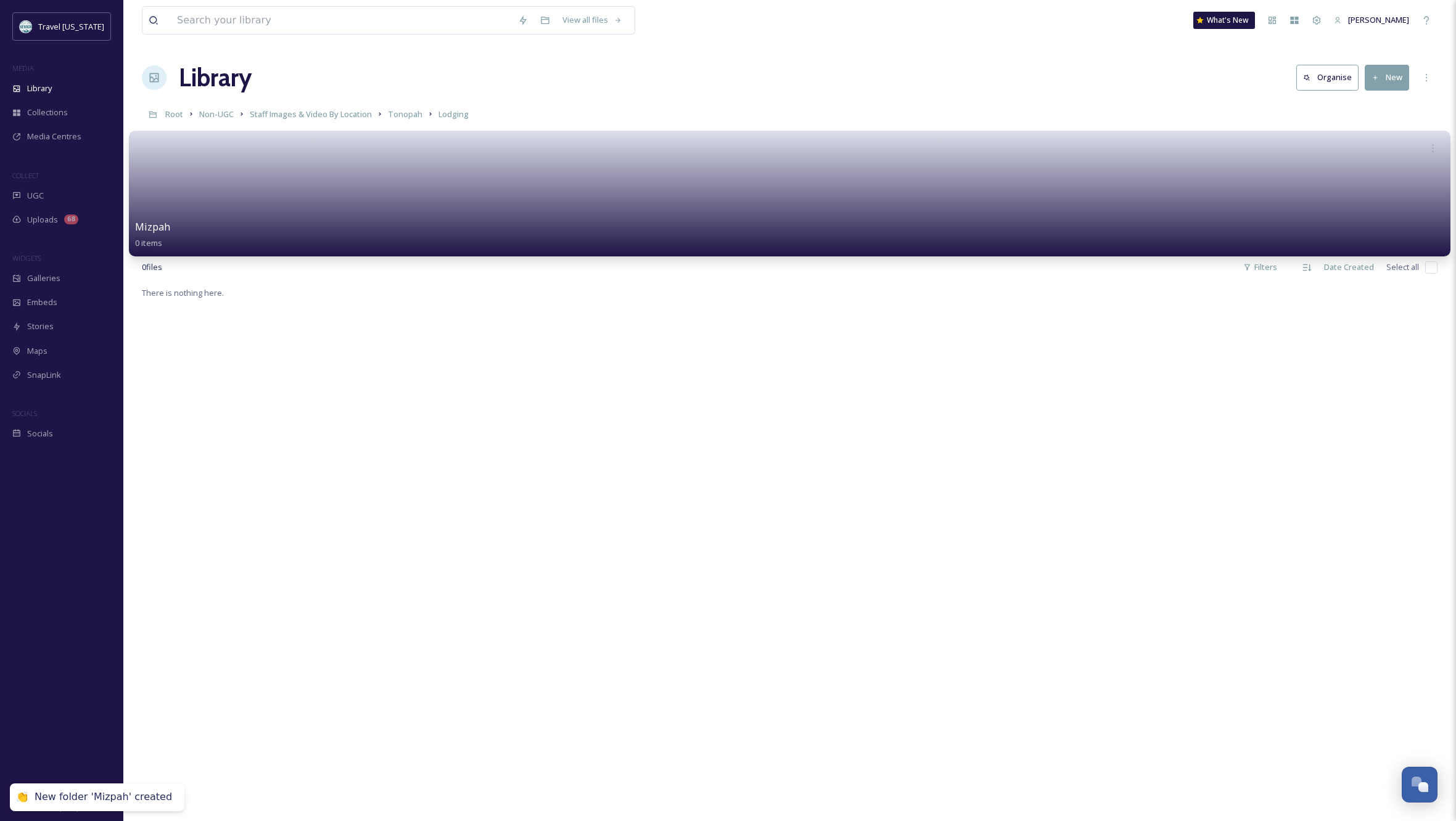
click at [158, 226] on span "Mizpah" at bounding box center [153, 226] width 35 height 14
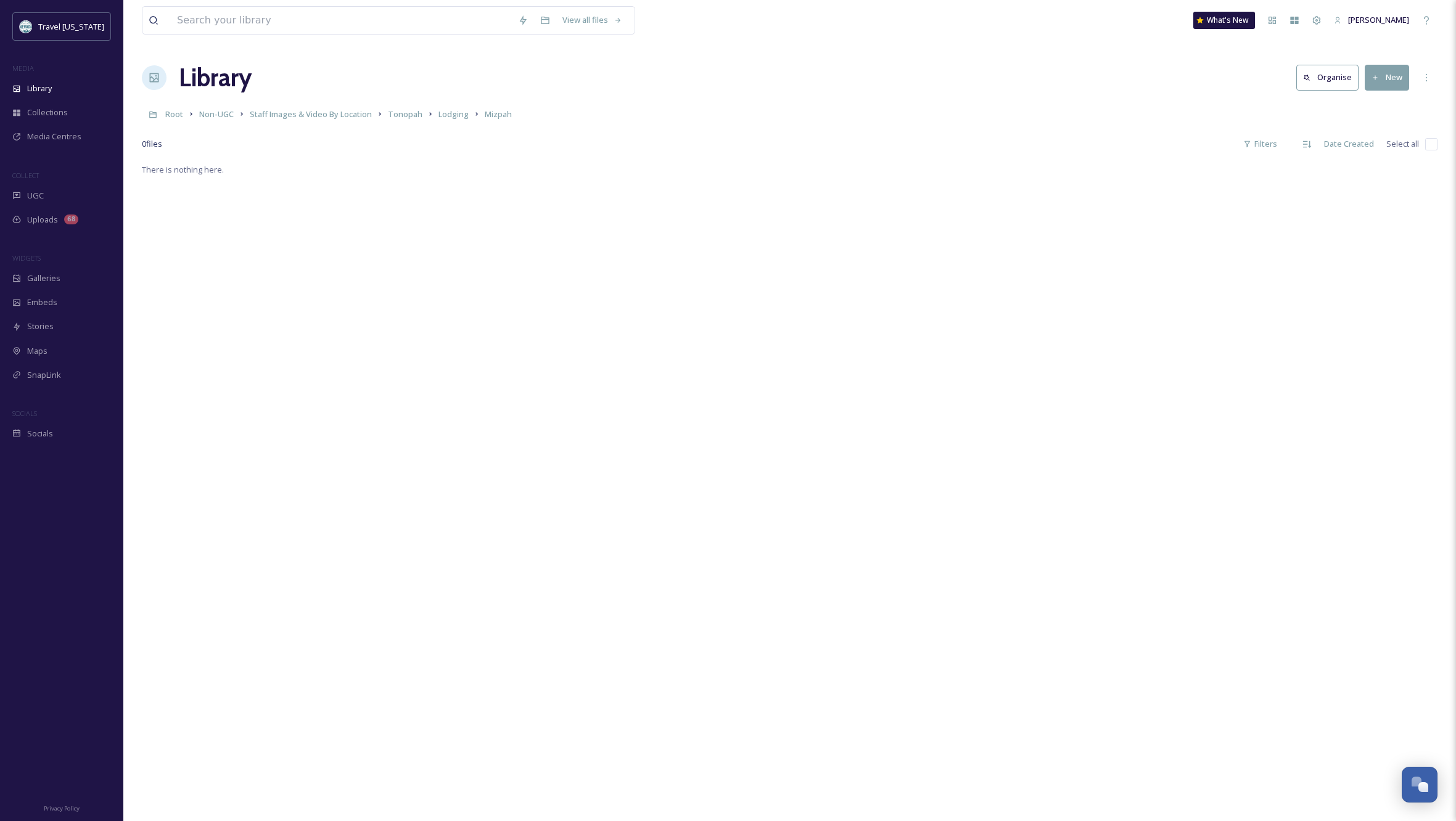
click at [1381, 77] on button "New" at bounding box center [1387, 77] width 45 height 26
click at [1378, 104] on span "File Upload" at bounding box center [1381, 107] width 41 height 12
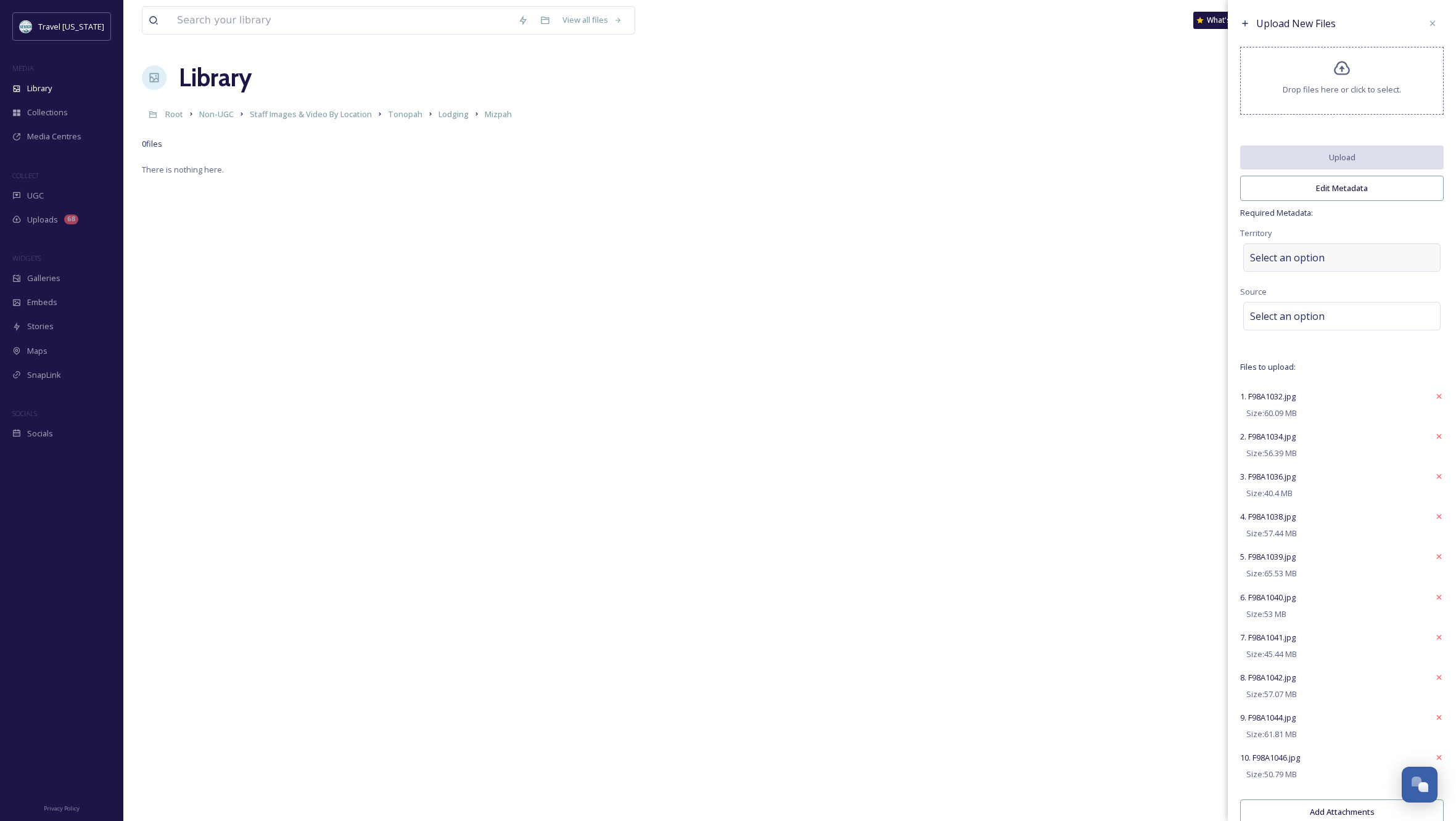
click at [1310, 264] on span "Select an option" at bounding box center [1287, 258] width 75 height 15
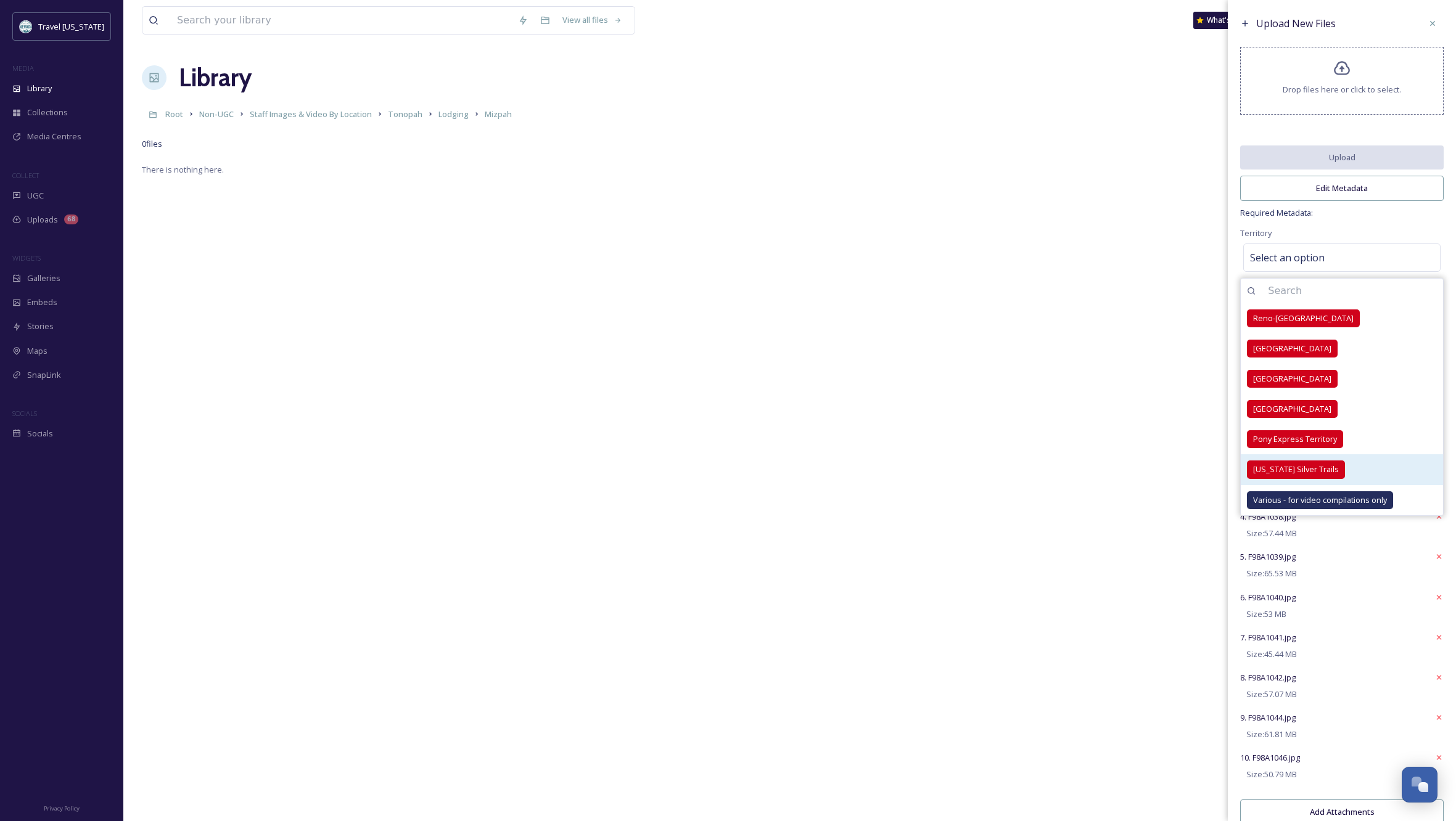
click at [1288, 476] on span "[US_STATE] Silver Trails" at bounding box center [1295, 470] width 85 height 12
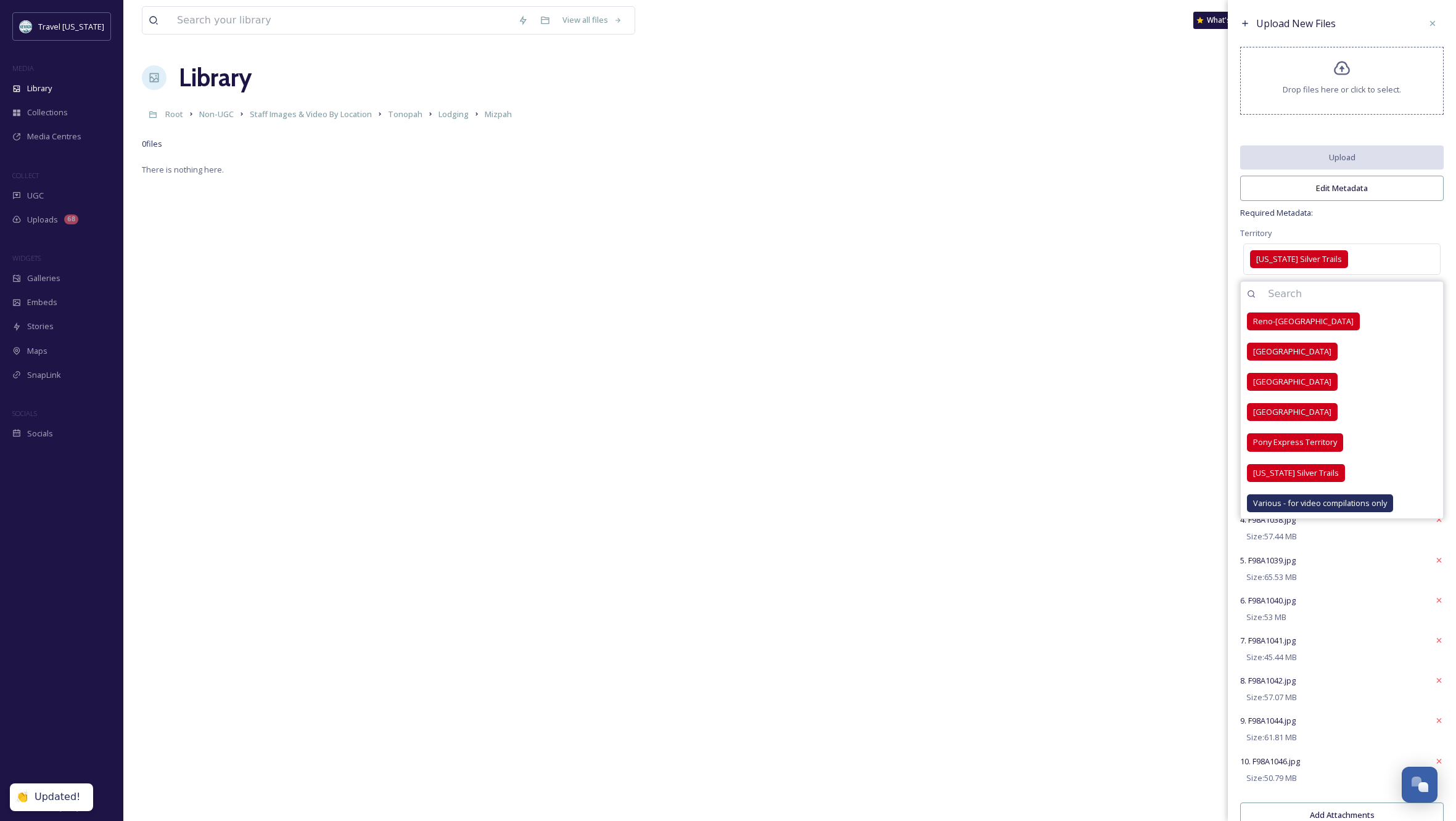
click at [1383, 230] on div "Upload New Files Drop files here or click to select. Upload Edit Metadata Requi…" at bounding box center [1342, 423] width 228 height 847
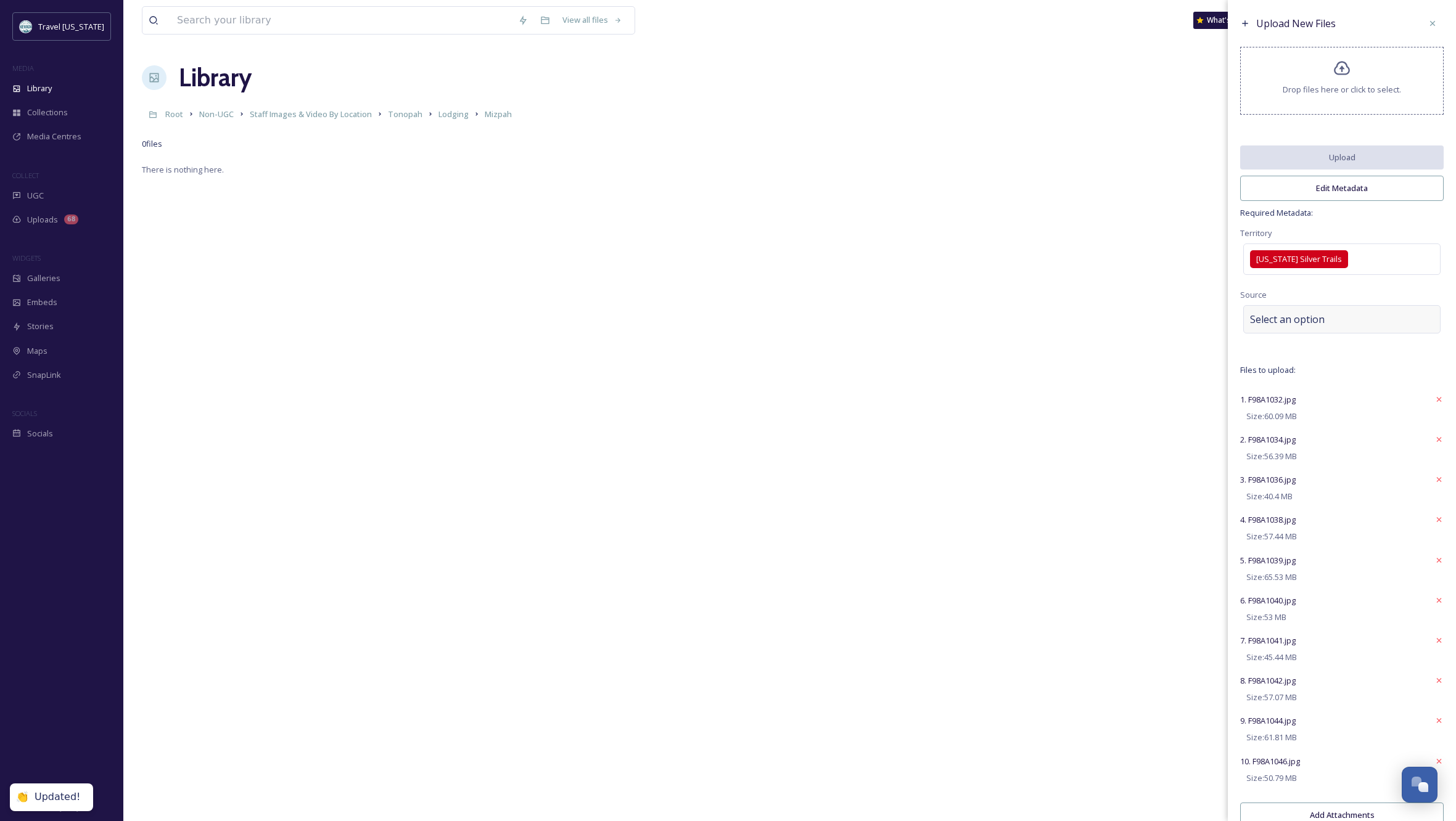
click at [1284, 327] on span "Select an option" at bounding box center [1287, 319] width 75 height 15
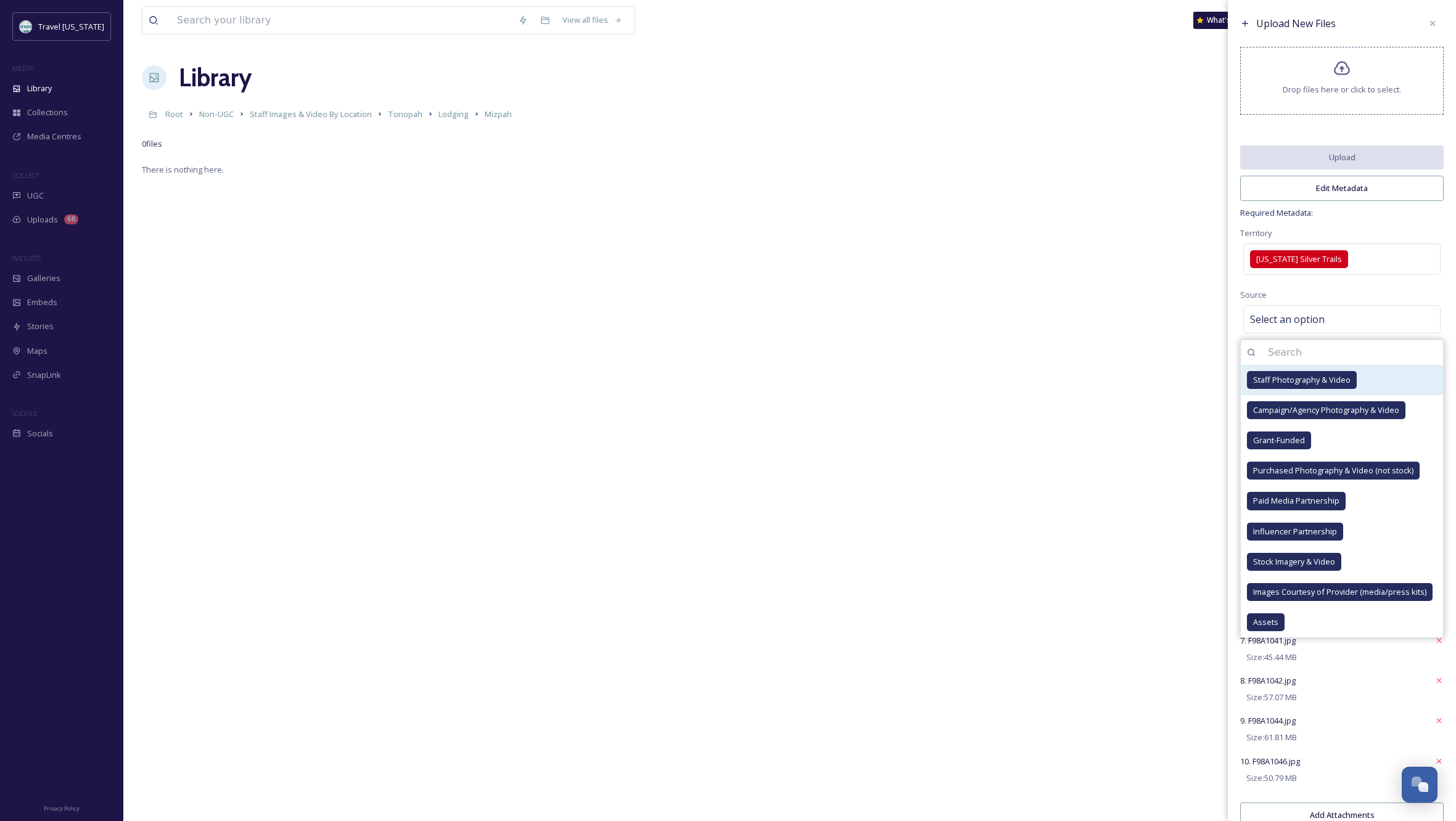
drag, startPoint x: 1327, startPoint y: 386, endPoint x: 1331, endPoint y: 379, distance: 8.1
click at [1326, 385] on span "Staff Photography & Video" at bounding box center [1301, 380] width 97 height 12
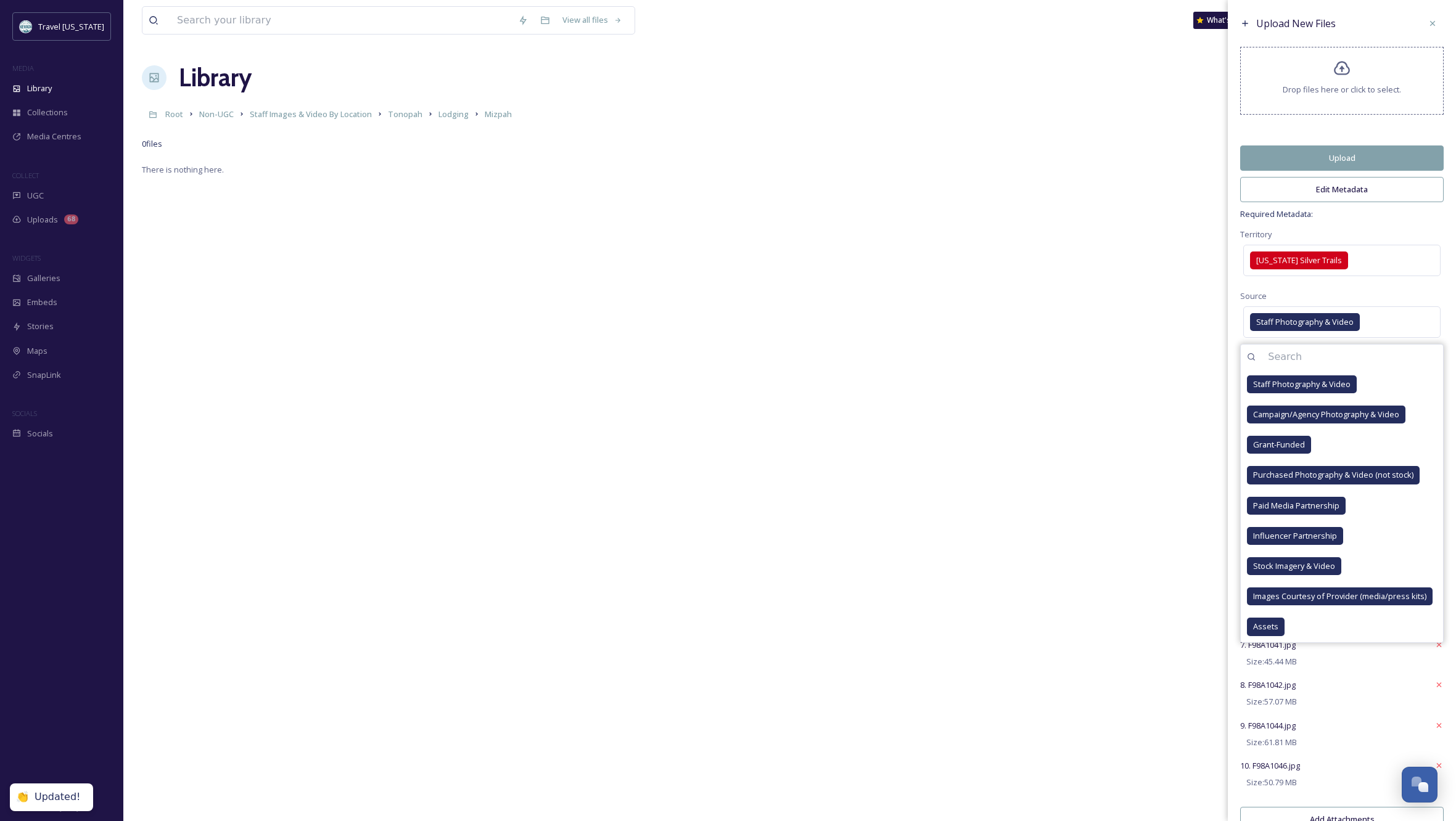
click at [1407, 297] on div "Source Staff Photography & Video Staff Photography & Video Campaign/Agency Phot…" at bounding box center [1342, 315] width 204 height 53
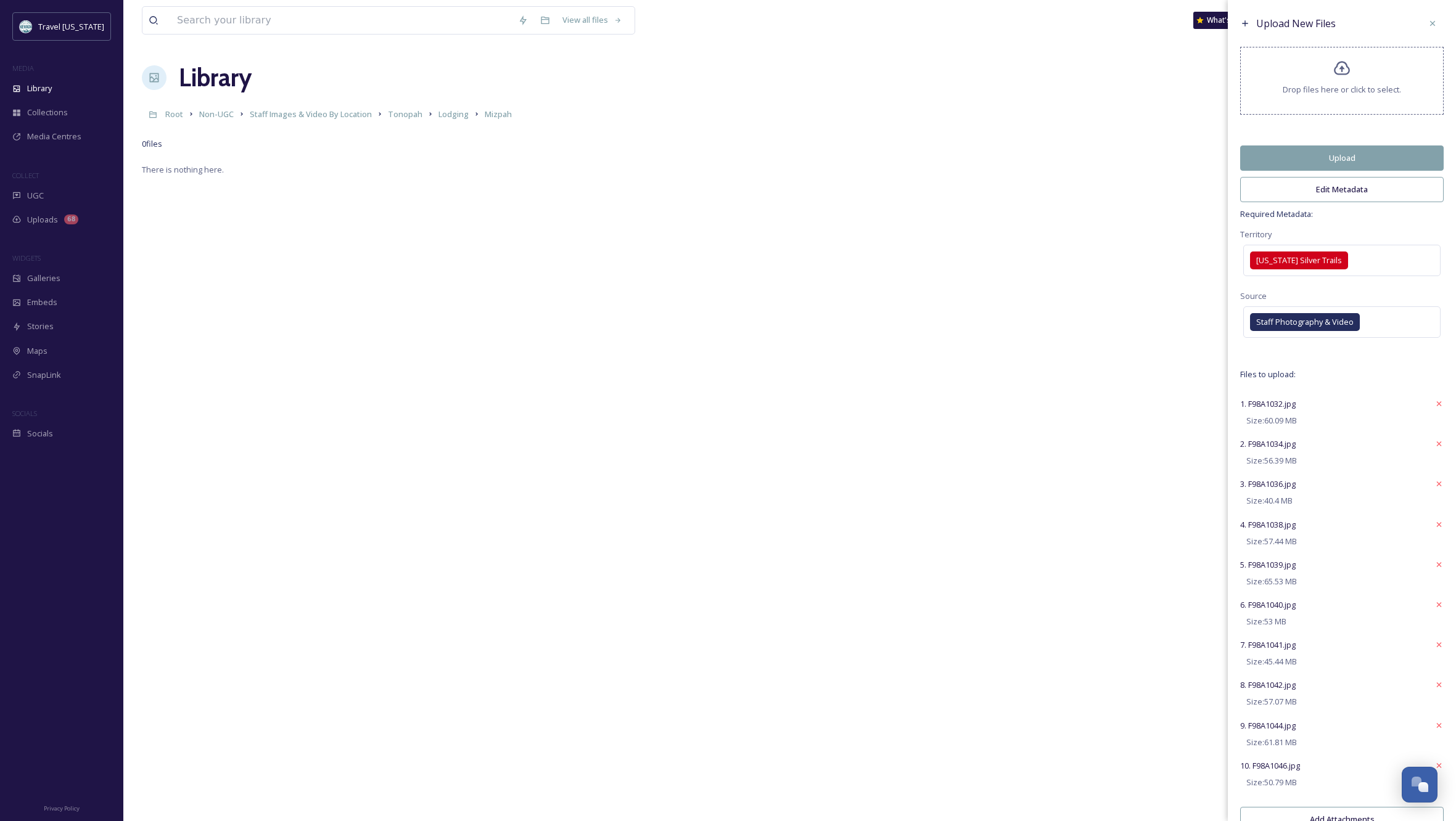
click at [1363, 196] on button "Edit Metadata" at bounding box center [1342, 189] width 204 height 26
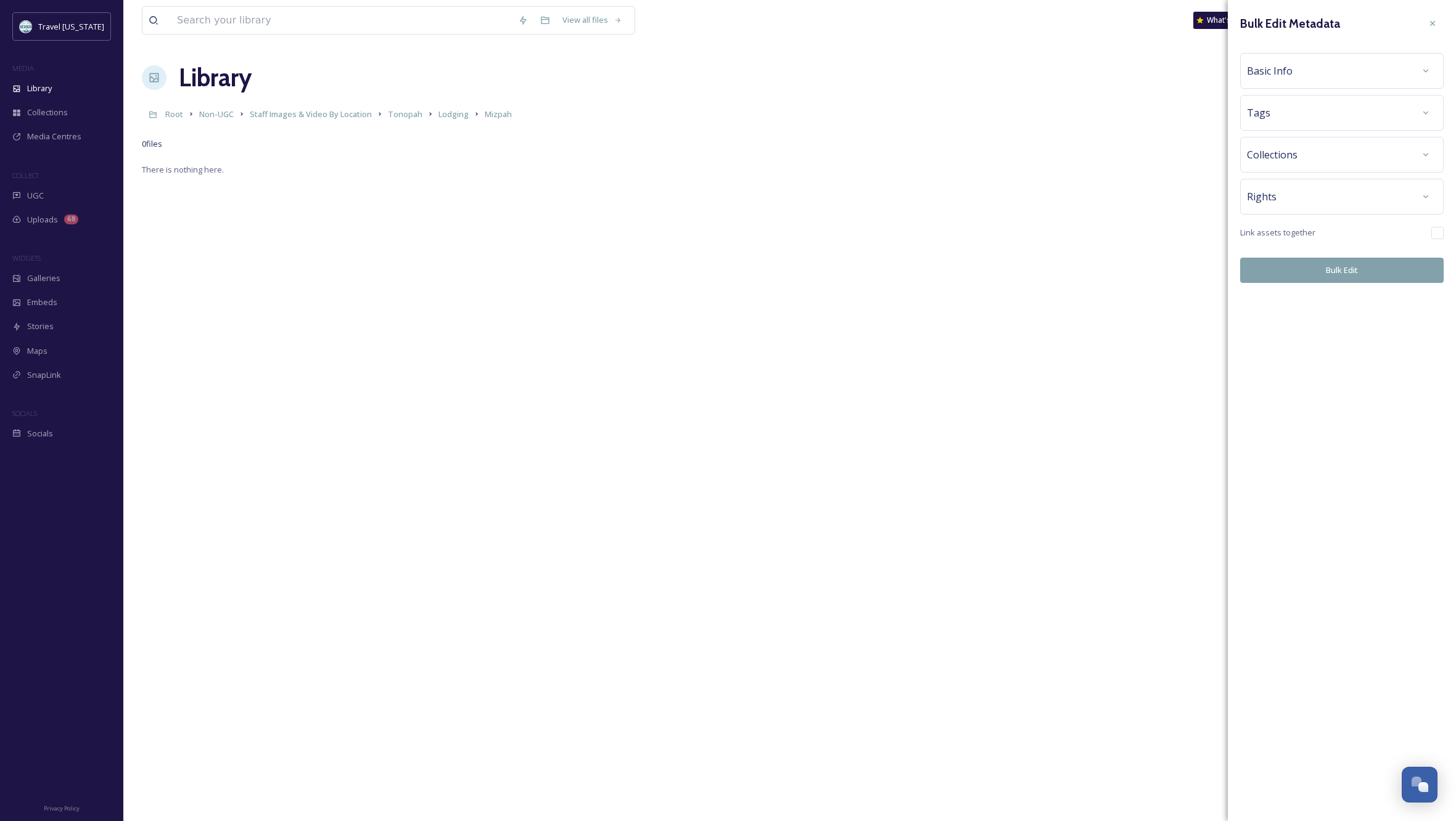
click at [1331, 66] on div "Basic Info" at bounding box center [1342, 71] width 190 height 22
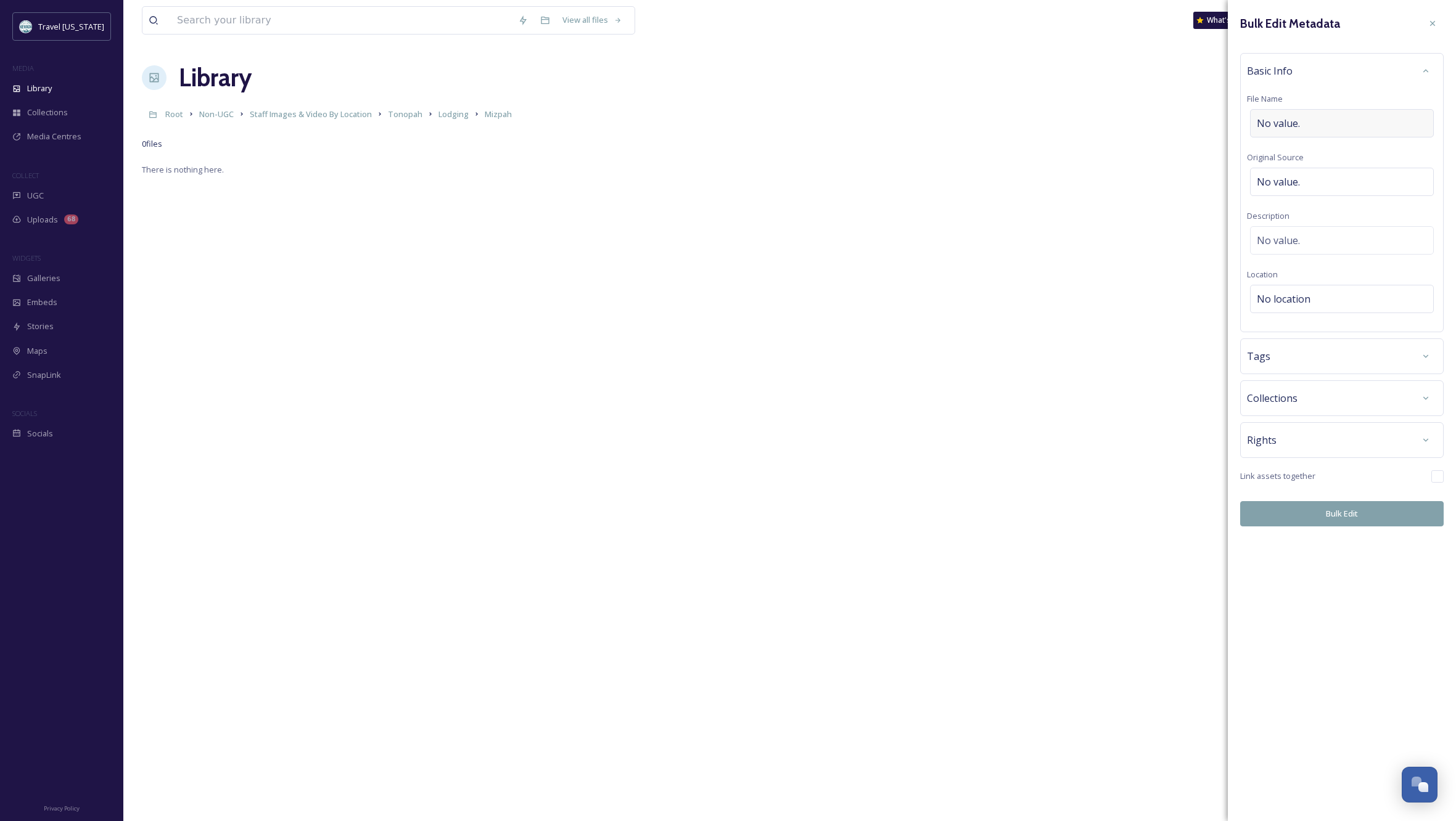
click at [1306, 123] on div "No value." at bounding box center [1342, 123] width 184 height 28
type input "[GEOGRAPHIC_DATA]"
click at [1299, 295] on span "No location" at bounding box center [1283, 299] width 53 height 15
click at [1299, 295] on input at bounding box center [1342, 299] width 183 height 27
type input "mizpah hotel"
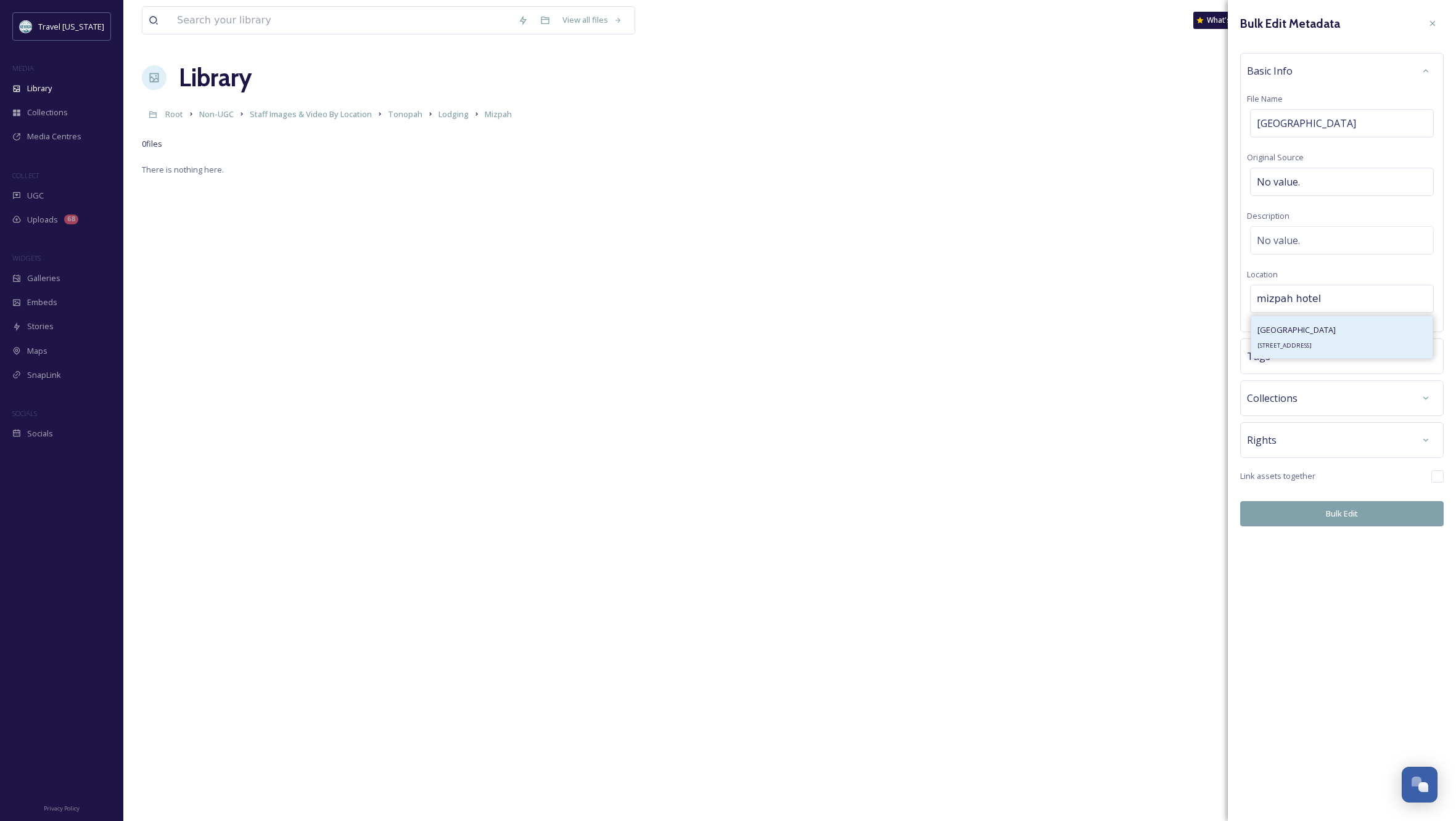
click at [1276, 334] on span "[GEOGRAPHIC_DATA]" at bounding box center [1296, 329] width 78 height 11
click at [1345, 441] on div "Rights" at bounding box center [1342, 440] width 190 height 22
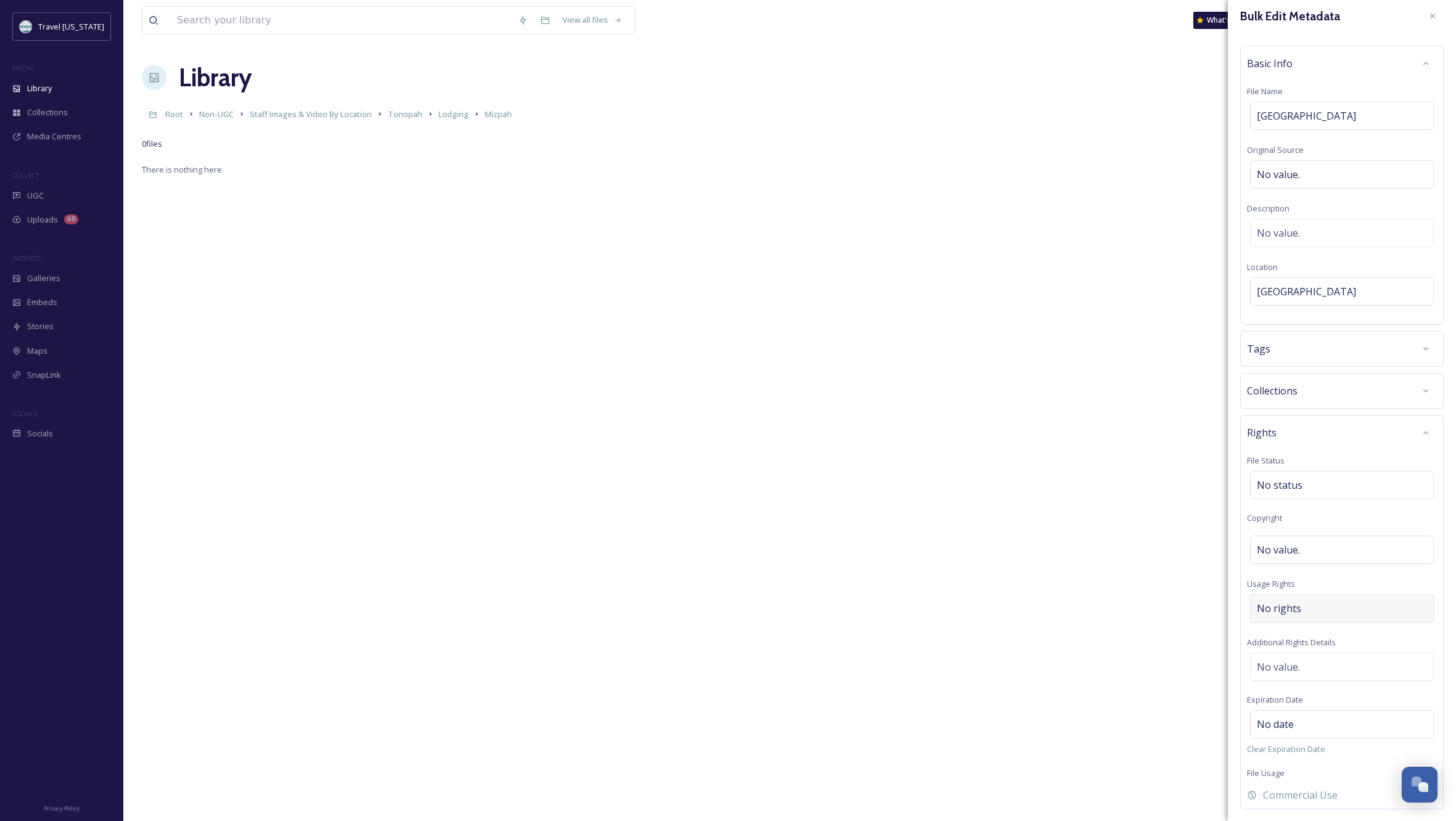
scroll to position [9, 0]
click at [1305, 605] on div "No rights" at bounding box center [1342, 607] width 184 height 28
click at [1283, 607] on input at bounding box center [1322, 607] width 136 height 27
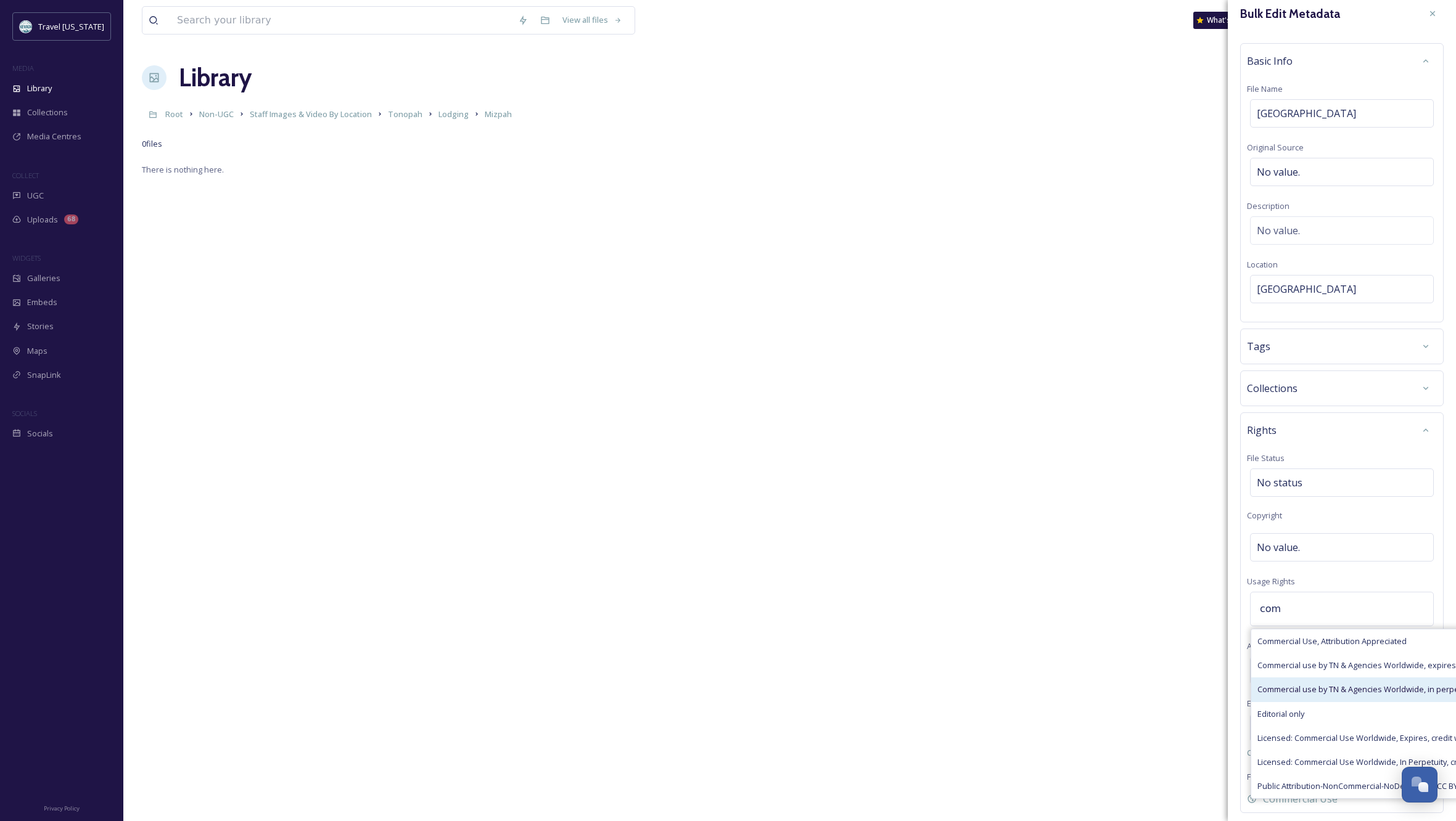
type input "com"
click at [1355, 692] on span "Commercial use by TN & Agencies Worldwide, in perpetuity" at bounding box center [1365, 690] width 217 height 12
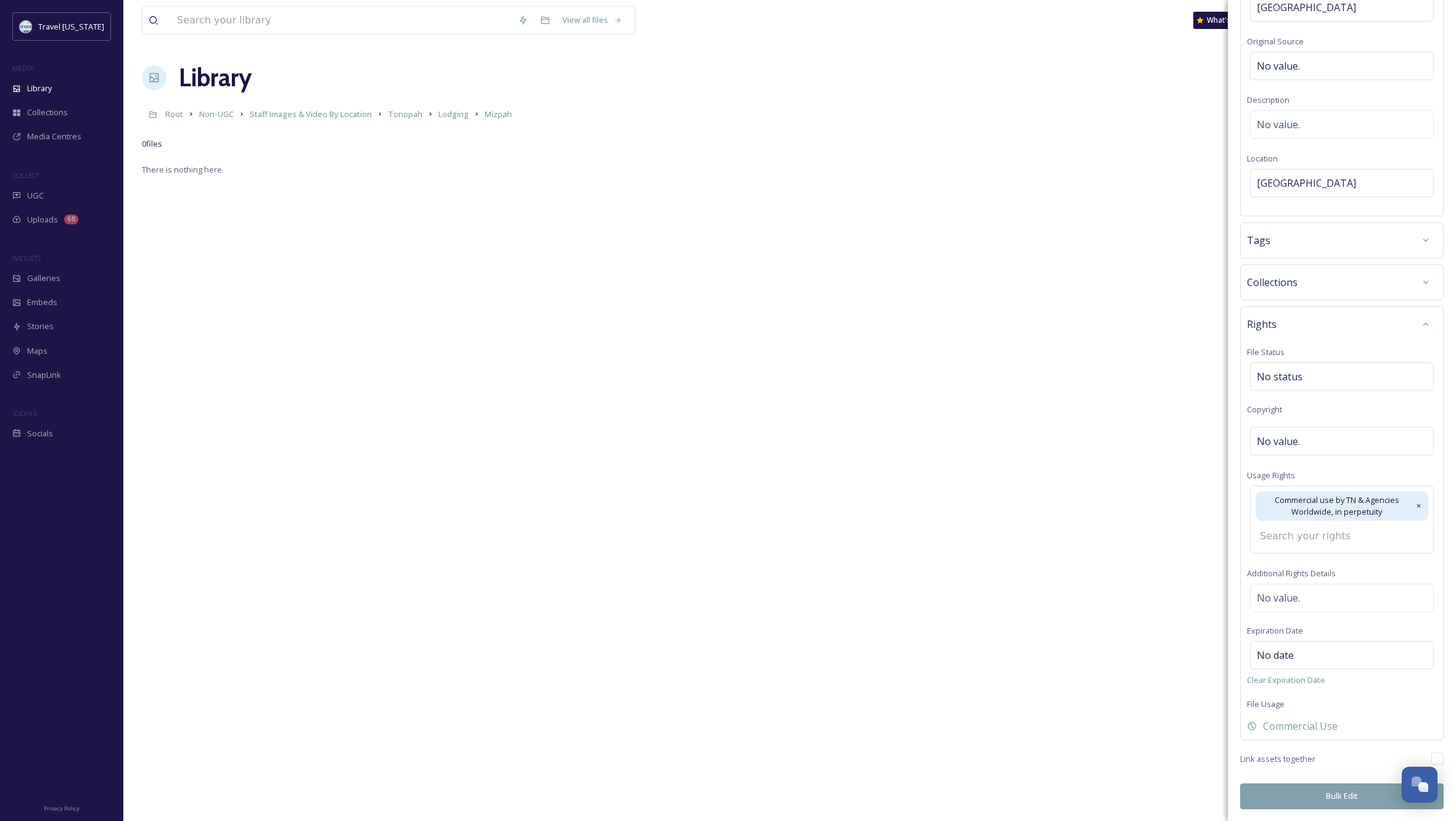
scroll to position [96, 0]
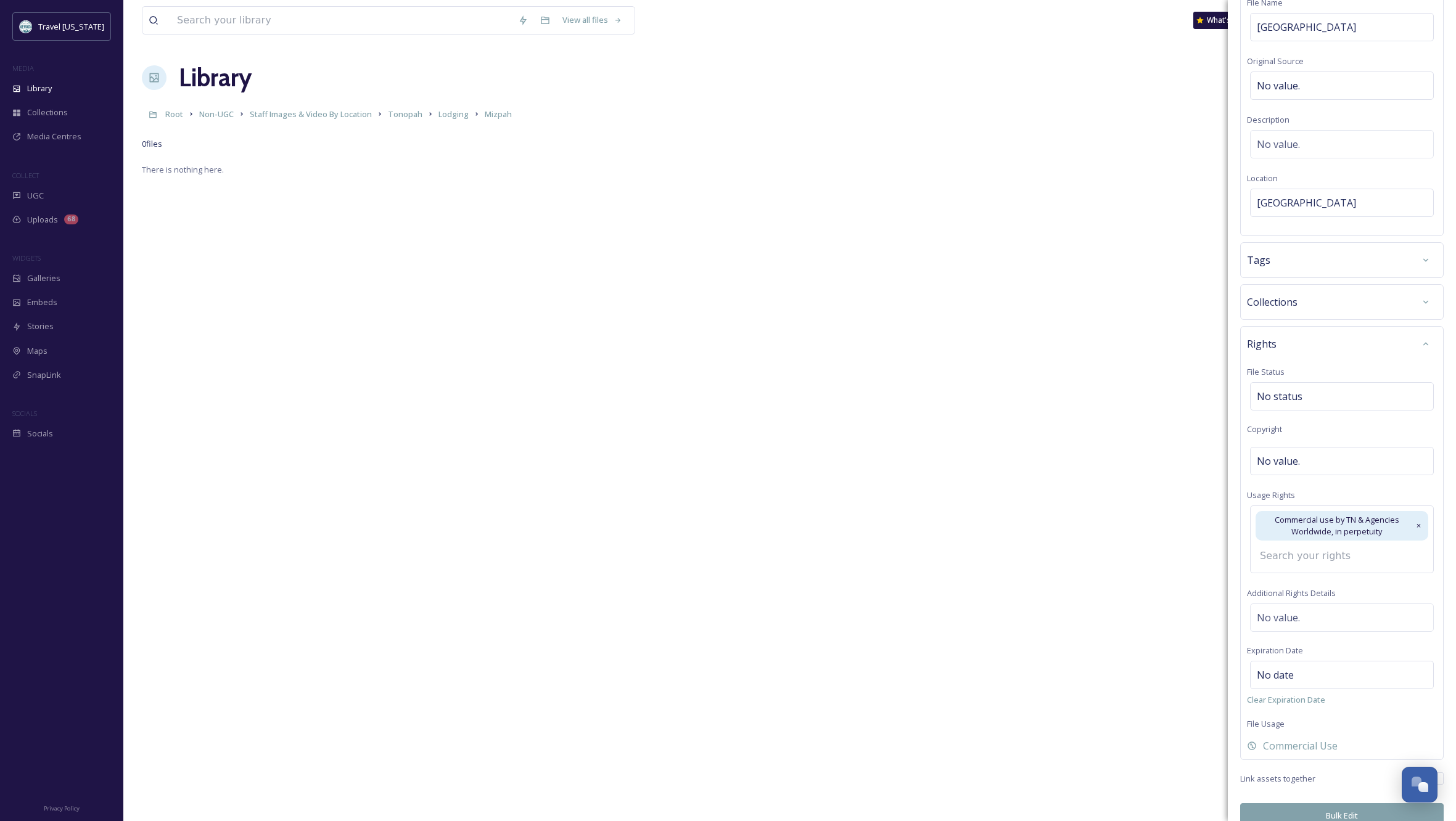
click at [1309, 803] on button "Bulk Edit" at bounding box center [1342, 816] width 204 height 26
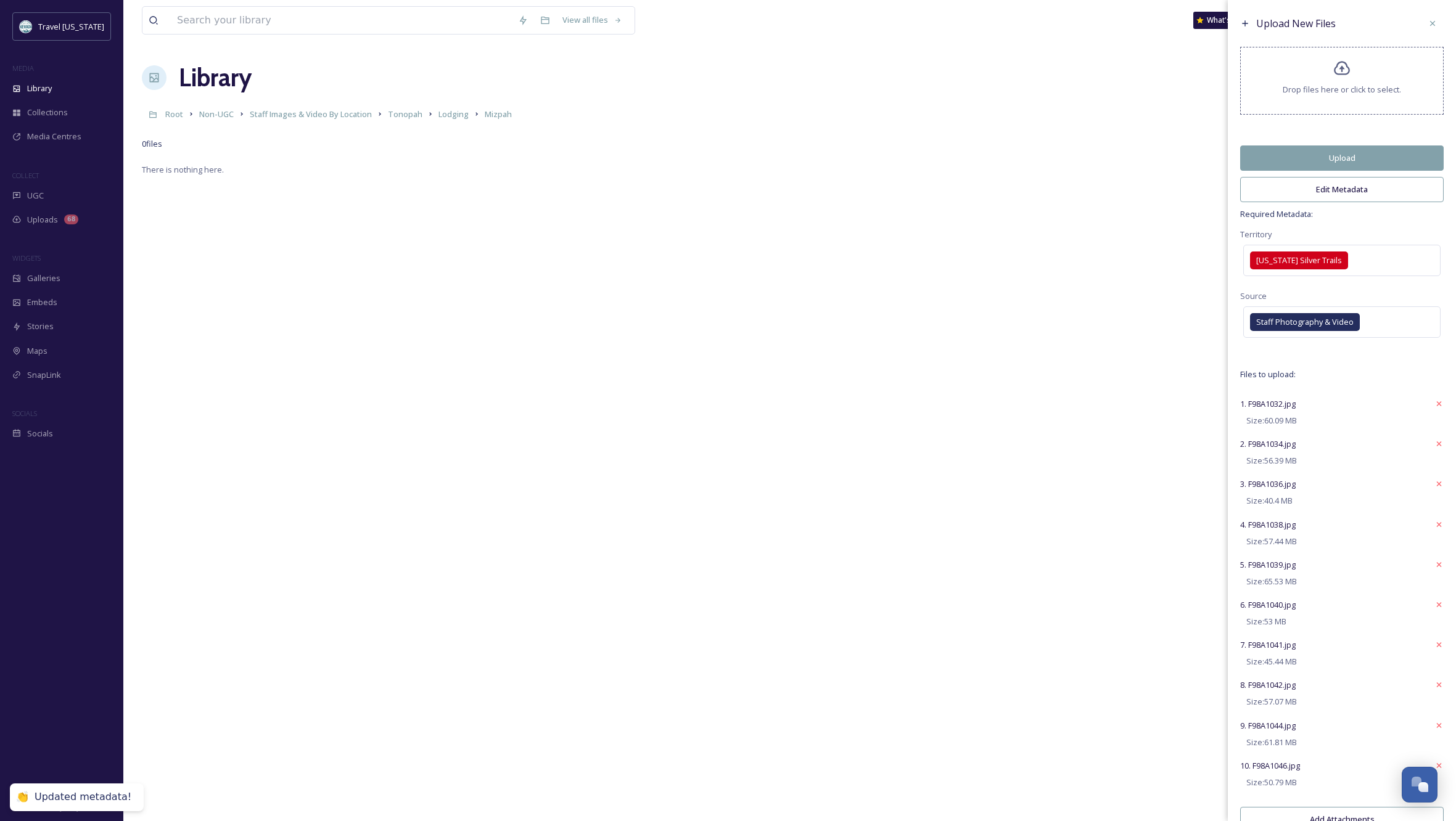
click at [1345, 161] on button "Upload" at bounding box center [1342, 158] width 204 height 26
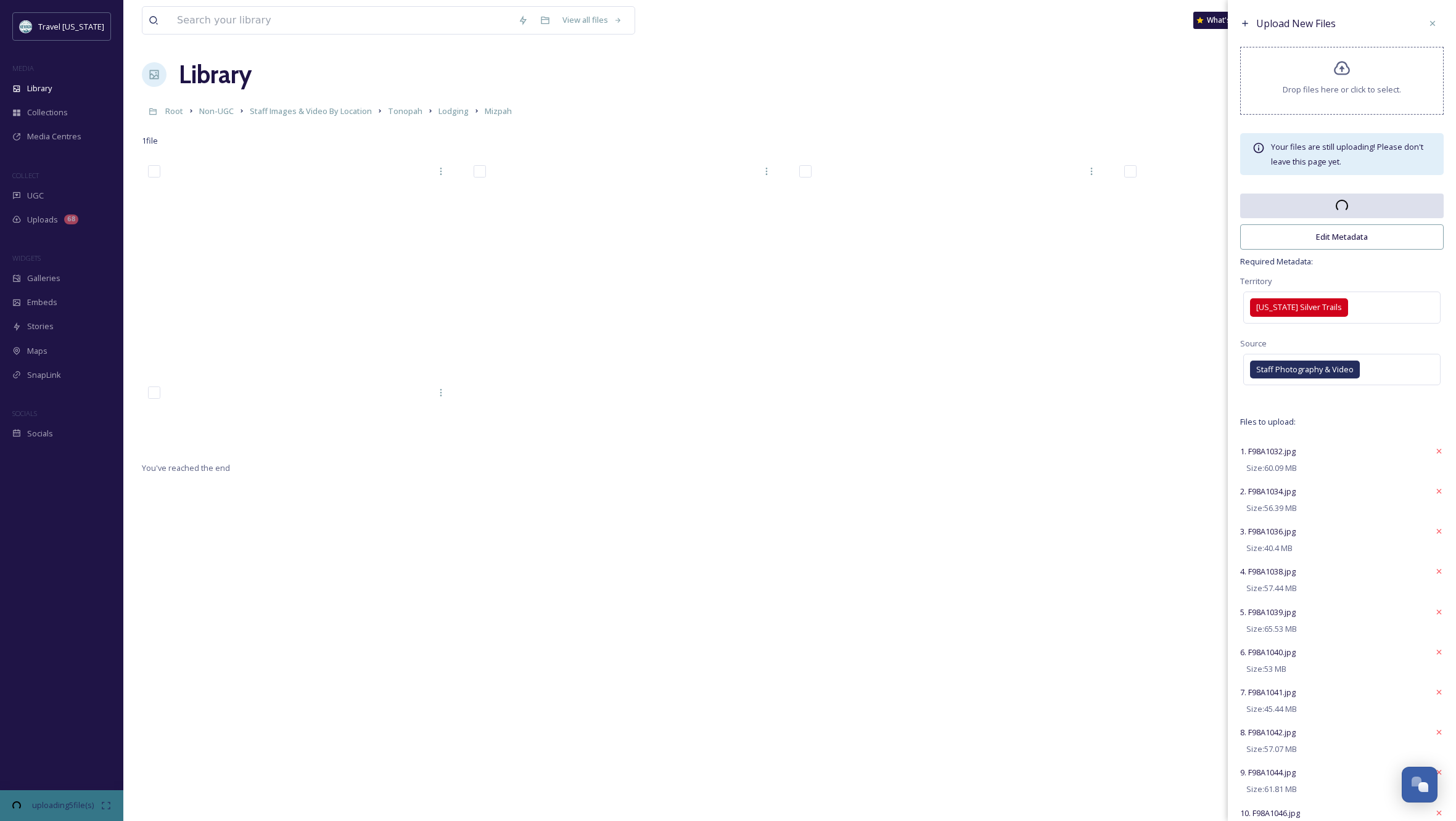
scroll to position [6, 1]
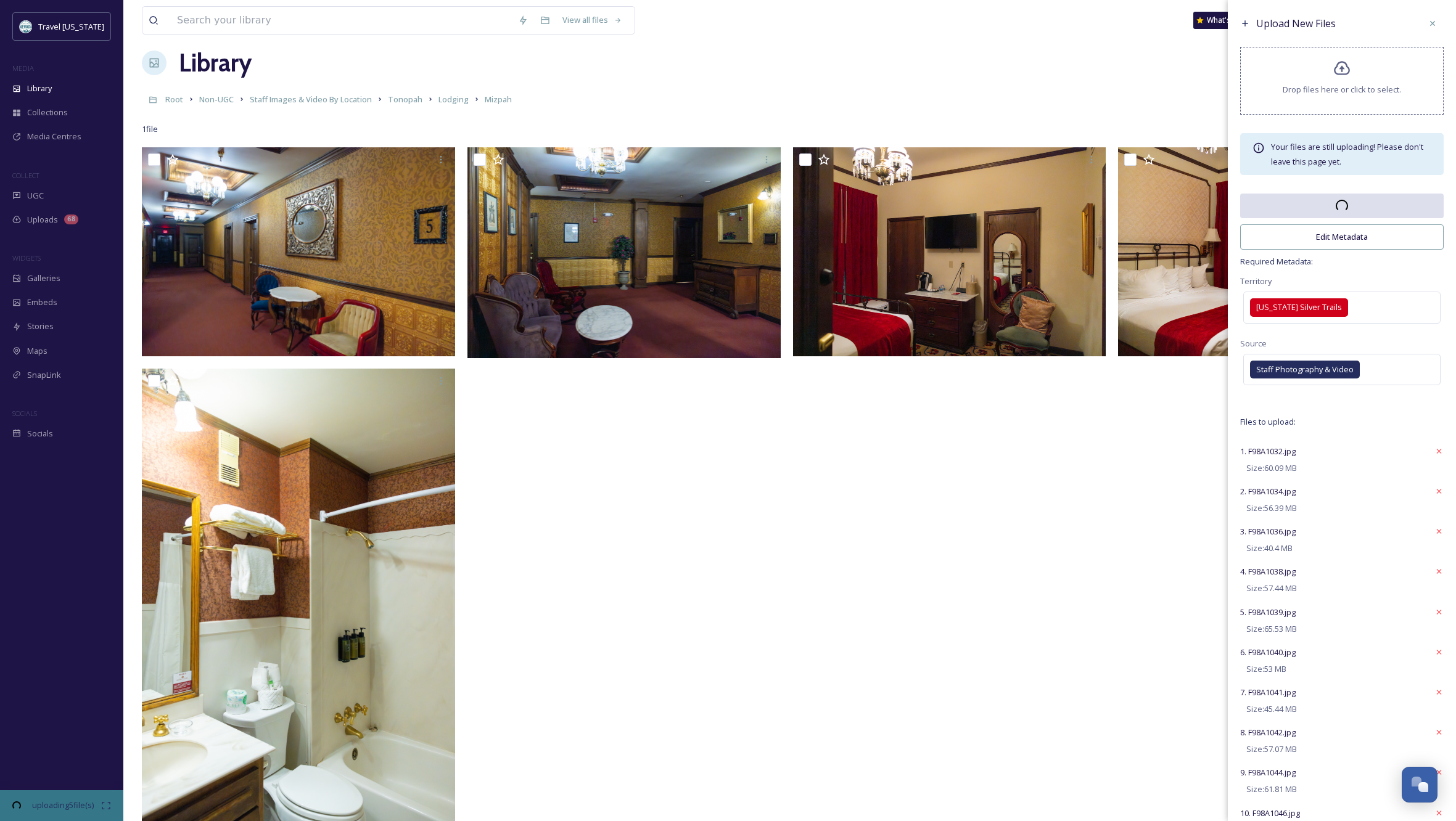
click at [961, 577] on div at bounding box center [953, 502] width 319 height 709
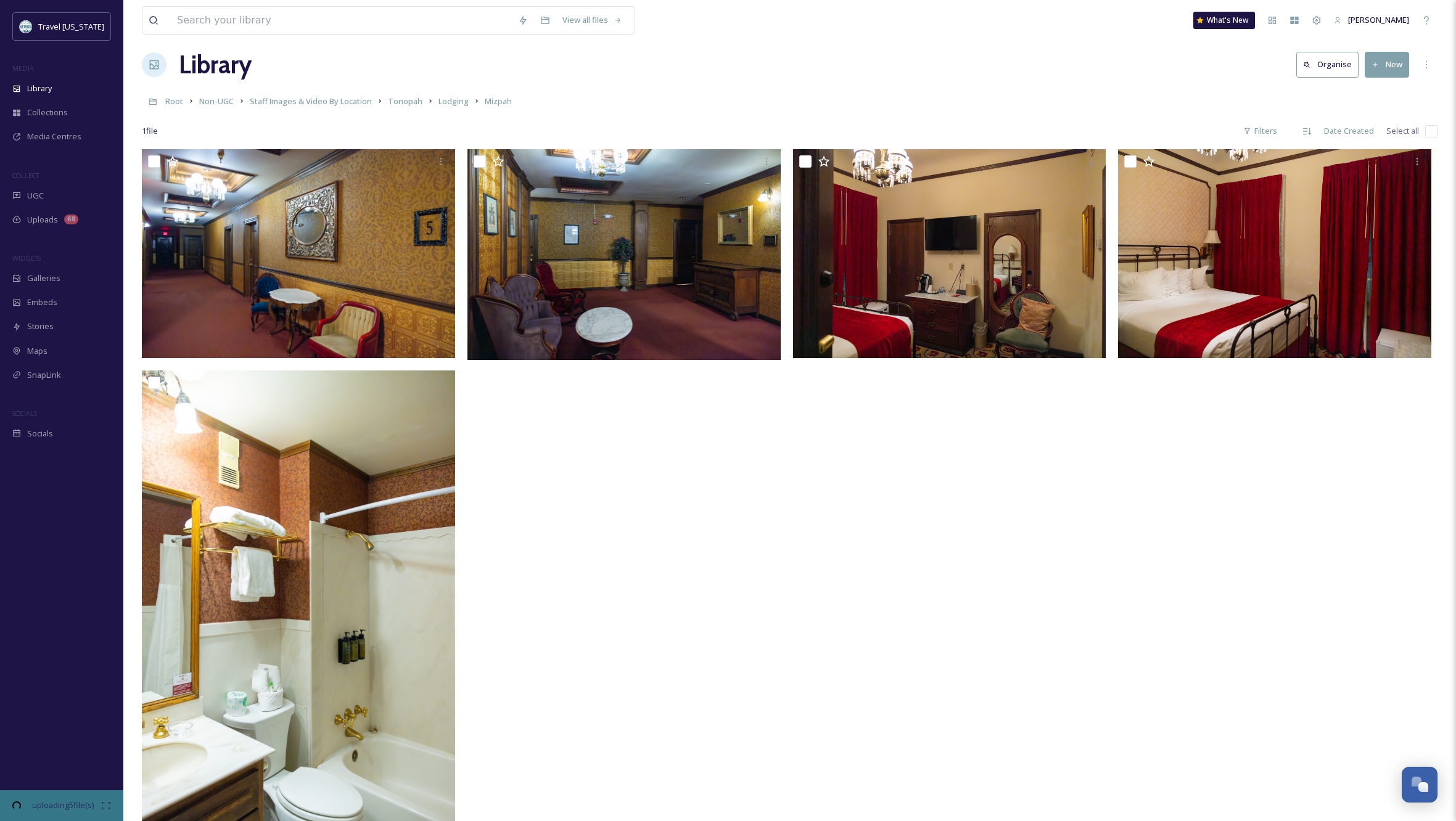
scroll to position [12, 0]
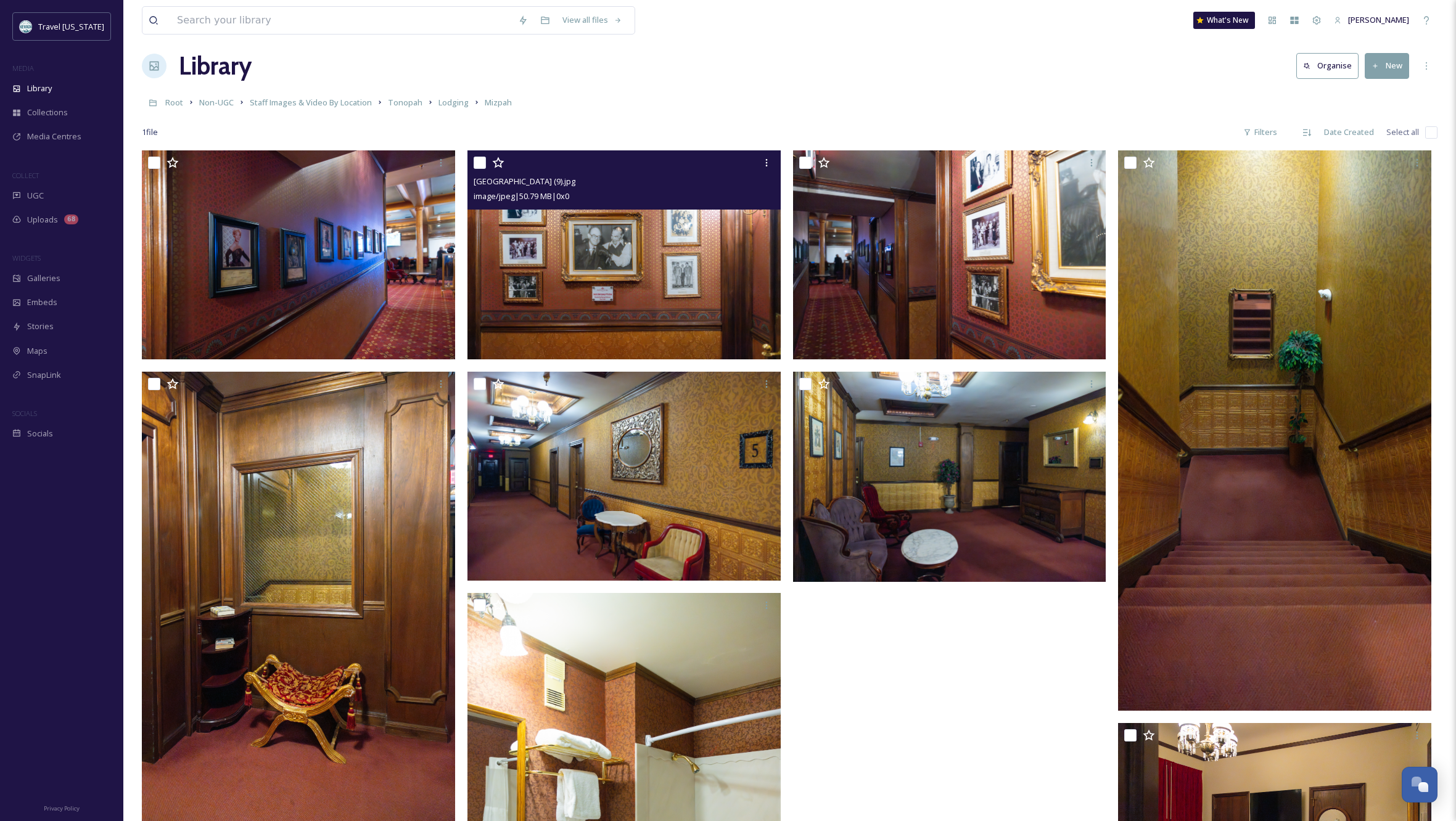
click at [620, 272] on img at bounding box center [624, 255] width 313 height 209
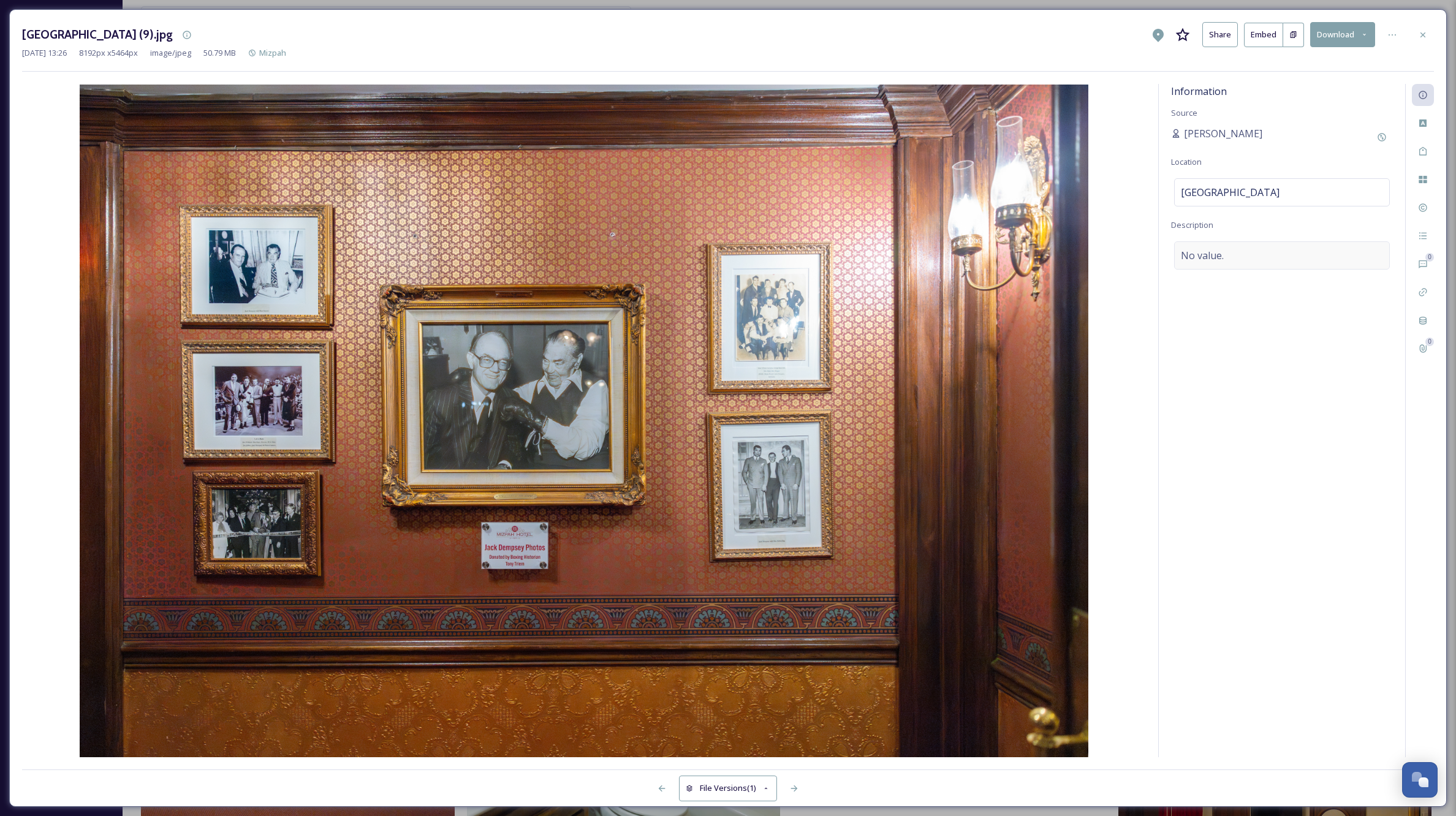
click at [1248, 257] on div "No value." at bounding box center [1281, 256] width 216 height 28
click at [1232, 257] on textarea at bounding box center [1282, 293] width 222 height 102
type textarea "Outside the [PERSON_NAME] Room (restaurant)."
click at [1294, 449] on div "Information Source [PERSON_NAME] Location [GEOGRAPHIC_DATA] Description Outside…" at bounding box center [1281, 421] width 246 height 674
click at [1423, 33] on icon at bounding box center [1423, 35] width 10 height 10
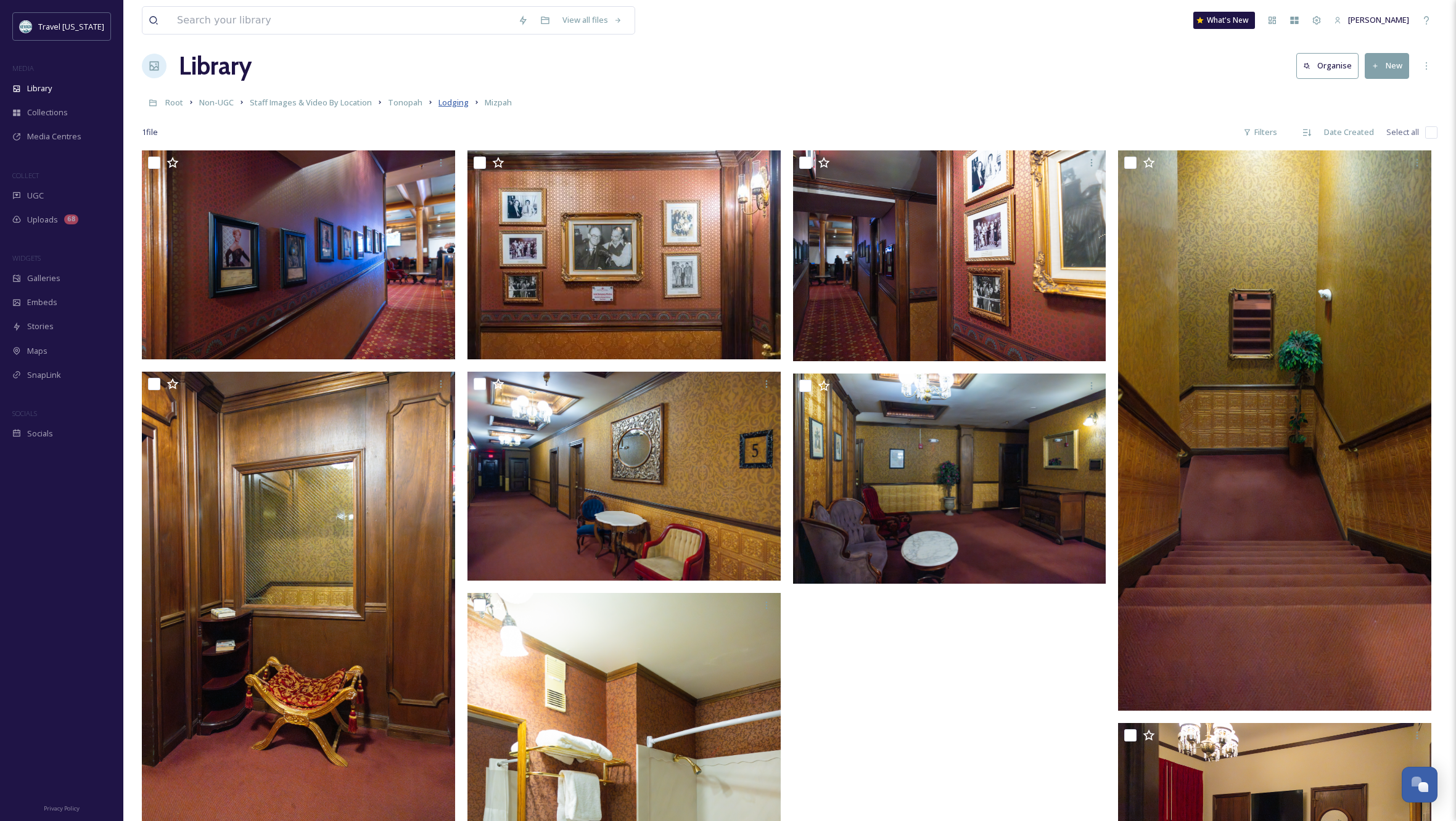
click at [455, 103] on span "Lodging" at bounding box center [453, 102] width 30 height 11
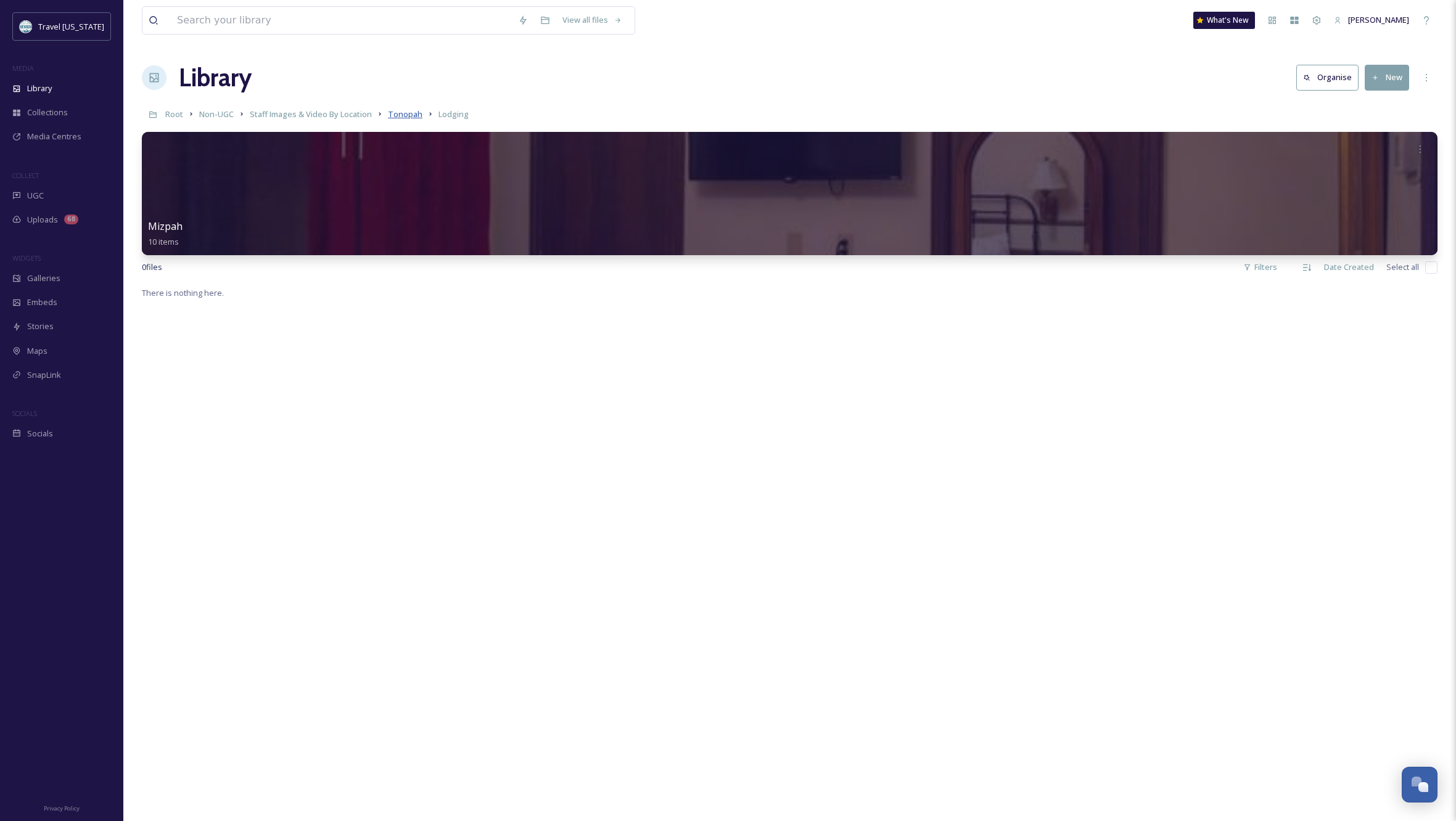
click at [405, 112] on span "Tonopah" at bounding box center [405, 114] width 34 height 11
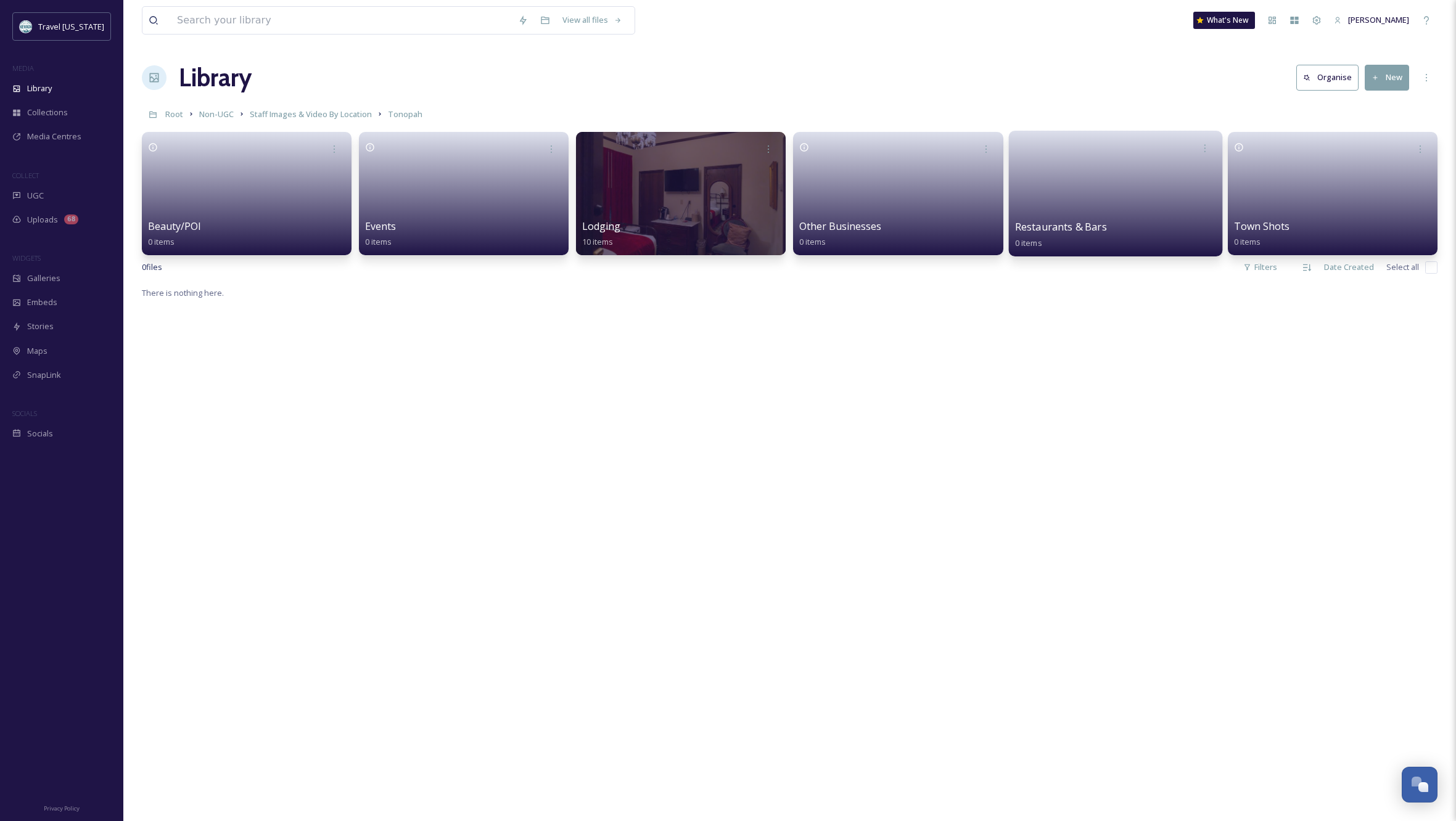
click at [1098, 205] on link at bounding box center [1116, 190] width 202 height 60
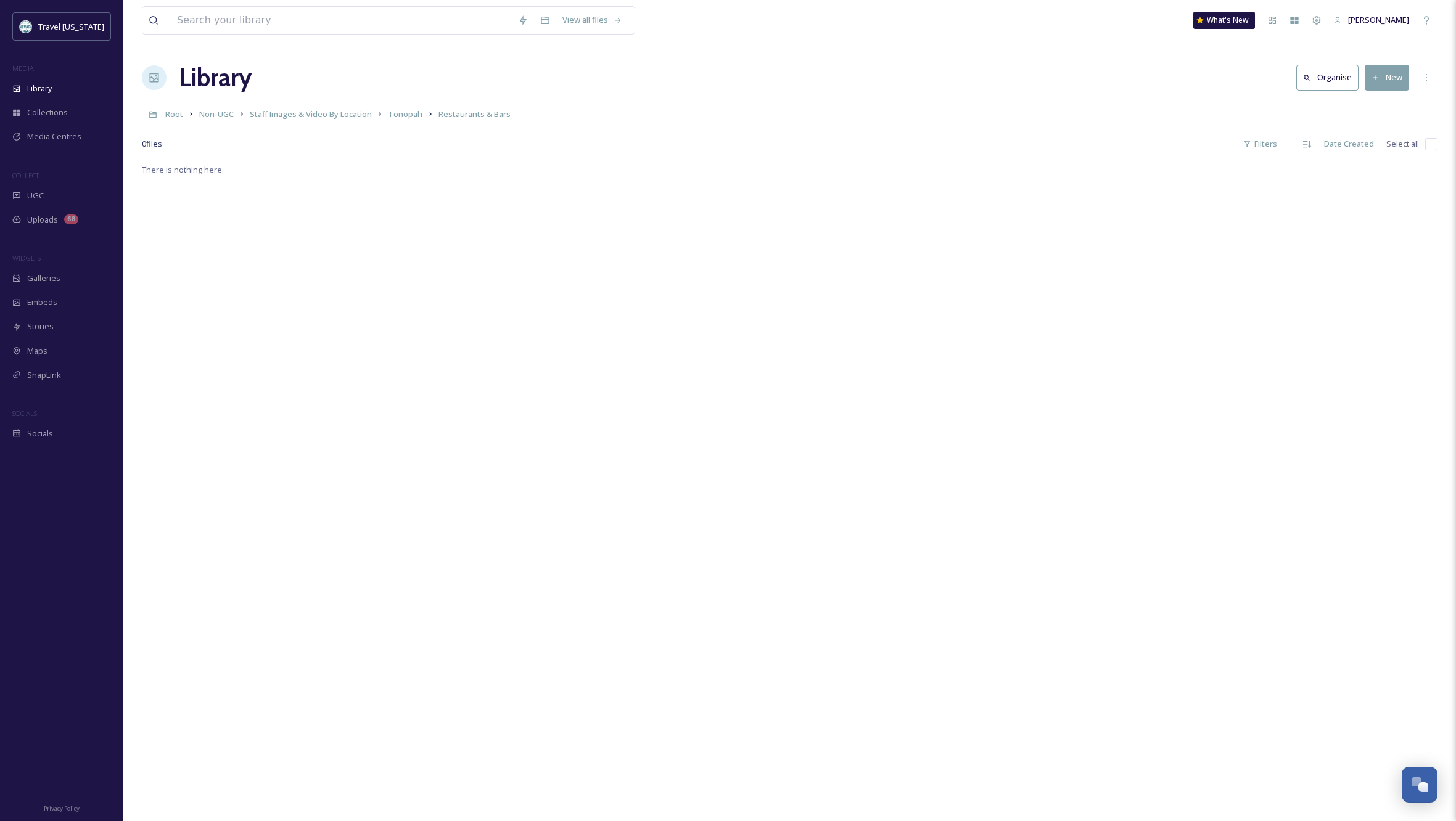
click at [1389, 75] on button "New" at bounding box center [1387, 77] width 45 height 26
click at [1373, 152] on span "Folder" at bounding box center [1373, 154] width 23 height 12
click at [1335, 85] on input at bounding box center [1342, 85] width 204 height 28
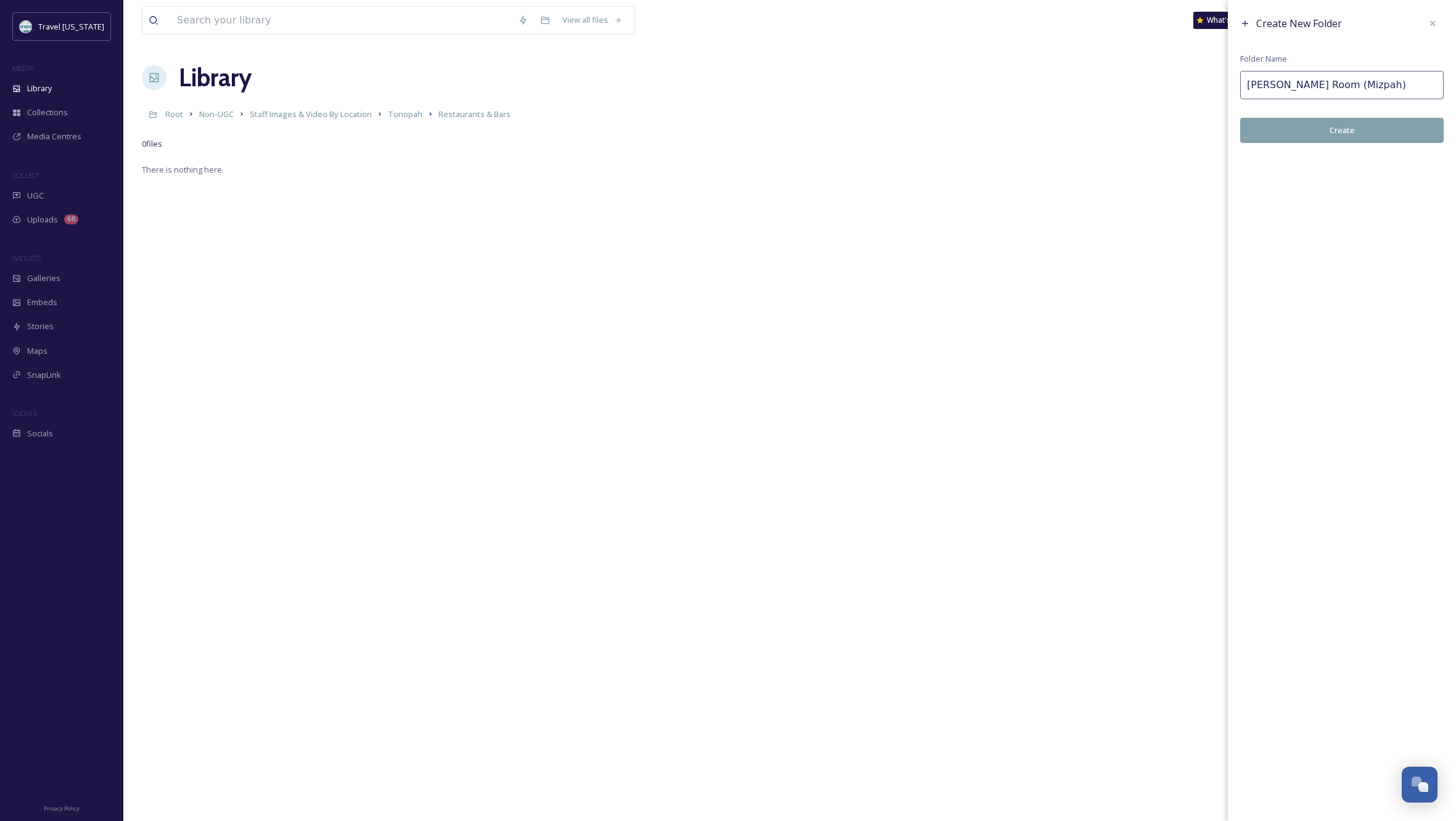
type input "[PERSON_NAME] Room (Mizpah)"
click at [1308, 124] on button "Create" at bounding box center [1342, 130] width 204 height 26
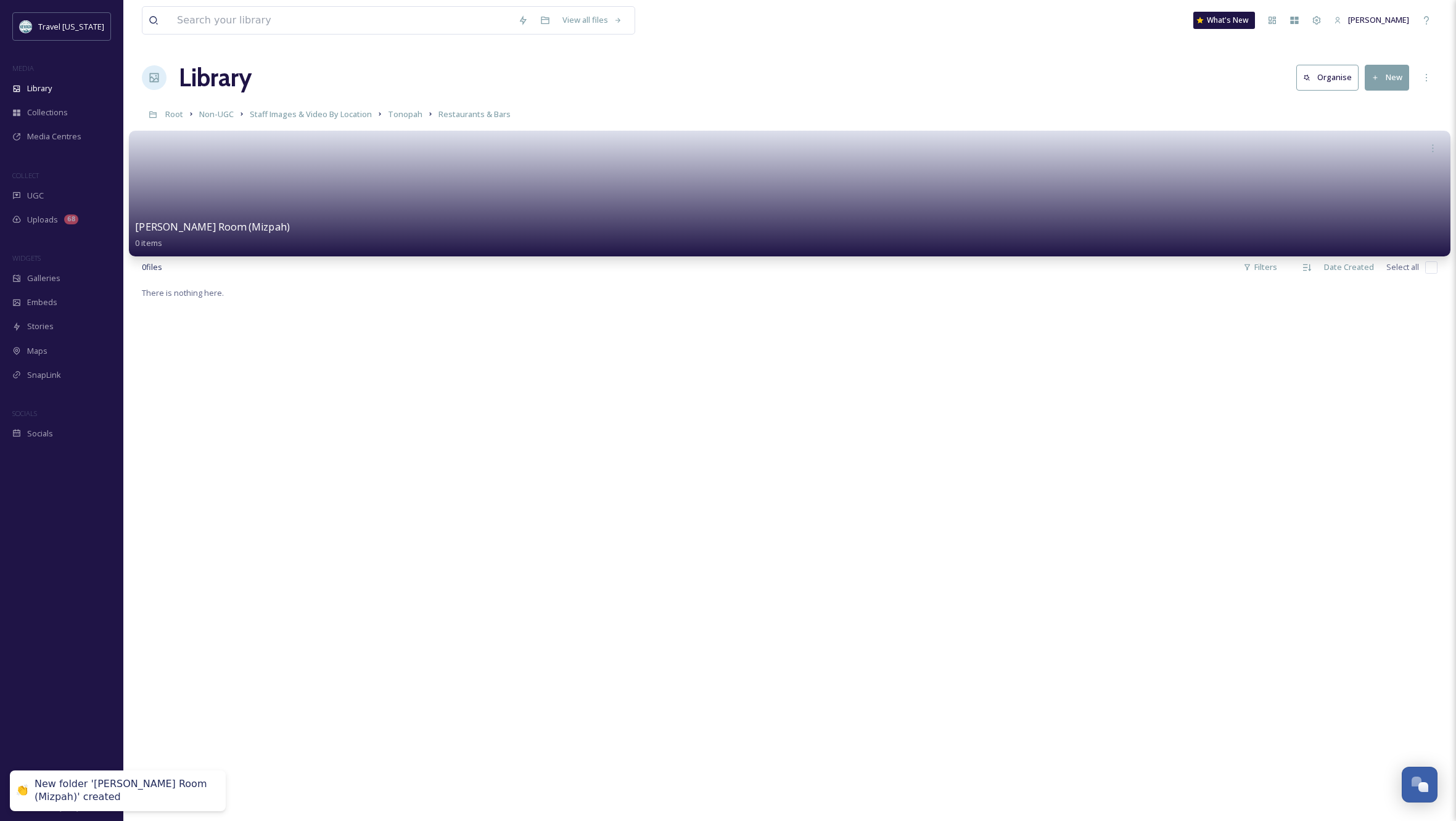
click at [302, 196] on link at bounding box center [790, 190] width 1309 height 60
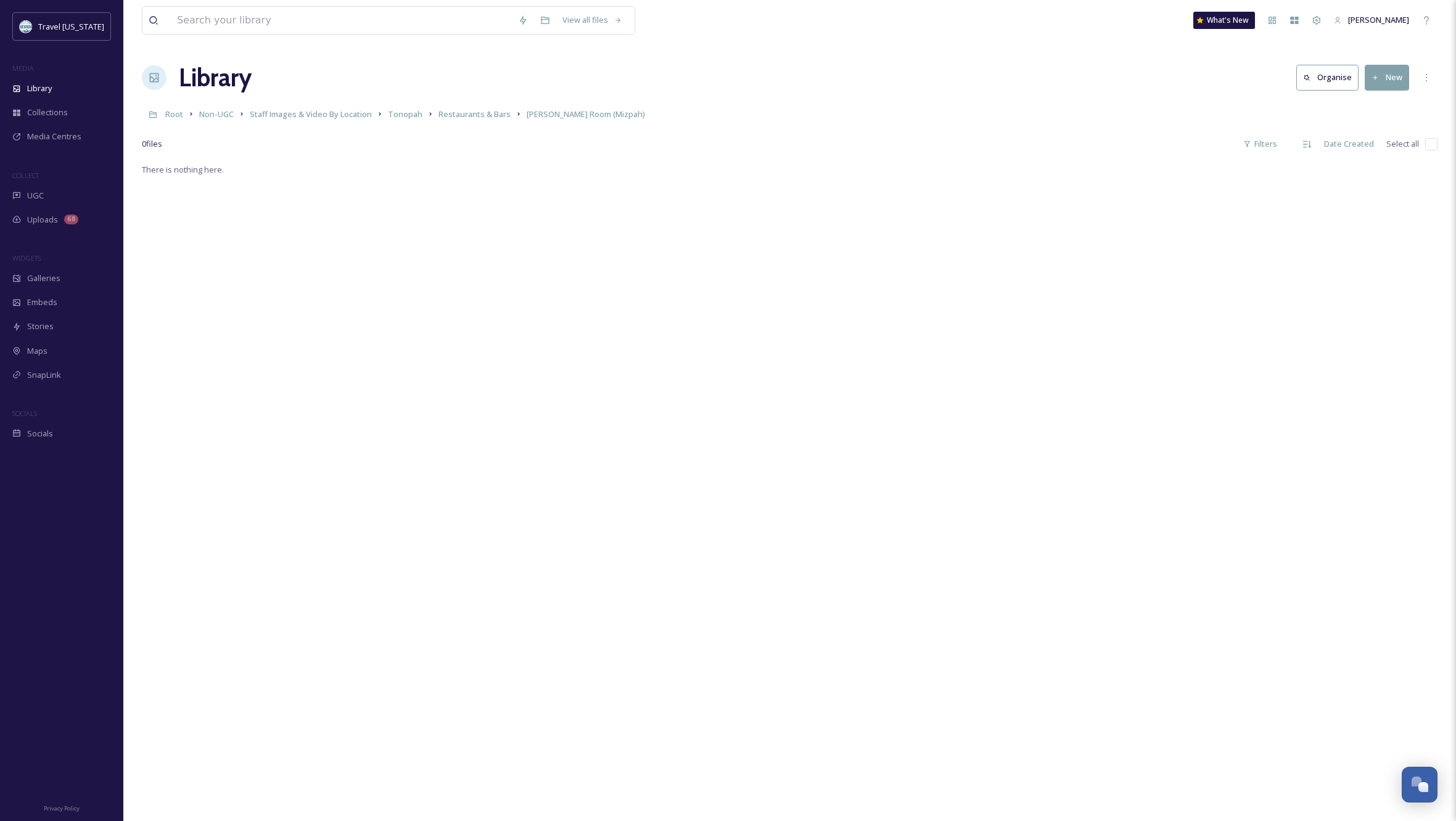
click at [1383, 77] on button "New" at bounding box center [1387, 77] width 45 height 26
click at [1383, 105] on span "File Upload" at bounding box center [1381, 107] width 41 height 12
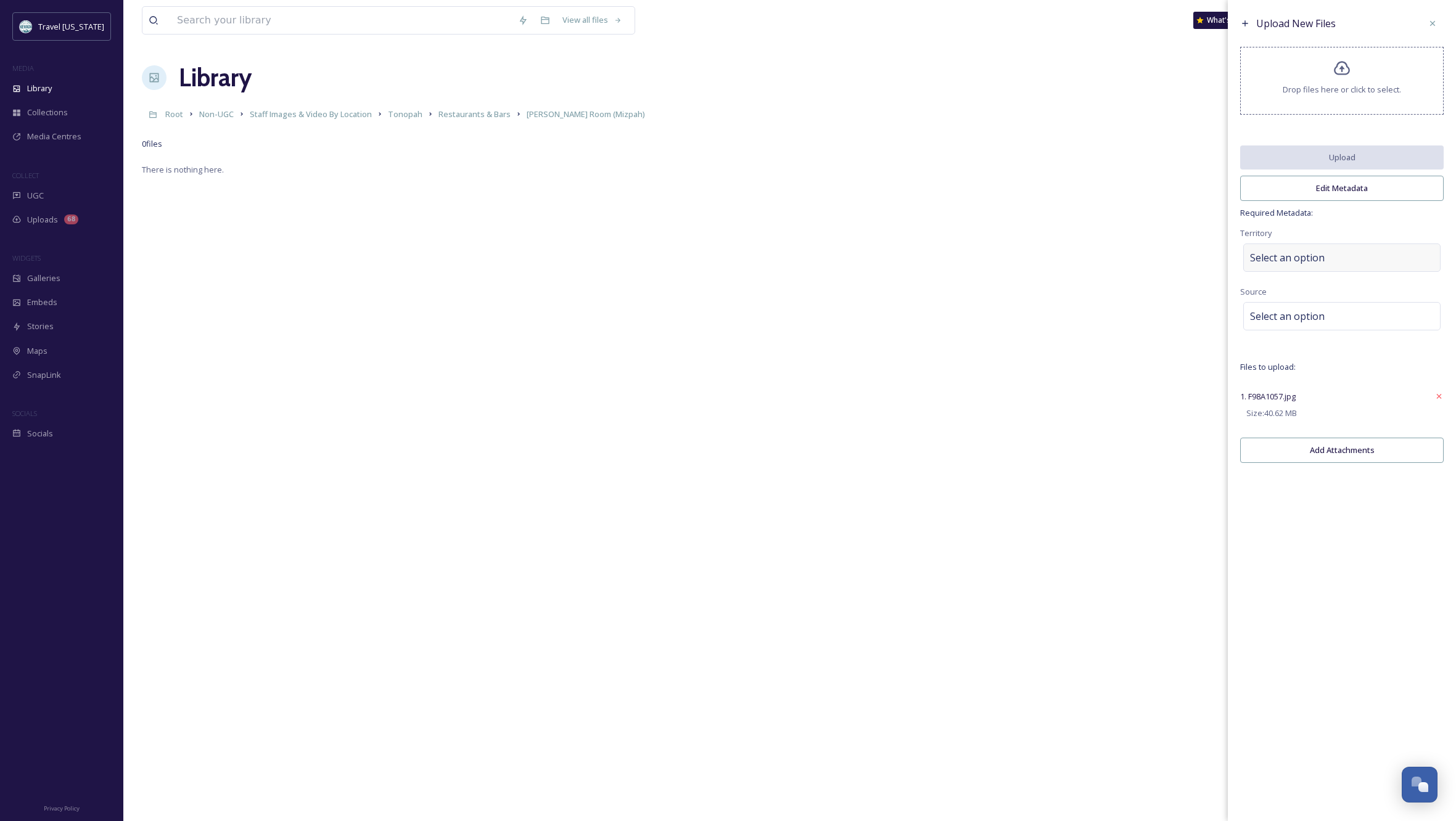
click at [1319, 264] on span "Select an option" at bounding box center [1287, 258] width 75 height 15
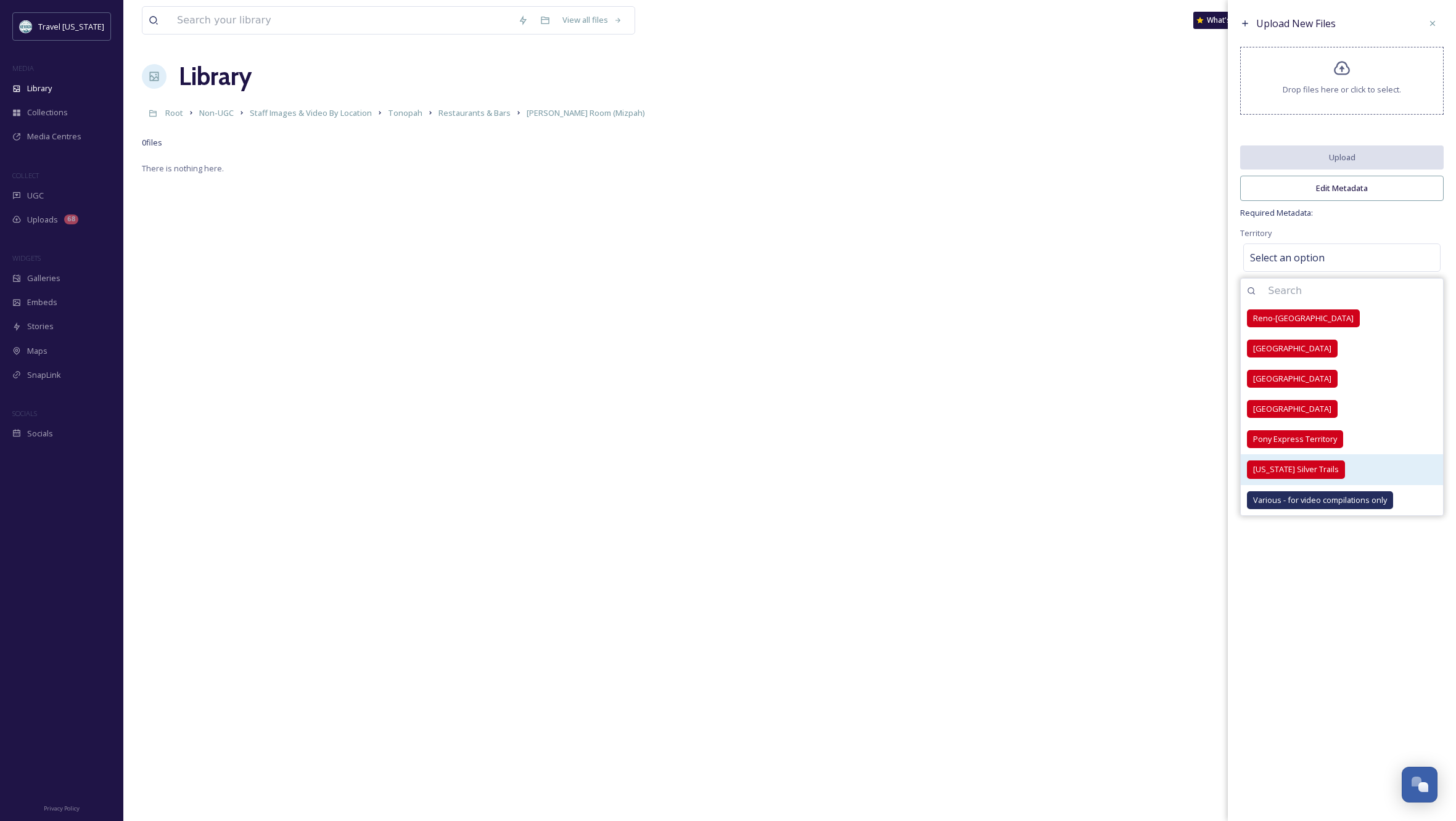
scroll to position [0, 1]
click at [1284, 473] on span "[US_STATE] Silver Trails" at bounding box center [1295, 470] width 85 height 12
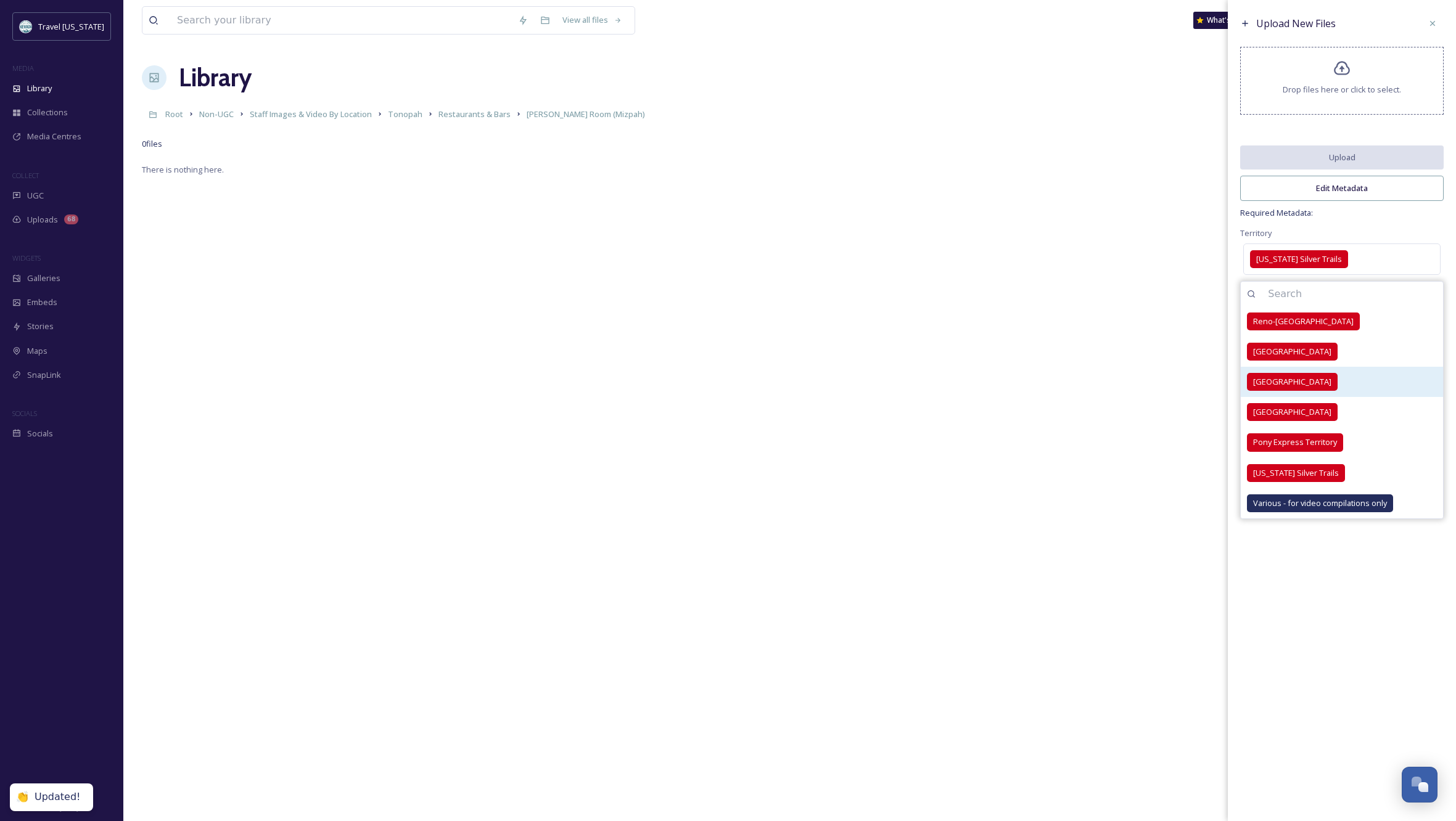
scroll to position [0, 0]
click at [1370, 237] on div "Territory [US_STATE] Silver Trails [GEOGRAPHIC_DATA]-[GEOGRAPHIC_DATA] [GEOGRAP…" at bounding box center [1342, 252] width 204 height 53
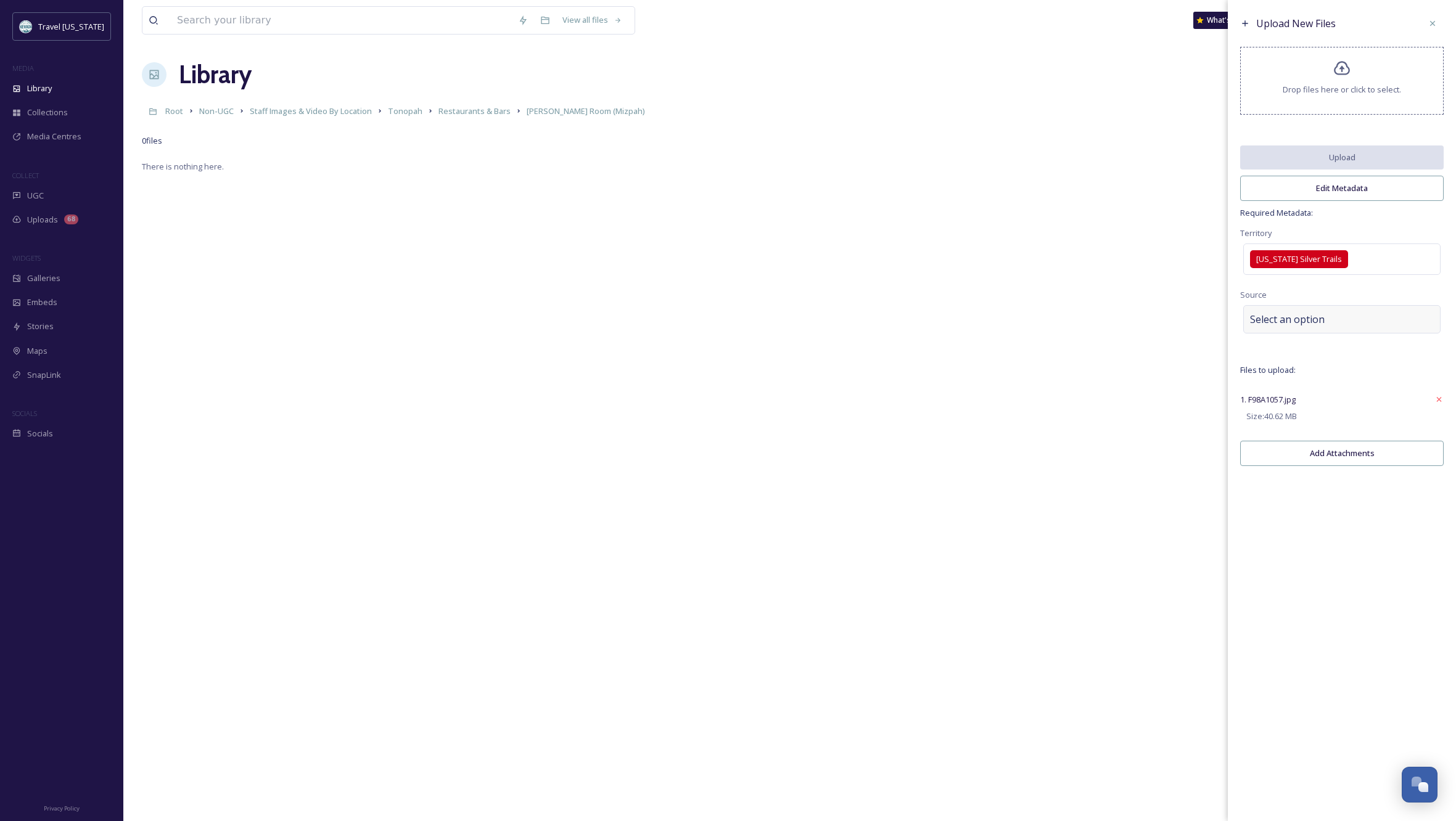
click at [1343, 326] on div "Select an option" at bounding box center [1342, 319] width 197 height 28
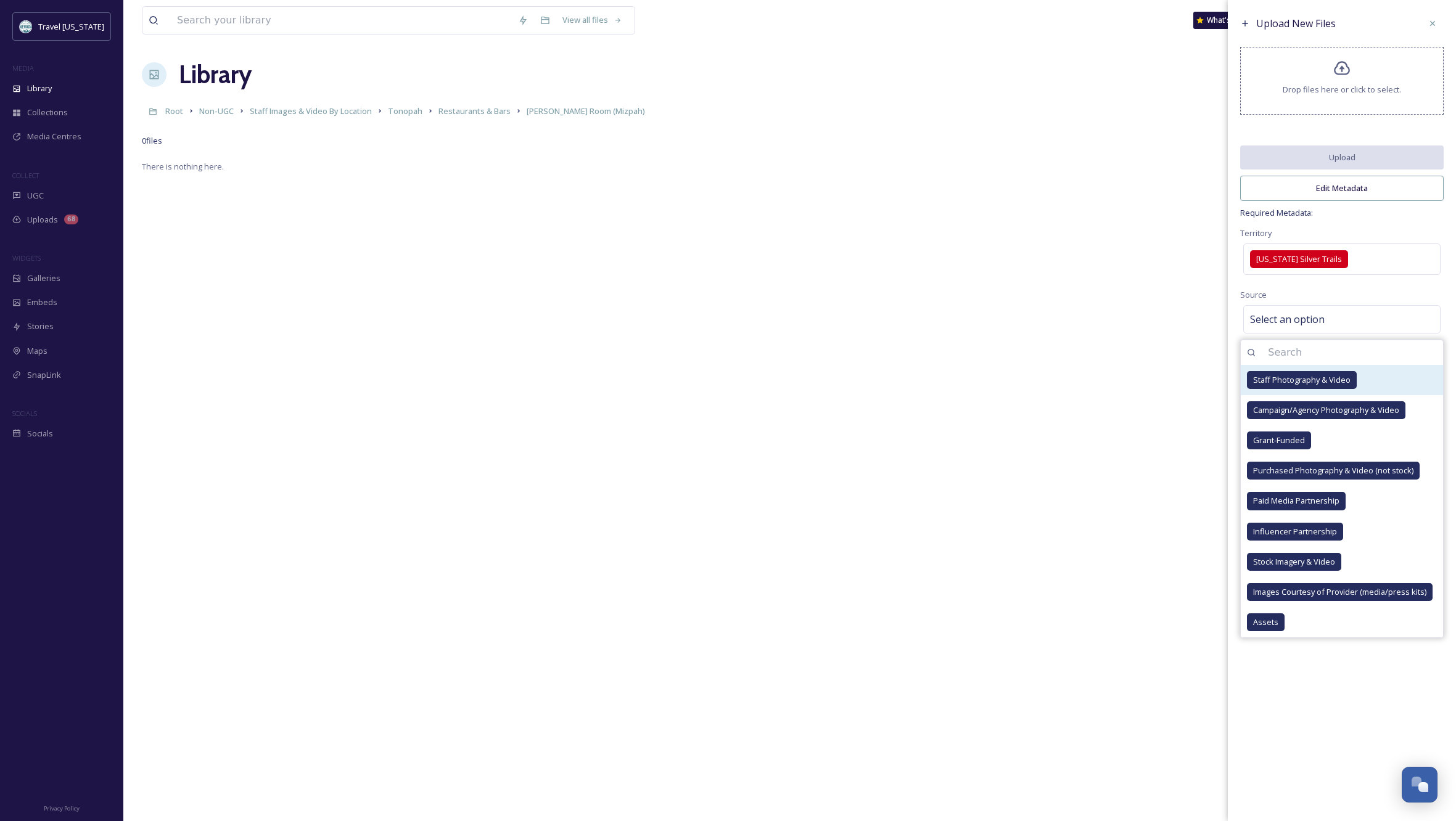
click at [1324, 386] on span "Staff Photography & Video" at bounding box center [1301, 380] width 97 height 12
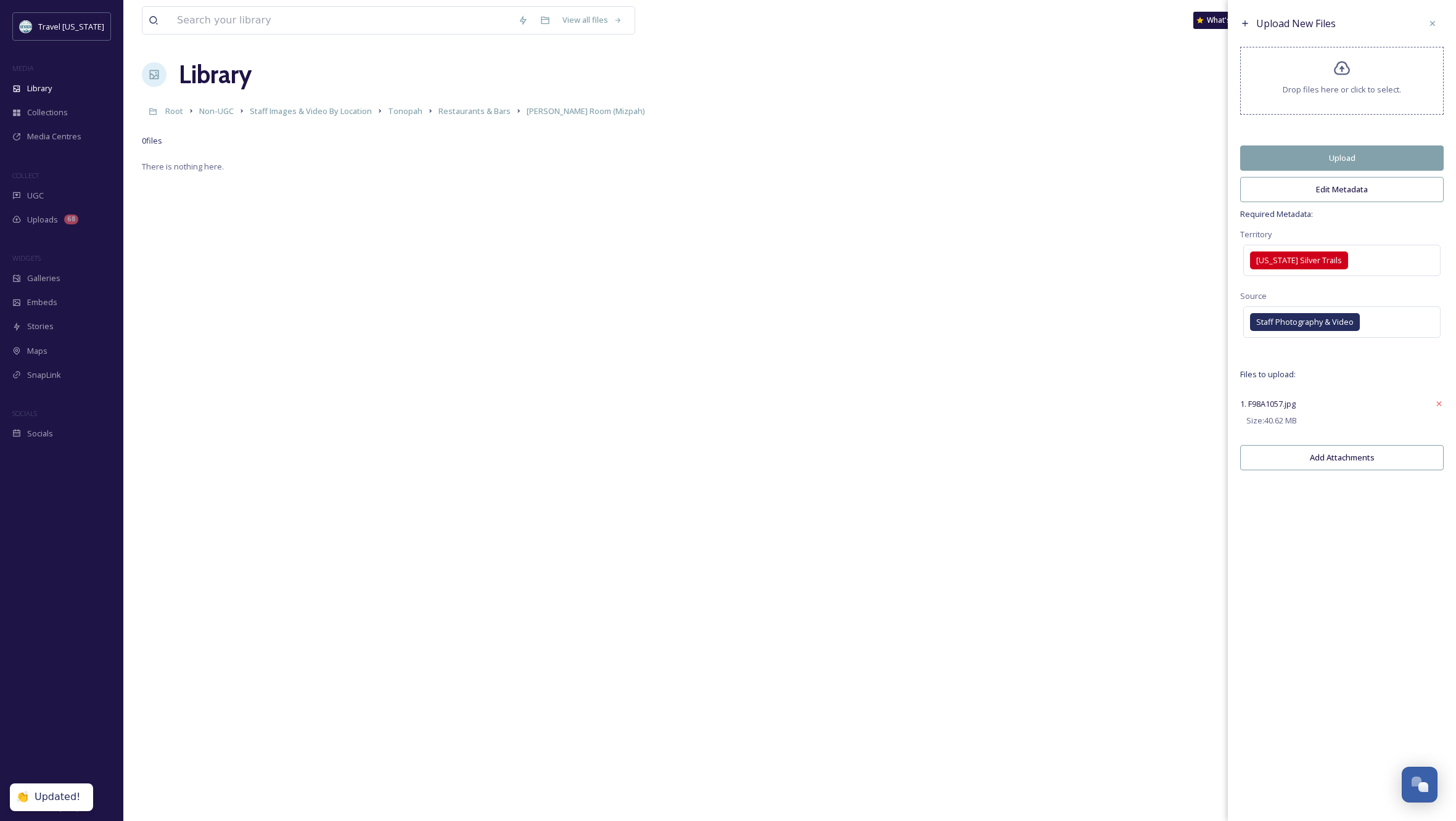
click at [1337, 714] on div "Upload New Files Drop files here or click to select. Upload Edit Metadata Requi…" at bounding box center [1342, 410] width 228 height 821
click at [1335, 196] on button "Edit Metadata" at bounding box center [1342, 189] width 204 height 26
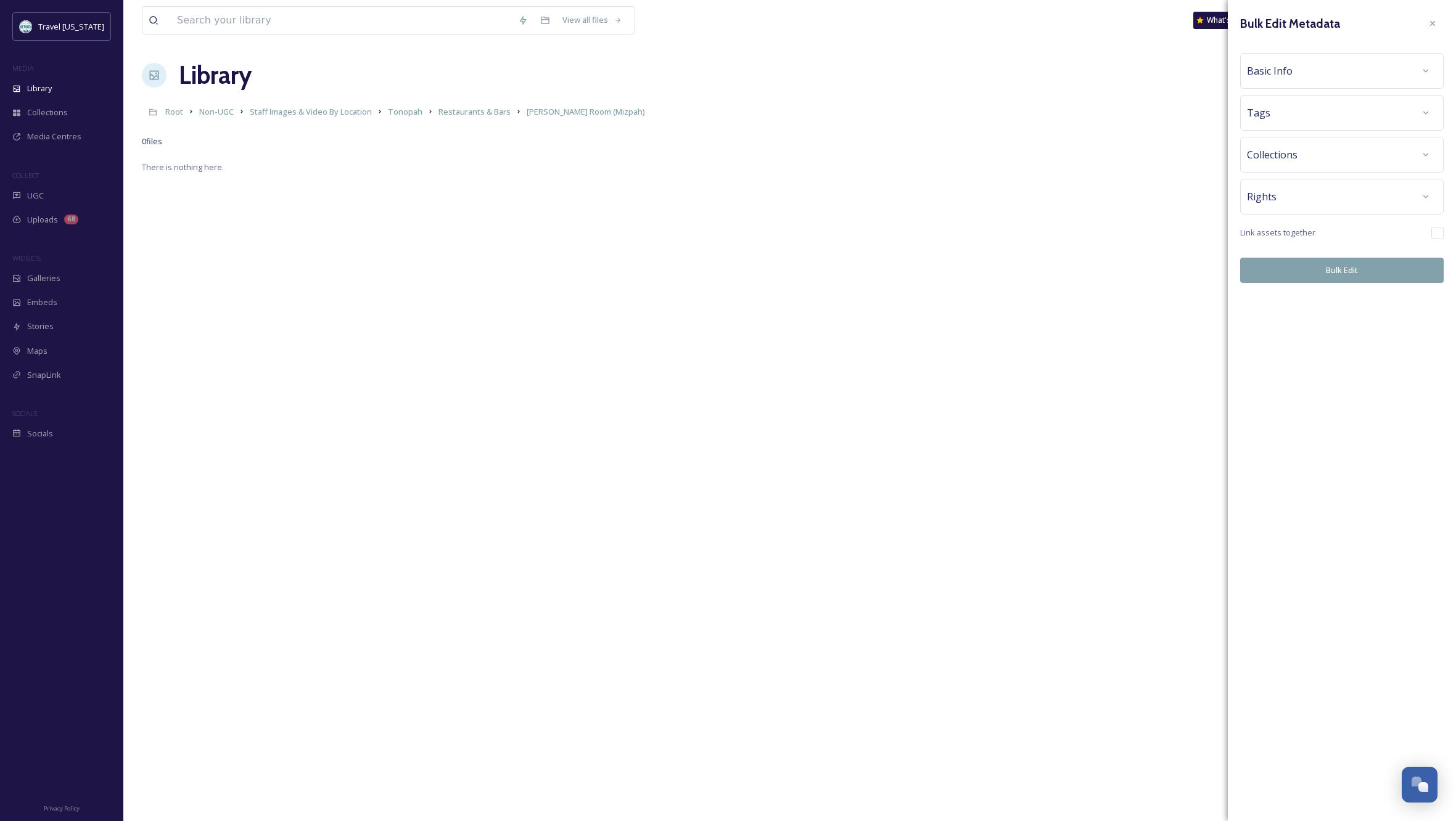
scroll to position [6, 0]
click at [1343, 71] on div "Basic Info" at bounding box center [1342, 71] width 190 height 22
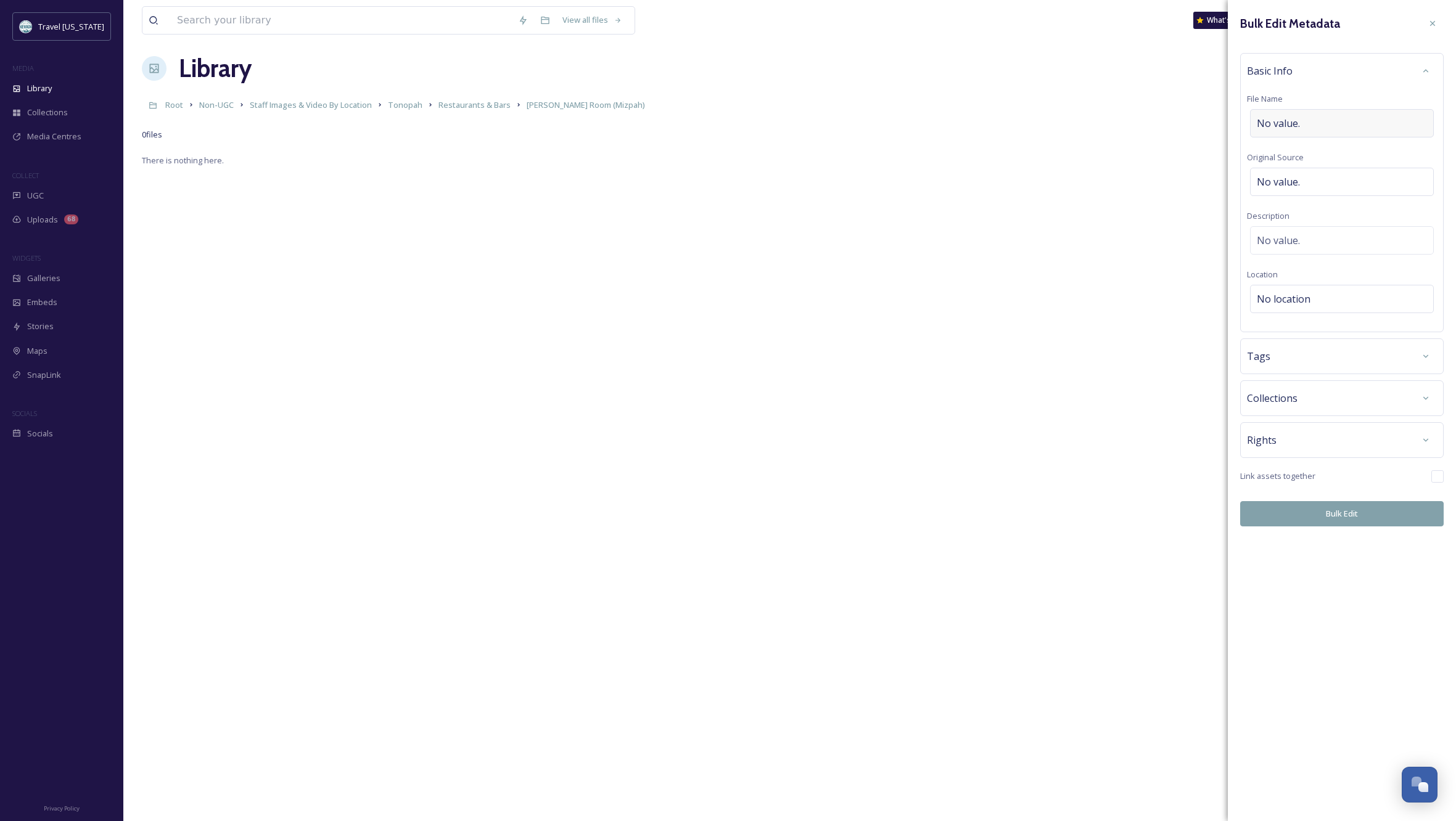
scroll to position [9, 1]
click at [1276, 125] on span "No value." at bounding box center [1278, 123] width 43 height 15
type input "Grilled Salmon with [PERSON_NAME] Chardonnay - [PERSON_NAME] Room"
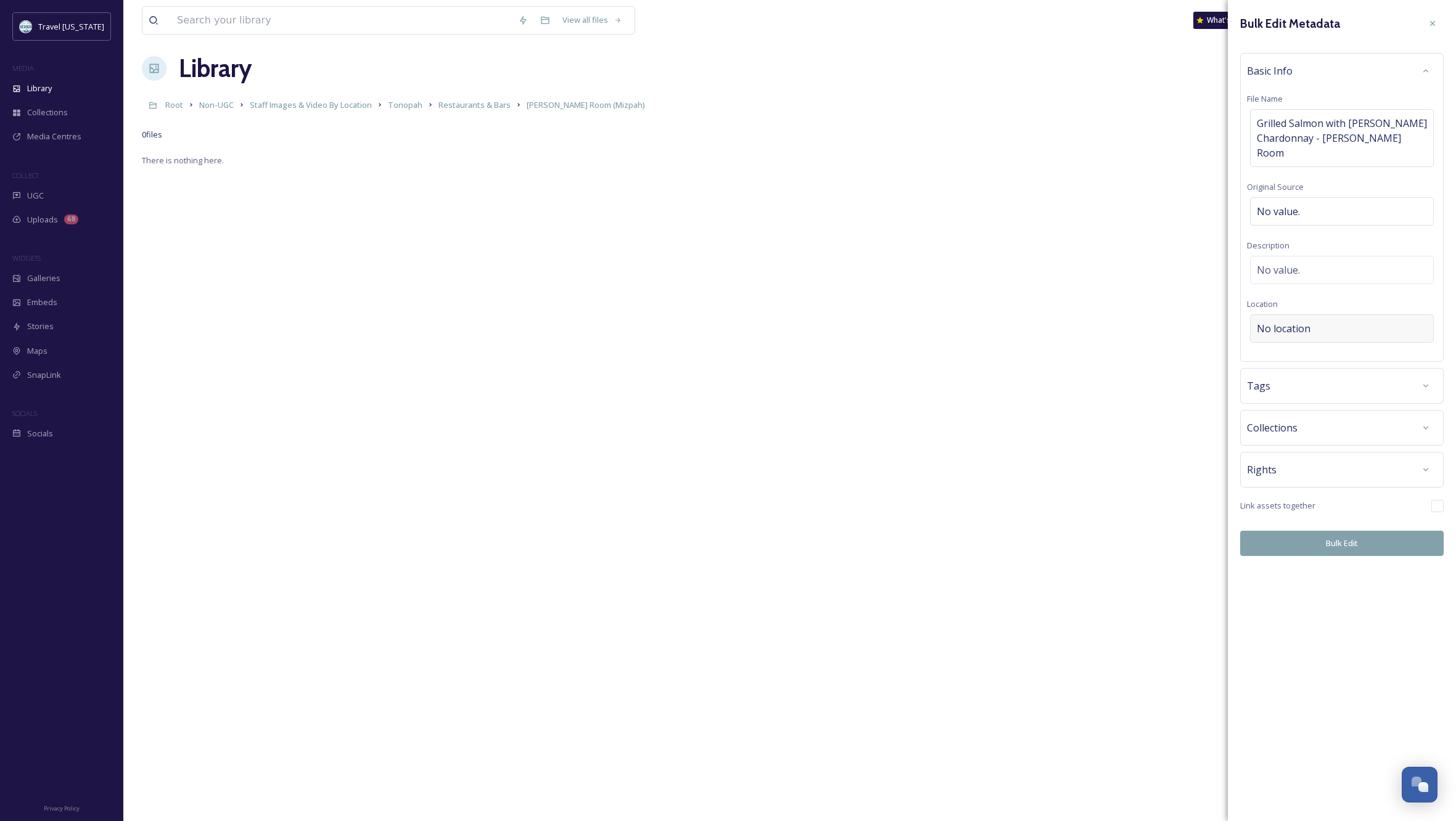
click at [1308, 294] on div "Basic Info File Name Grilled Salmon with [PERSON_NAME] Chardonnay - [PERSON_NAM…" at bounding box center [1342, 207] width 204 height 309
click at [1309, 321] on span "No location" at bounding box center [1283, 329] width 53 height 15
click at [1300, 315] on input at bounding box center [1342, 328] width 183 height 27
type input "mizpah hotel"
click at [1299, 412] on div "[GEOGRAPHIC_DATA] [STREET_ADDRESS]" at bounding box center [1296, 424] width 78 height 30
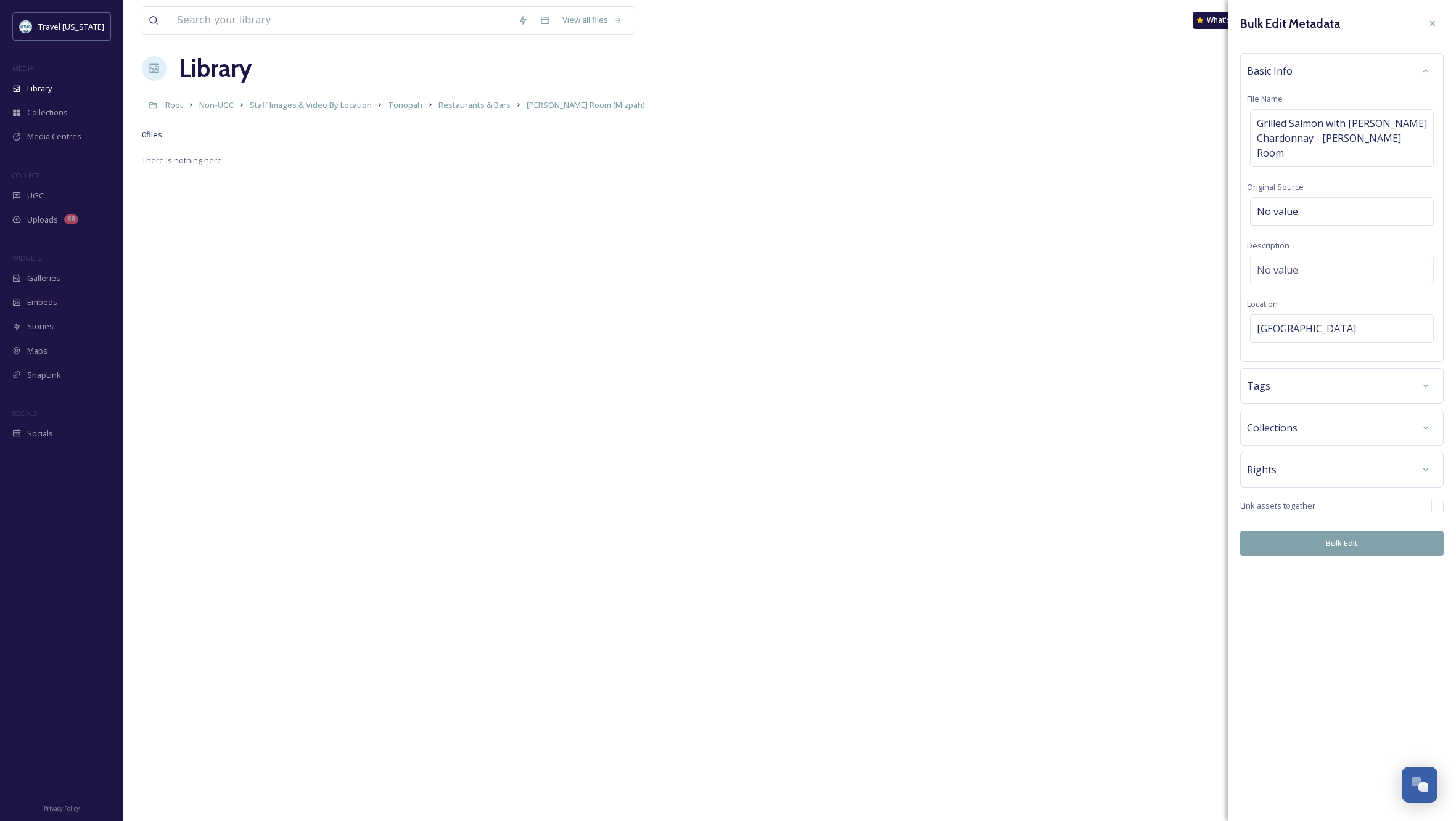
click at [1342, 459] on div "Rights" at bounding box center [1342, 470] width 190 height 22
click at [1316, 631] on div "No rights" at bounding box center [1342, 645] width 184 height 28
click at [1287, 635] on input at bounding box center [1322, 648] width 136 height 27
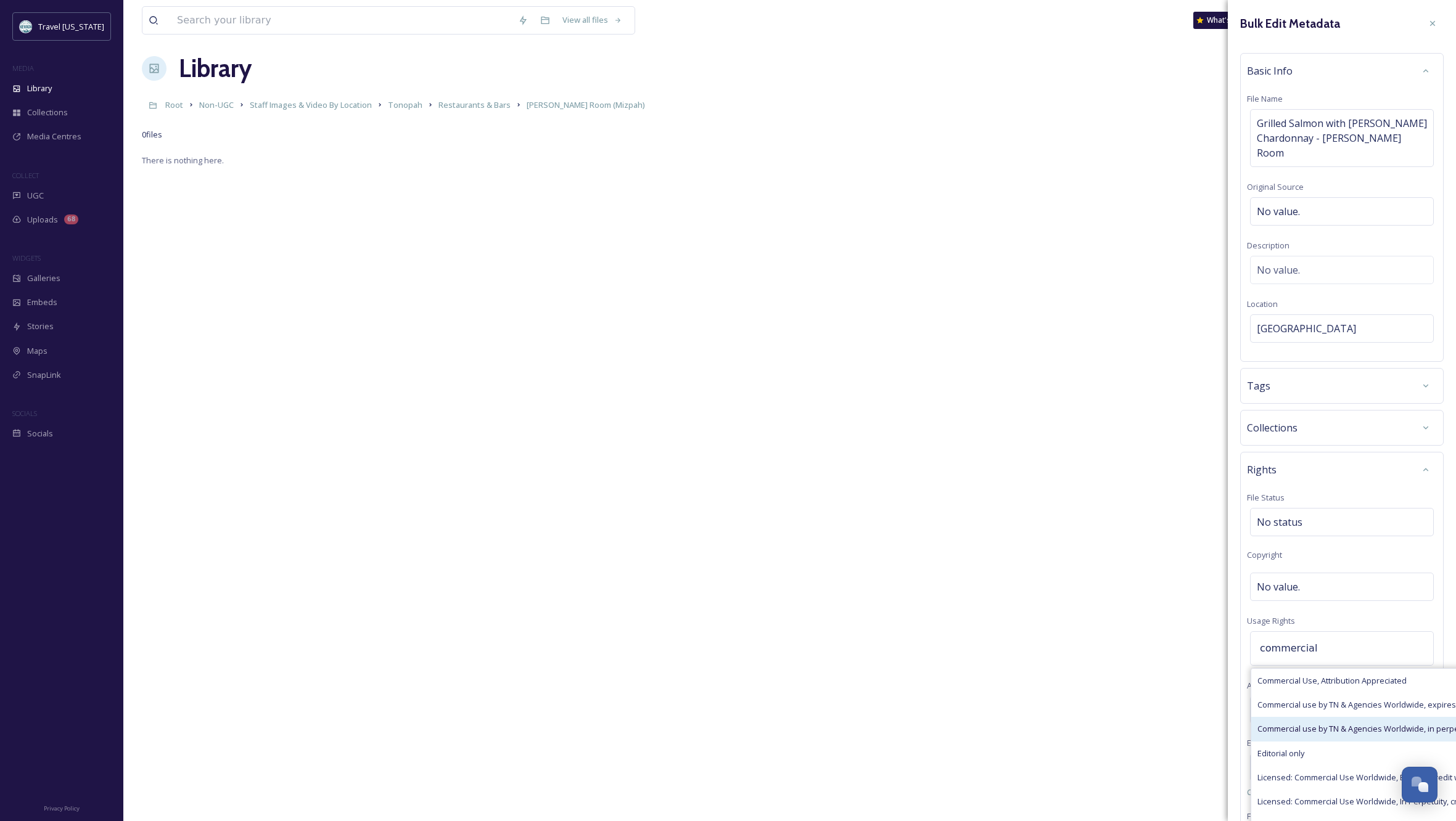
type input "commercial"
click at [1319, 717] on div "Commercial use by TN & Agencies Worldwide, in perpetuity" at bounding box center [1405, 729] width 307 height 24
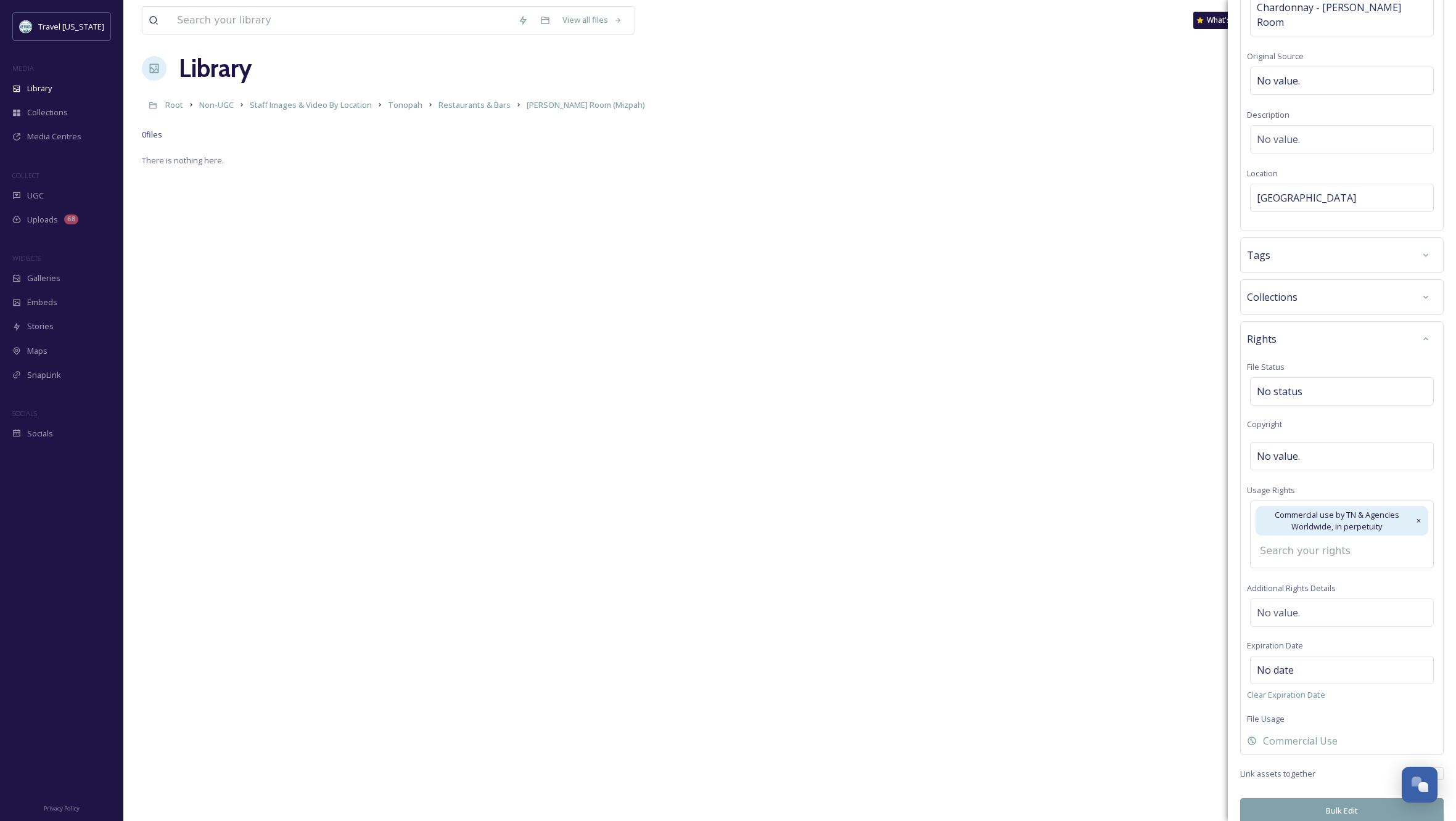
scroll to position [111, 0]
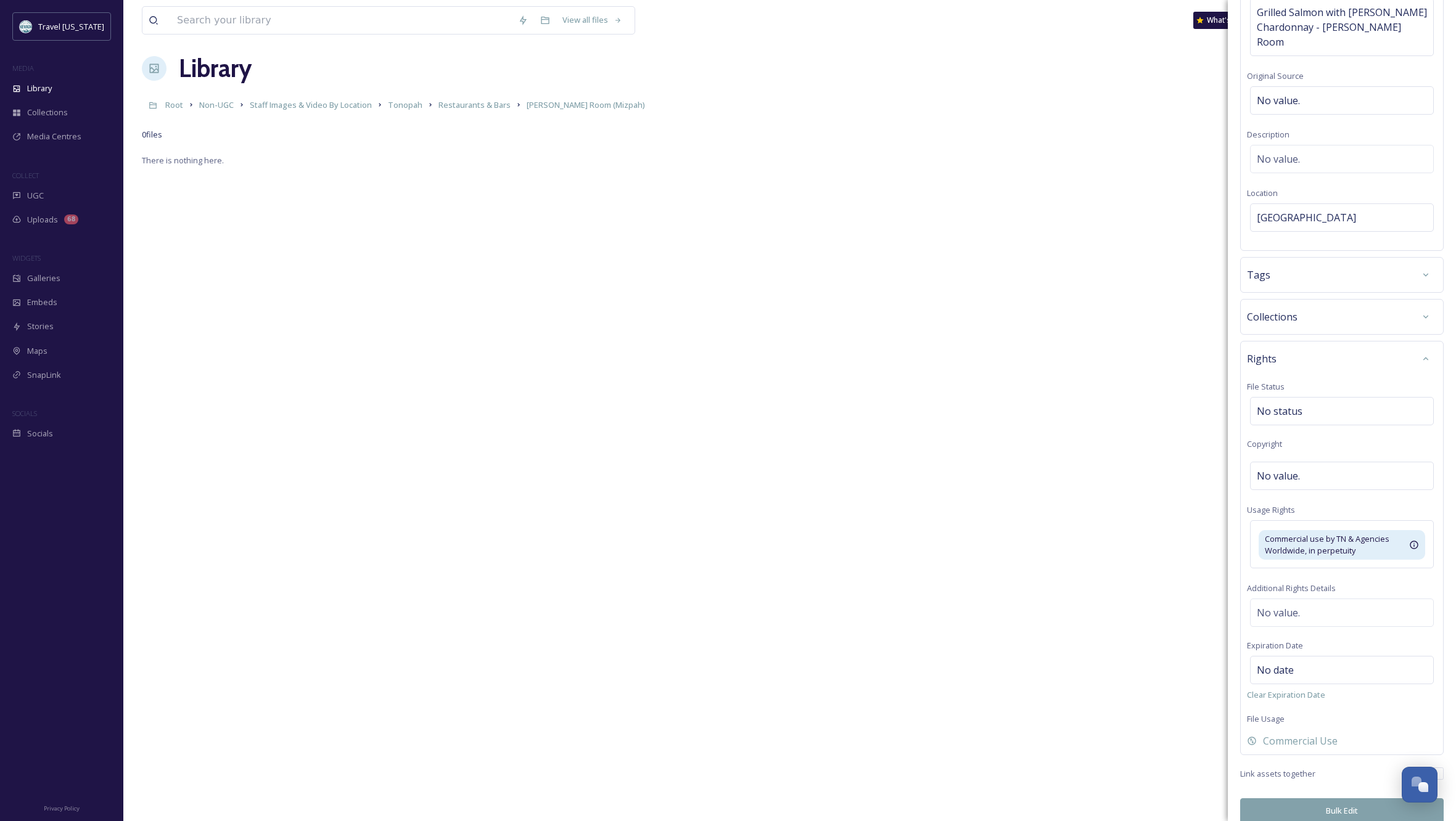
click at [1322, 798] on button "Bulk Edit" at bounding box center [1342, 811] width 204 height 26
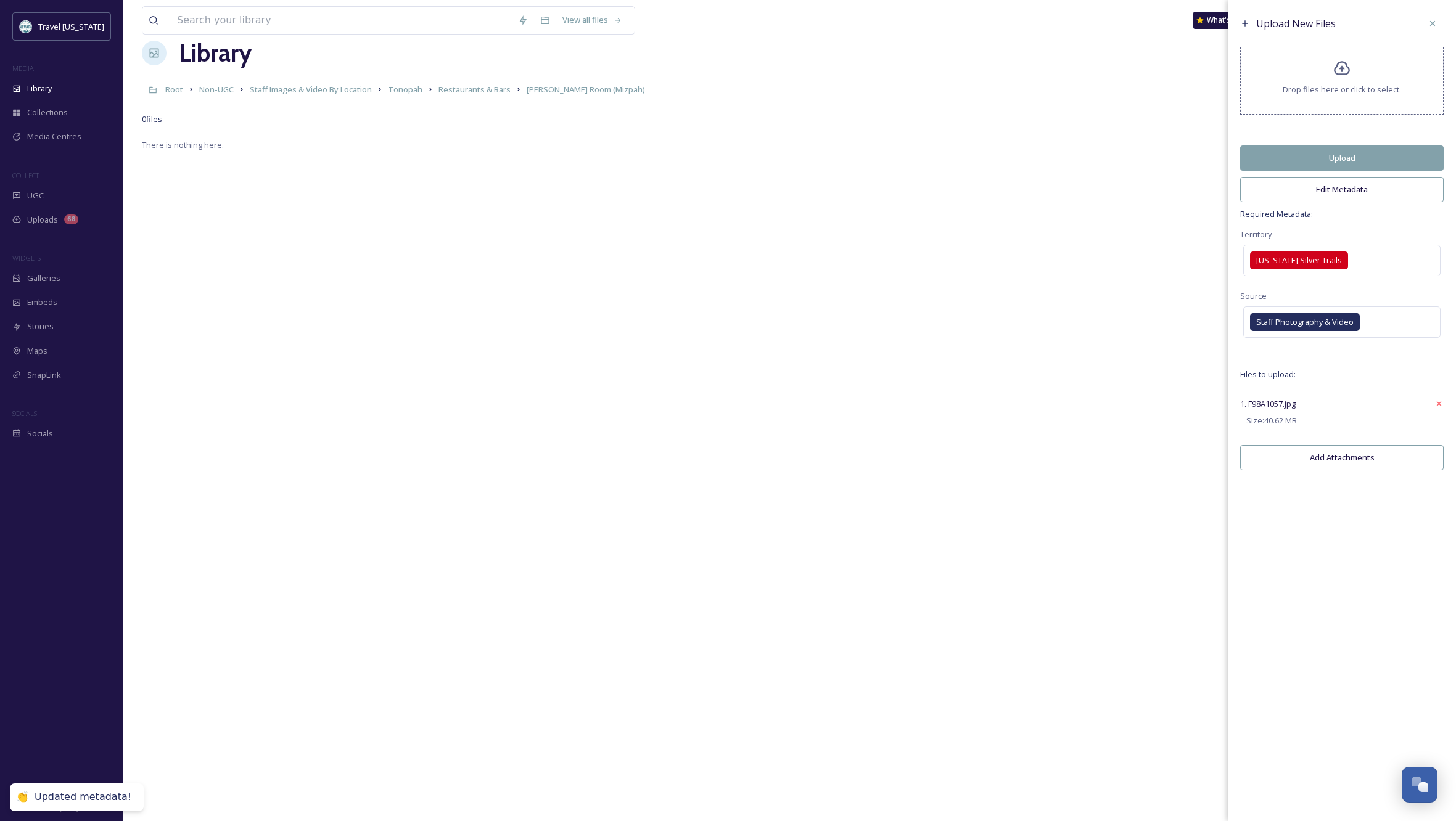
scroll to position [26, 0]
click at [1345, 163] on button "Upload" at bounding box center [1342, 158] width 204 height 26
